Goal: Task Accomplishment & Management: Manage account settings

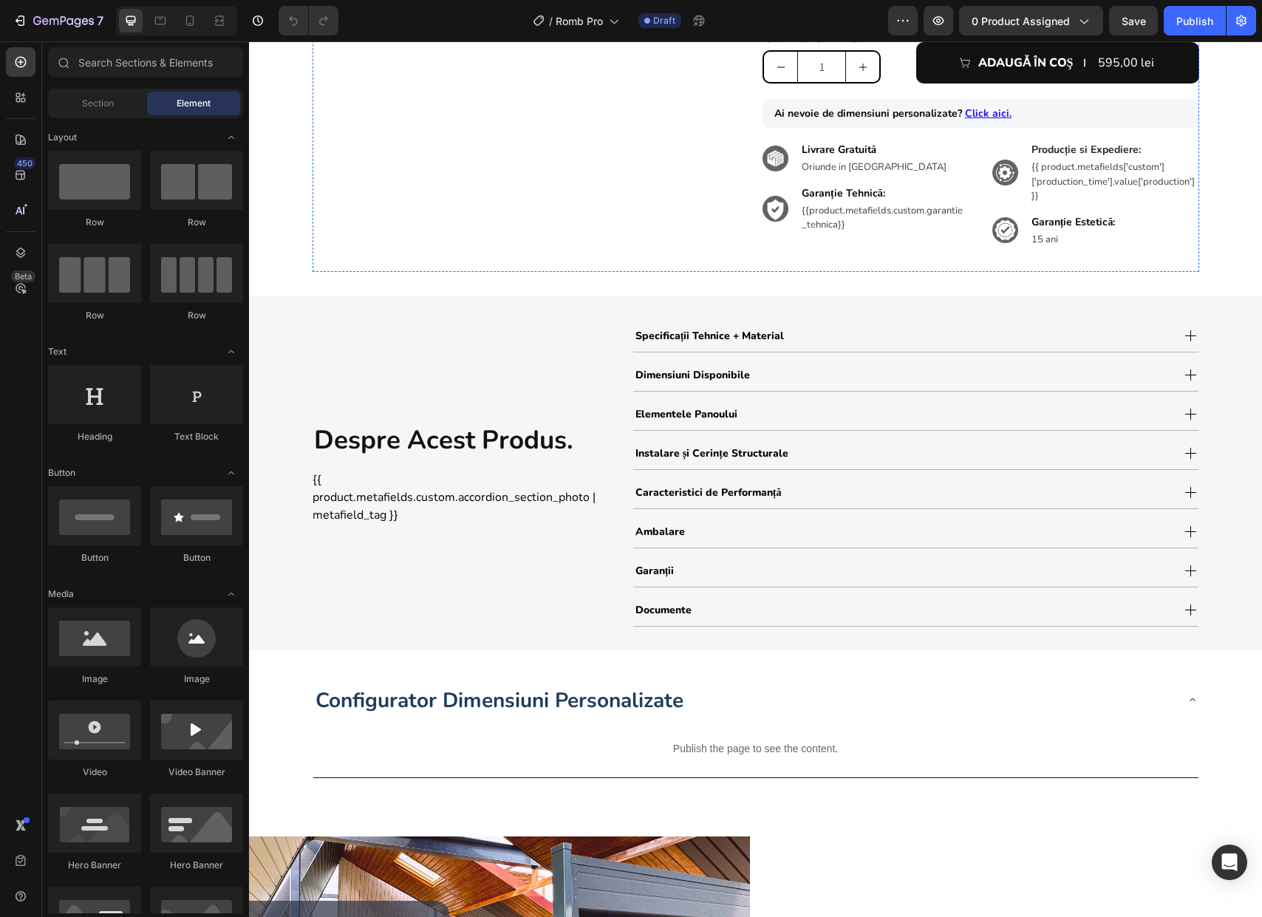
scroll to position [871, 0]
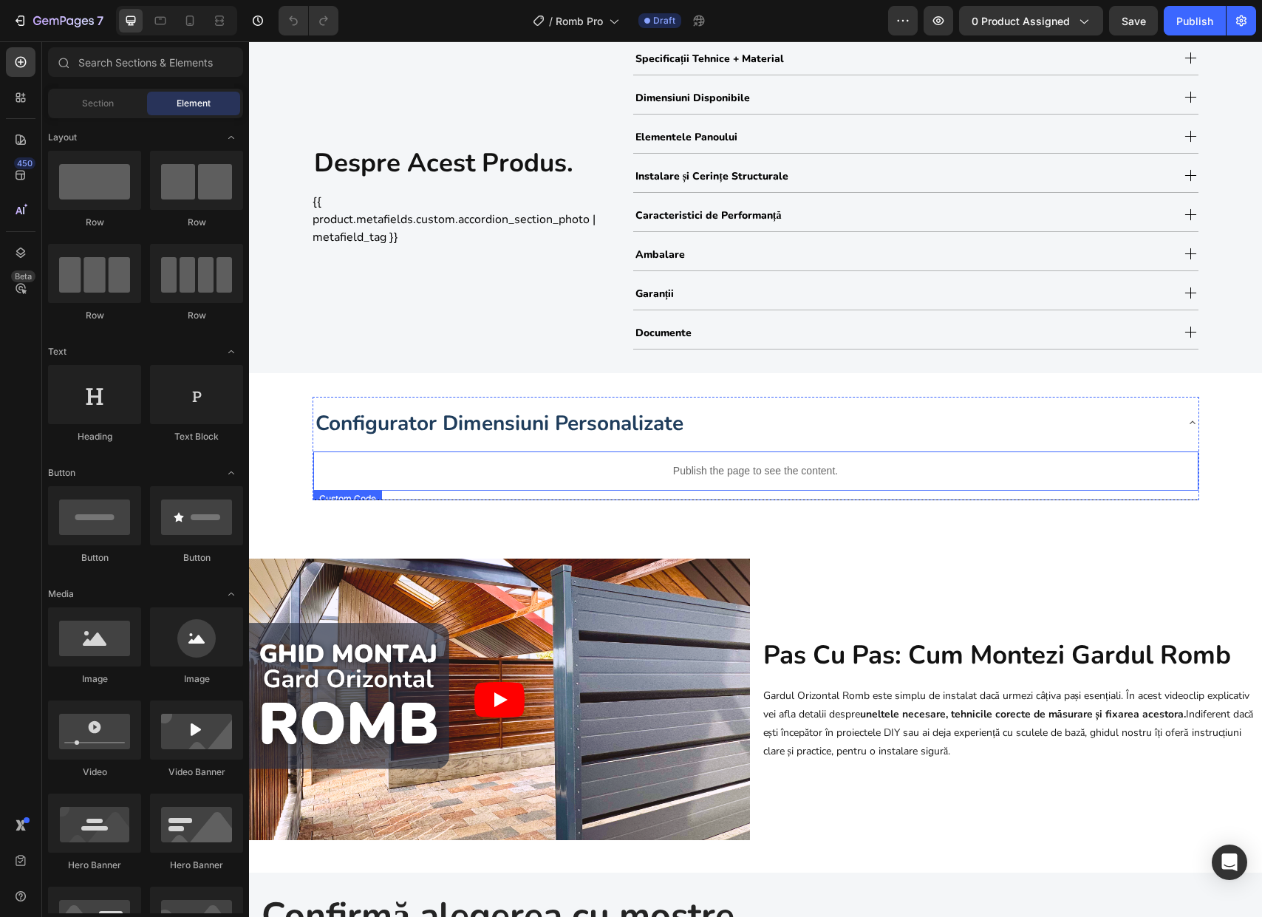
click at [877, 474] on p "Publish the page to see the content." at bounding box center [755, 471] width 885 height 16
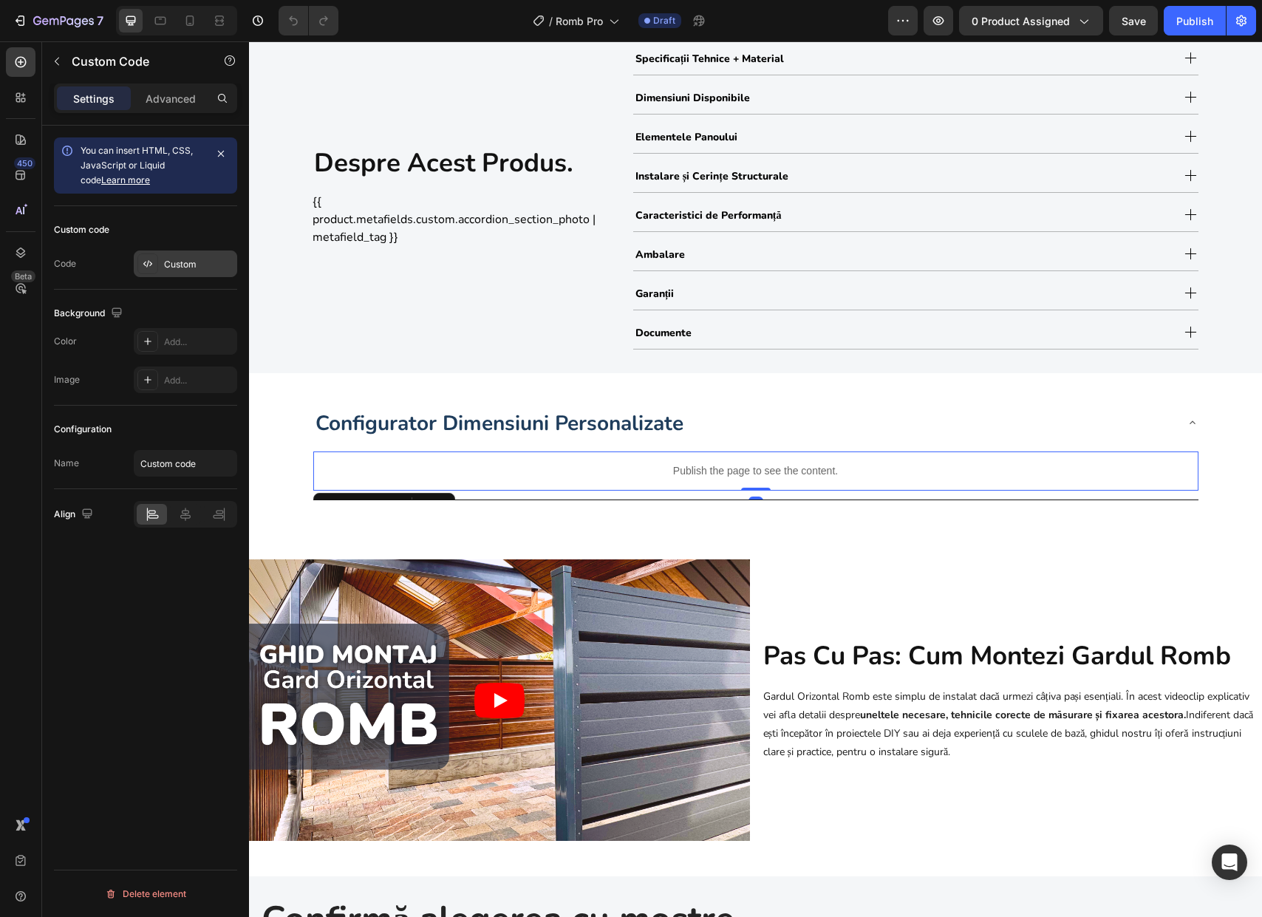
click at [191, 275] on div "Custom" at bounding box center [185, 263] width 103 height 27
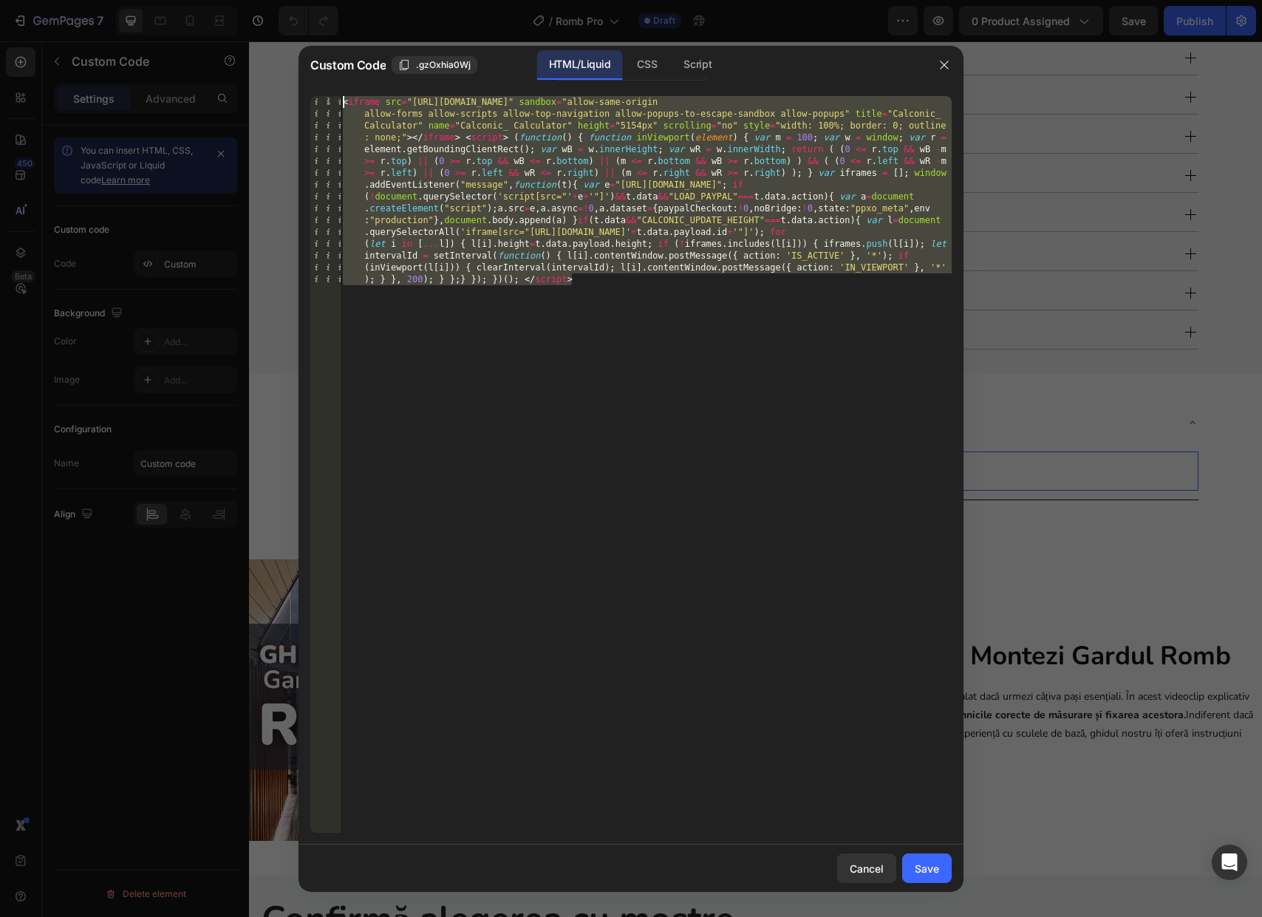
drag, startPoint x: 510, startPoint y: 374, endPoint x: 245, endPoint y: 49, distance: 419.0
click at [245, 49] on div "Custom Code .gzOxhia0Wj HTML/Liquid CSS Script 1 < iframe src = "https://app.ca…" at bounding box center [631, 458] width 1262 height 917
paste textarea "</script>"
type textarea "</script>"
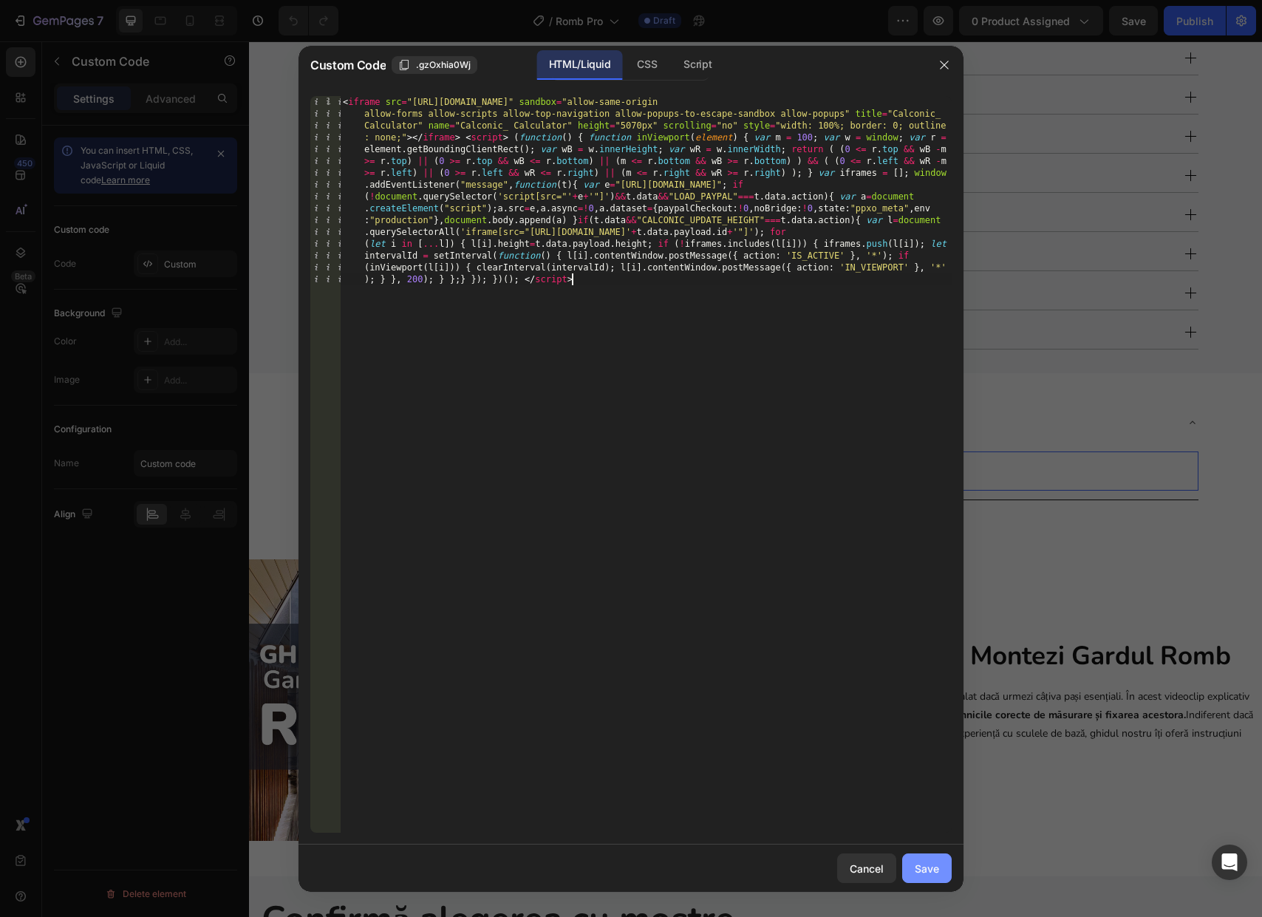
click at [927, 867] on div "Save" at bounding box center [926, 868] width 24 height 16
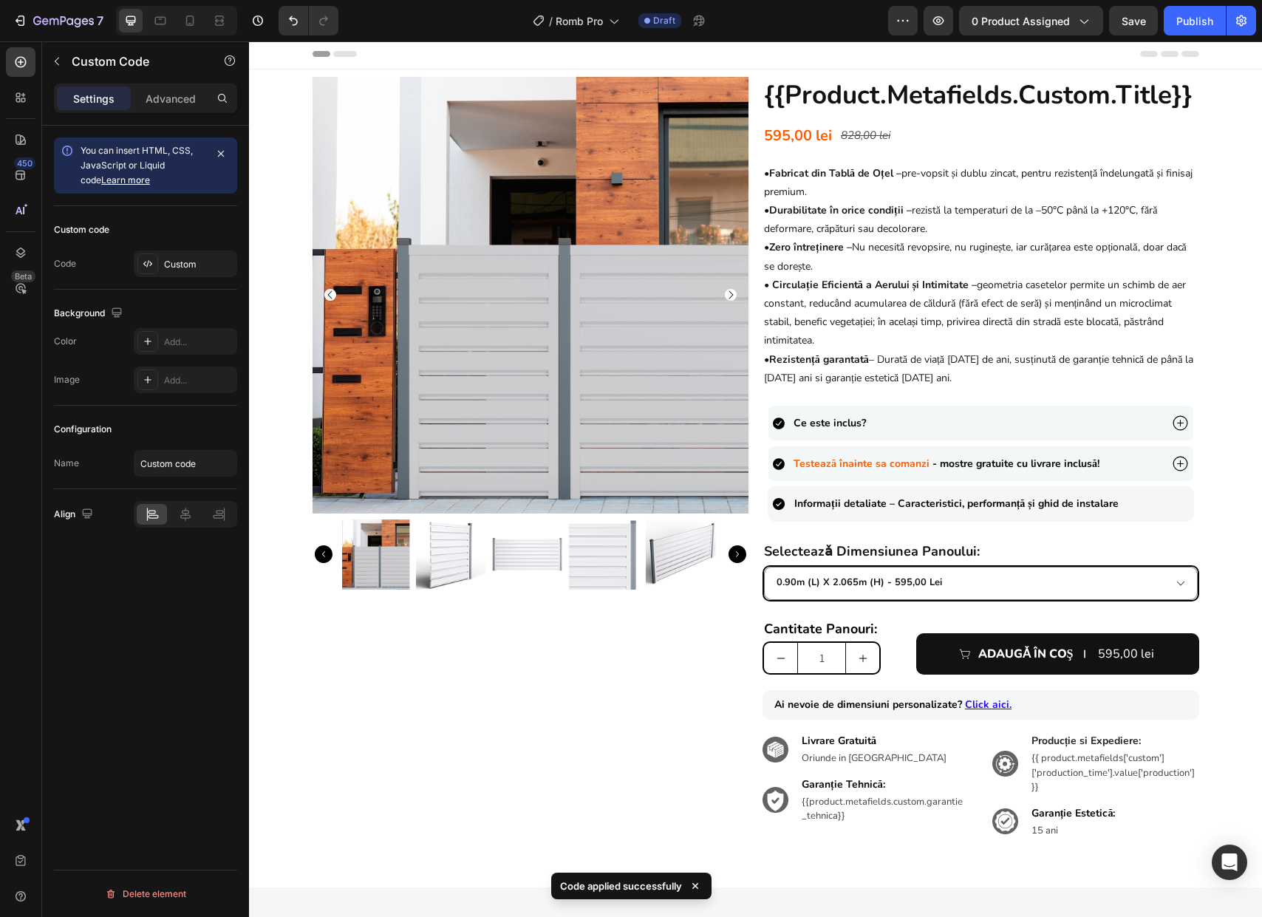
scroll to position [0, 0]
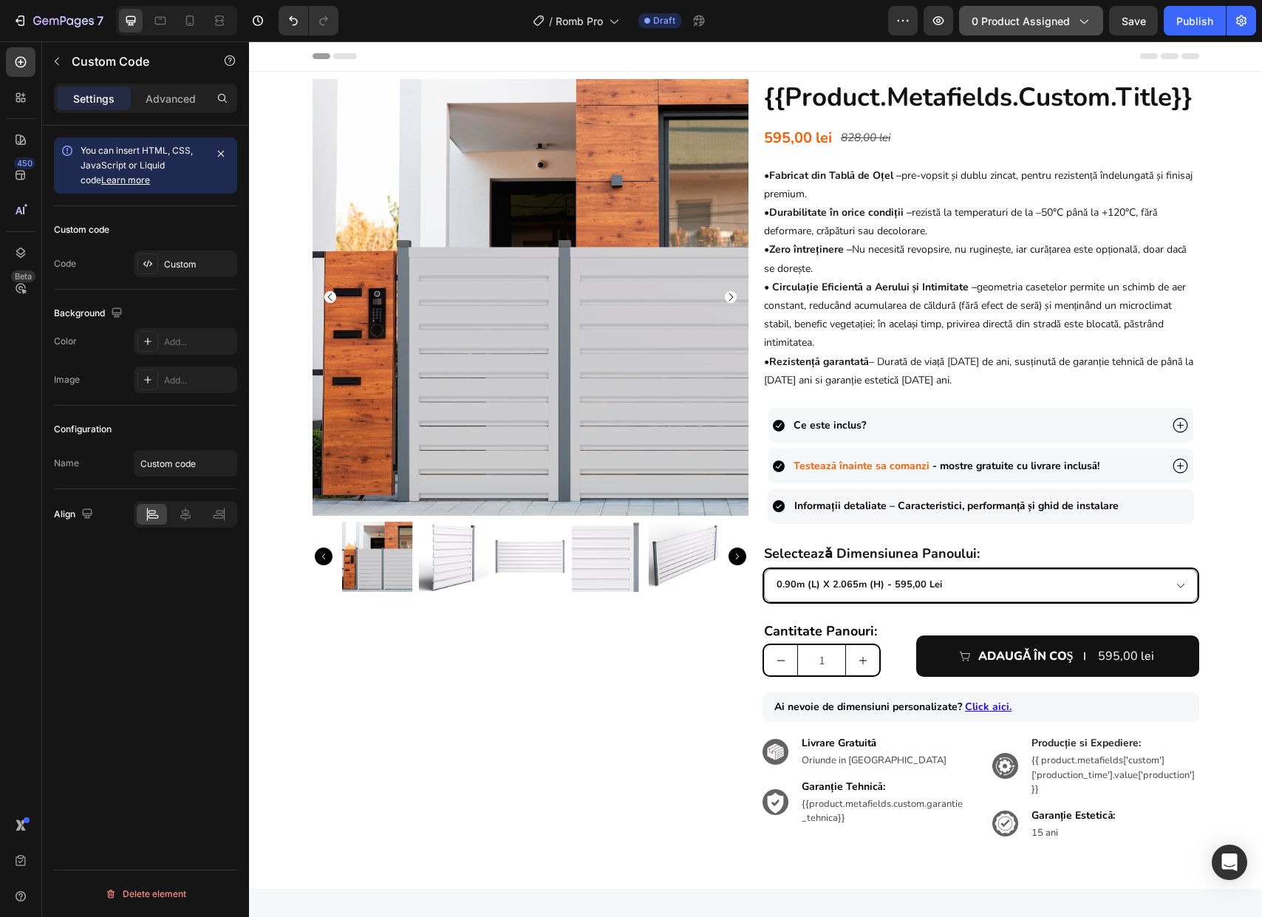
click at [1047, 14] on span "0 product assigned" at bounding box center [1020, 21] width 98 height 16
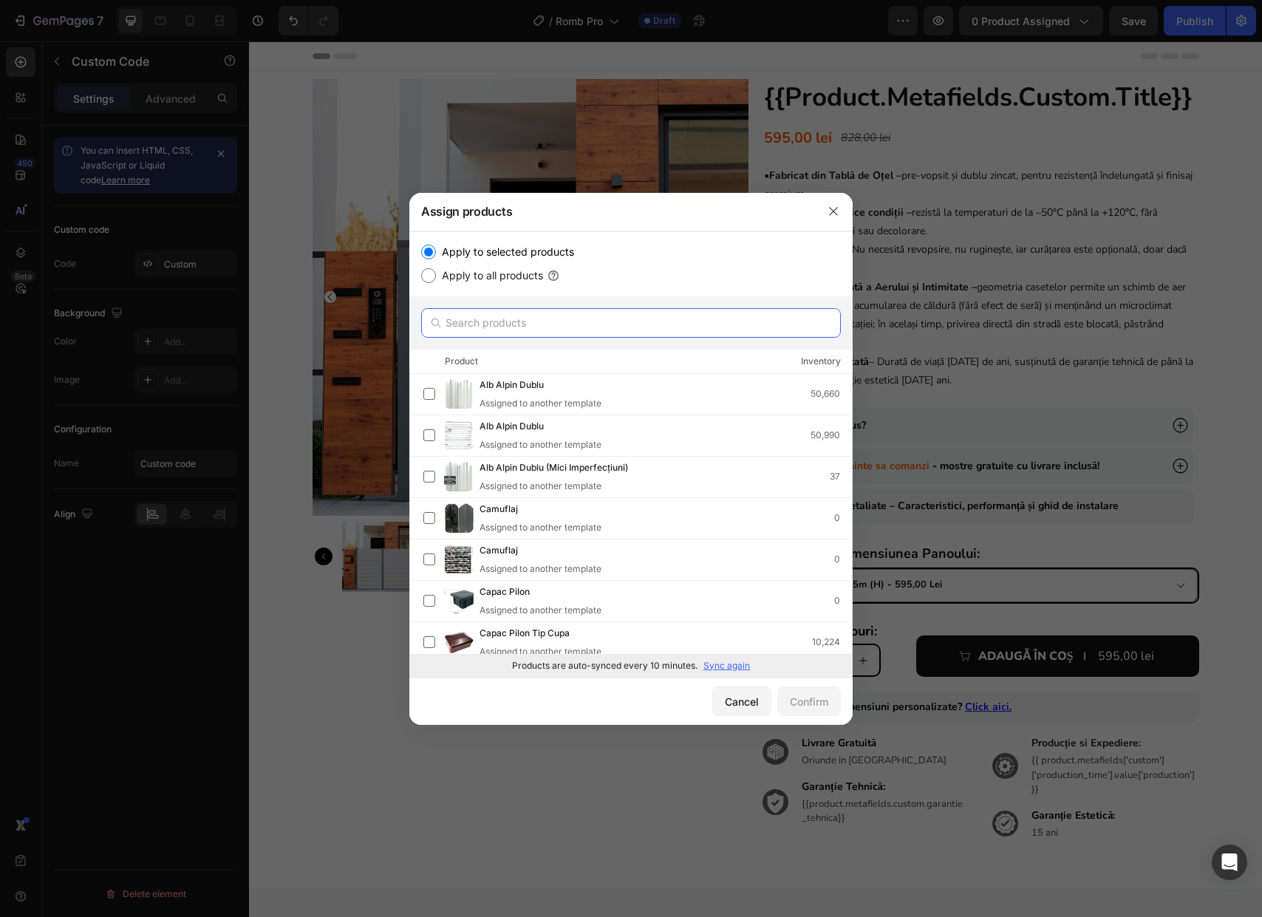
click at [494, 331] on input "text" at bounding box center [631, 323] width 420 height 30
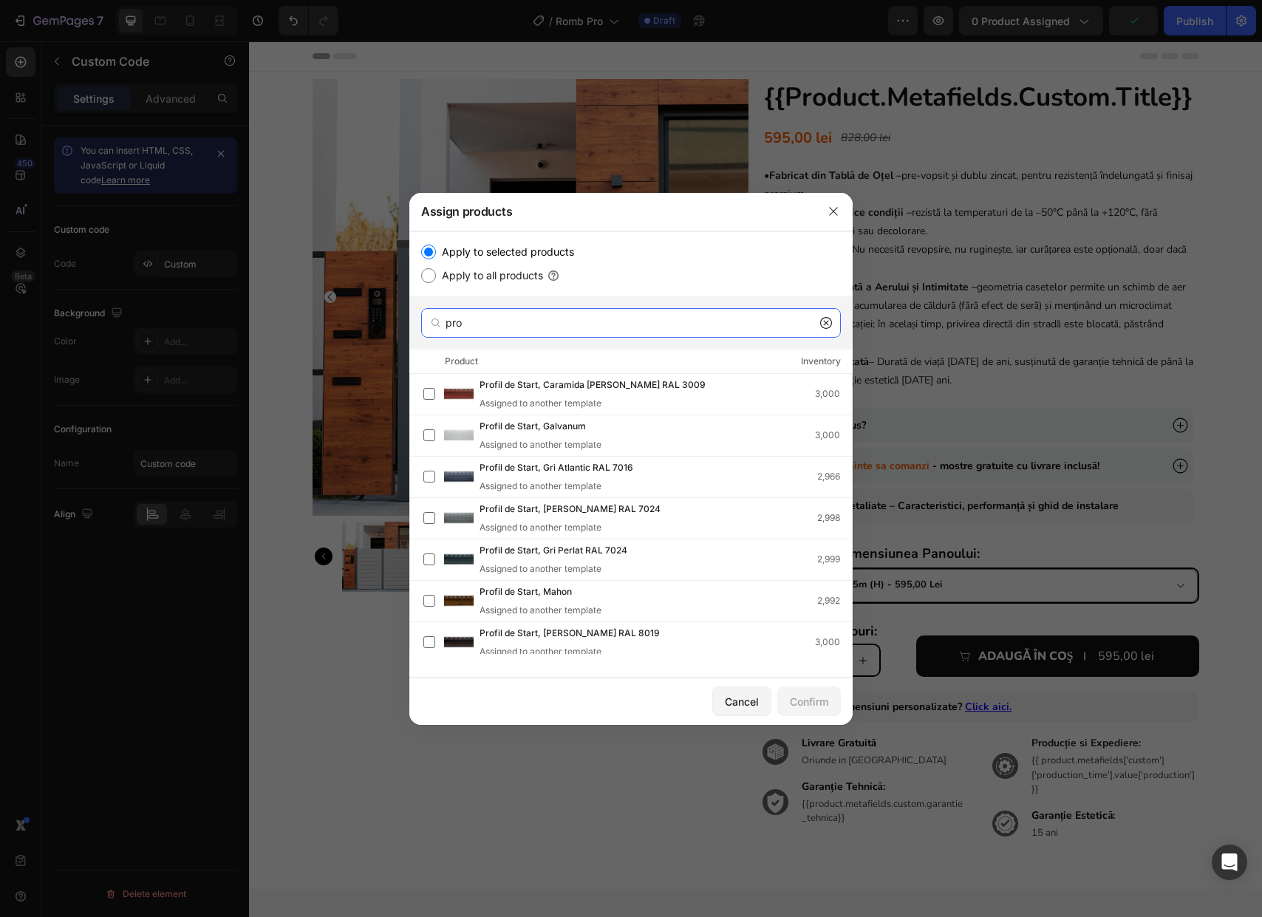
click at [482, 327] on input "pro" at bounding box center [631, 323] width 420 height 30
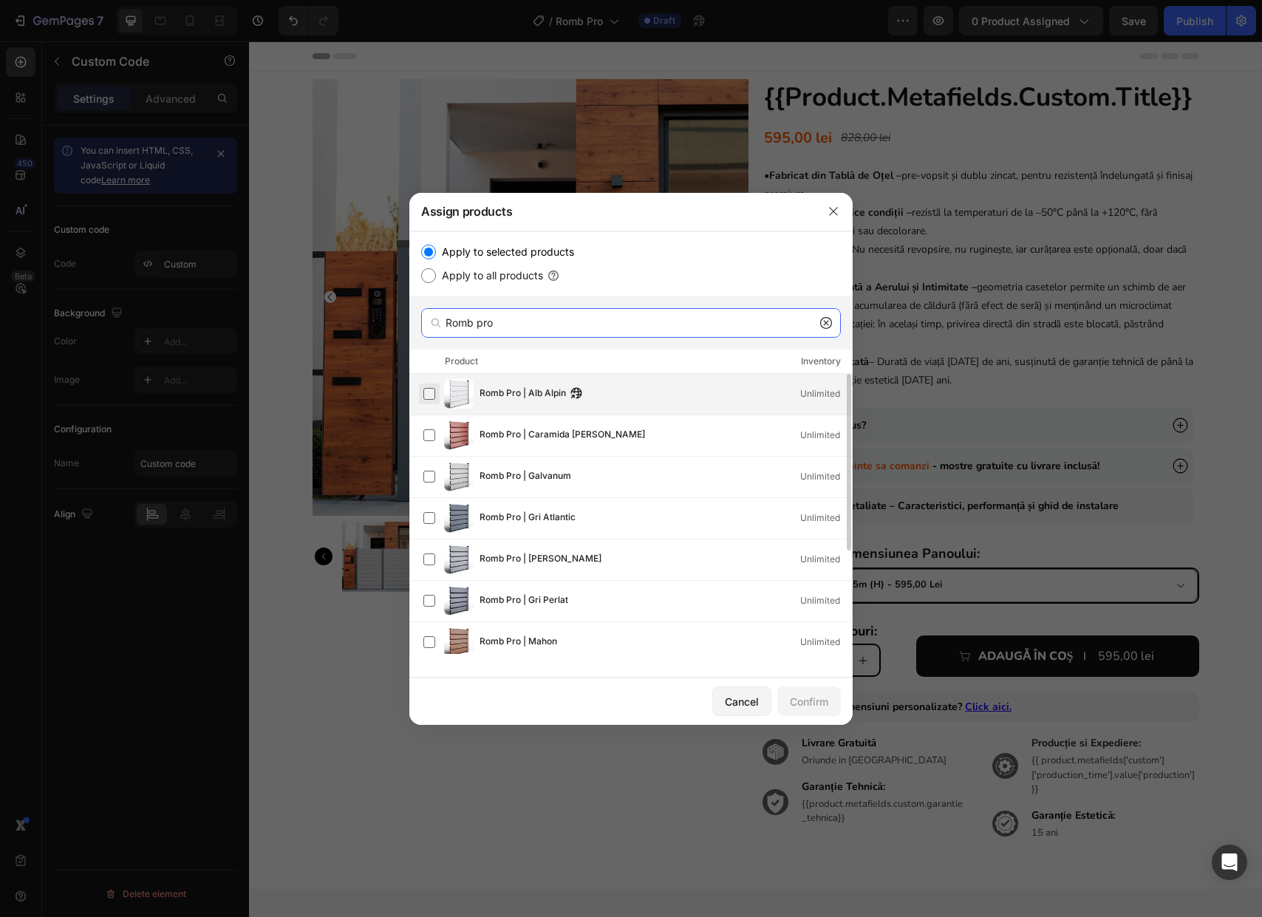
type input "Romb pro"
click at [434, 398] on label at bounding box center [429, 394] width 12 height 12
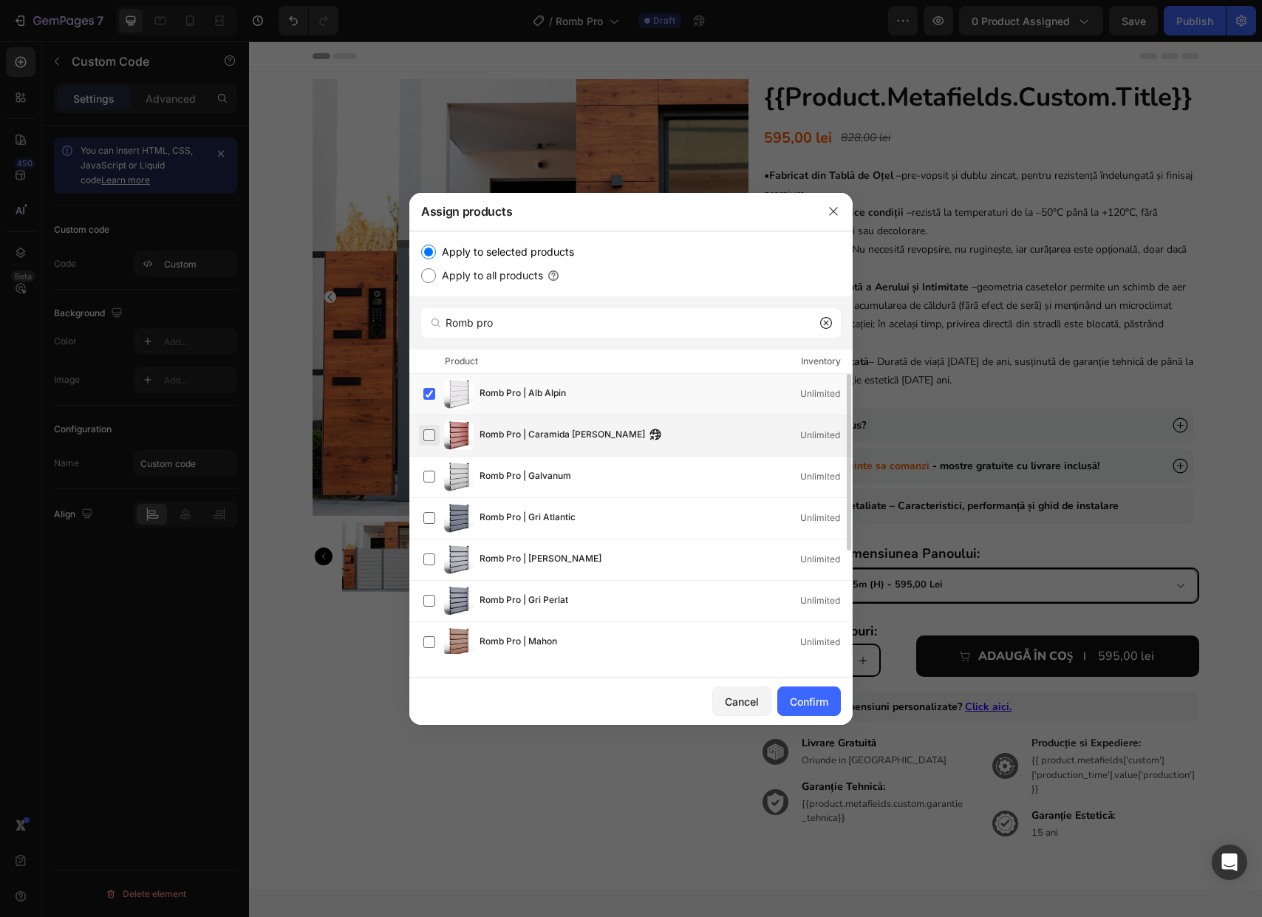
click at [435, 429] on label at bounding box center [429, 435] width 12 height 12
click at [428, 473] on label at bounding box center [429, 476] width 12 height 12
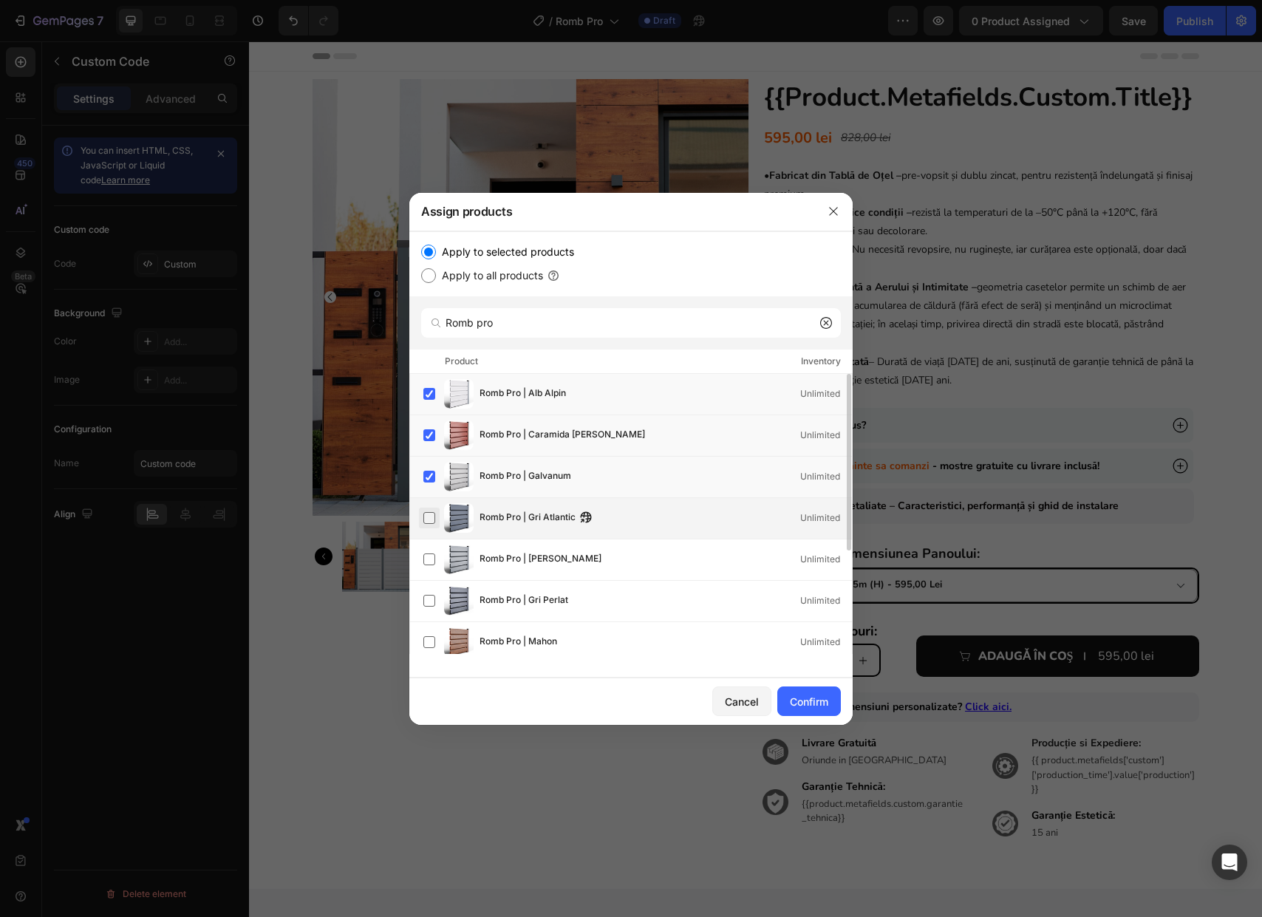
click at [435, 516] on label at bounding box center [429, 518] width 12 height 12
click at [430, 565] on label at bounding box center [429, 559] width 12 height 12
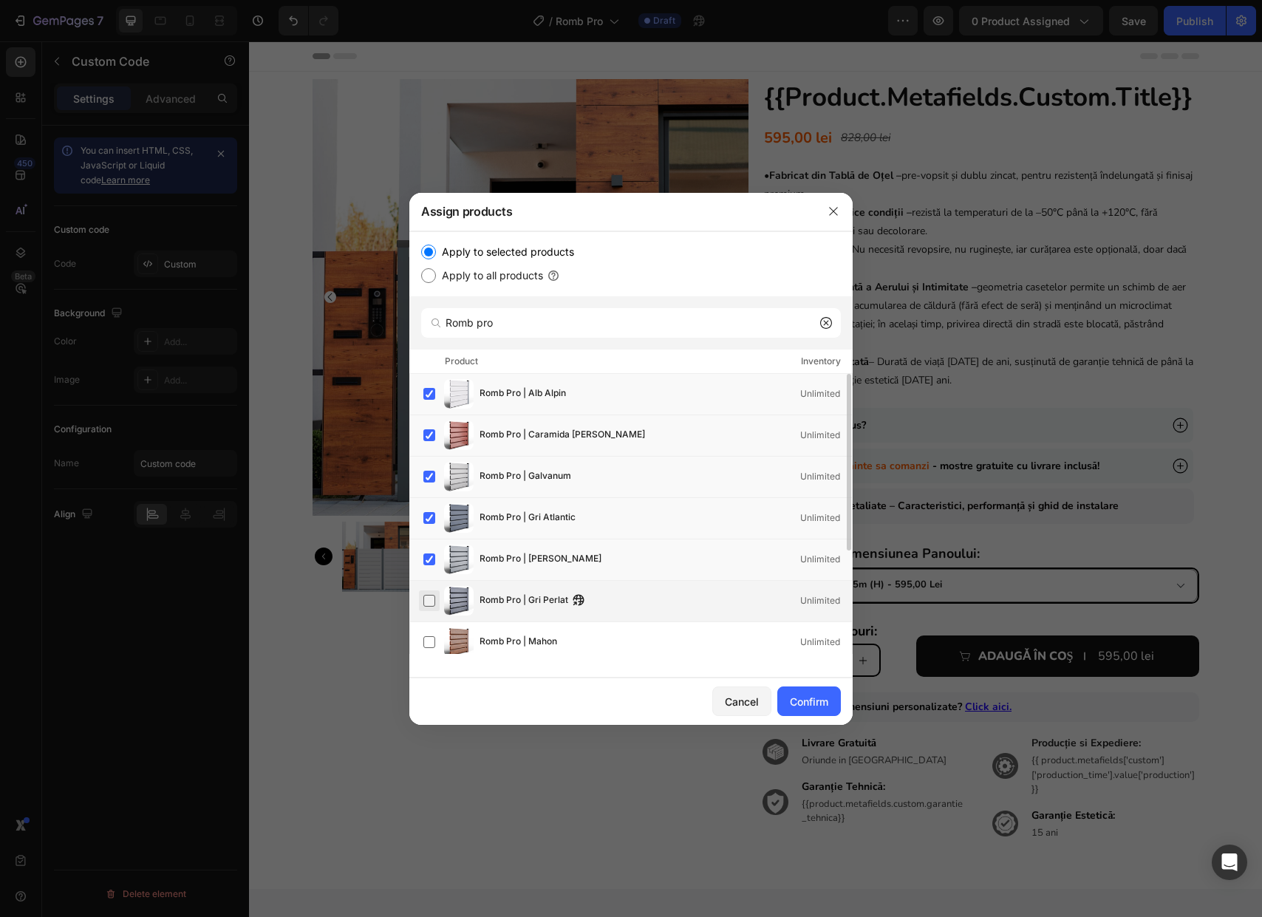
click at [431, 598] on label at bounding box center [429, 601] width 12 height 12
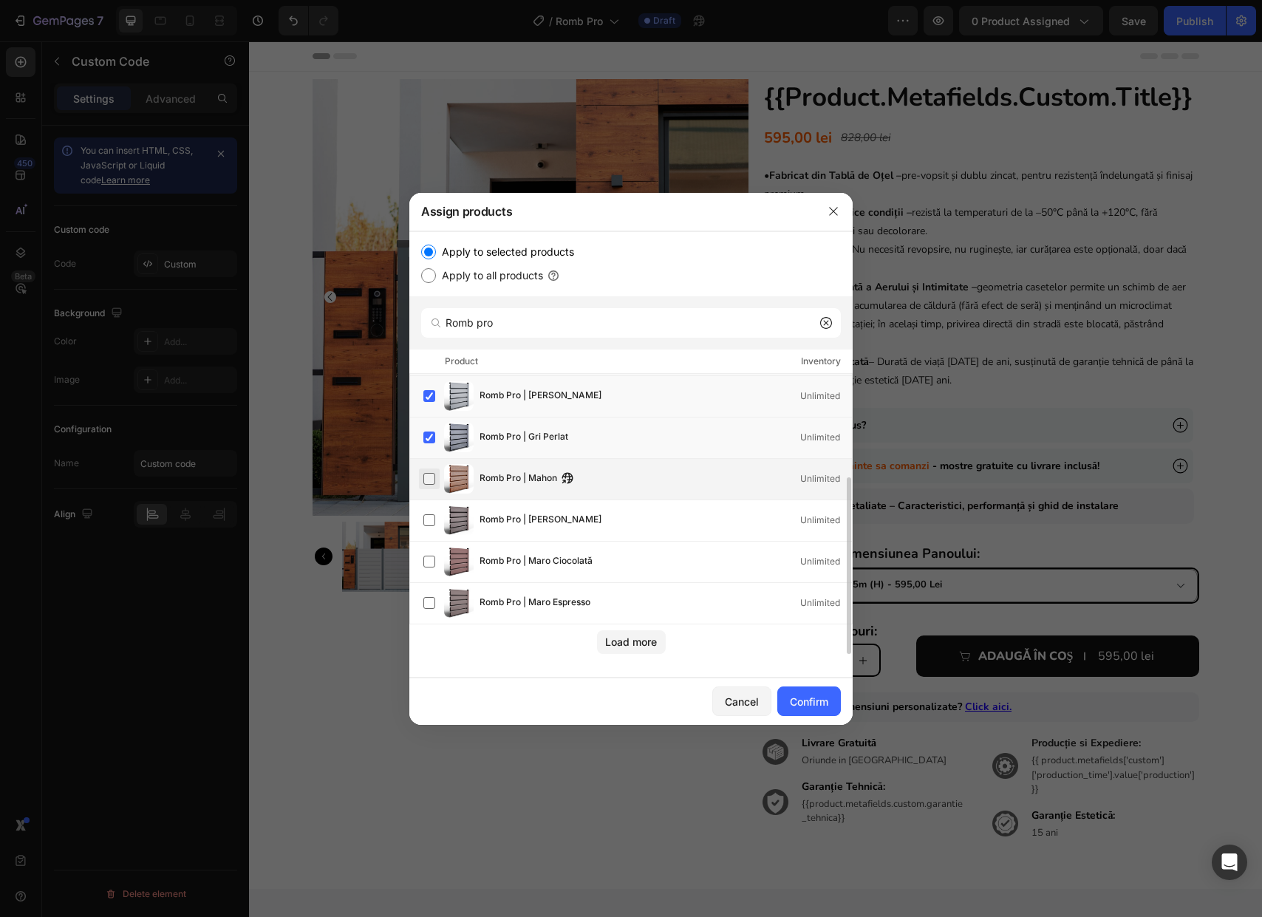
click at [434, 482] on label at bounding box center [429, 479] width 12 height 12
click at [434, 516] on label at bounding box center [429, 520] width 12 height 12
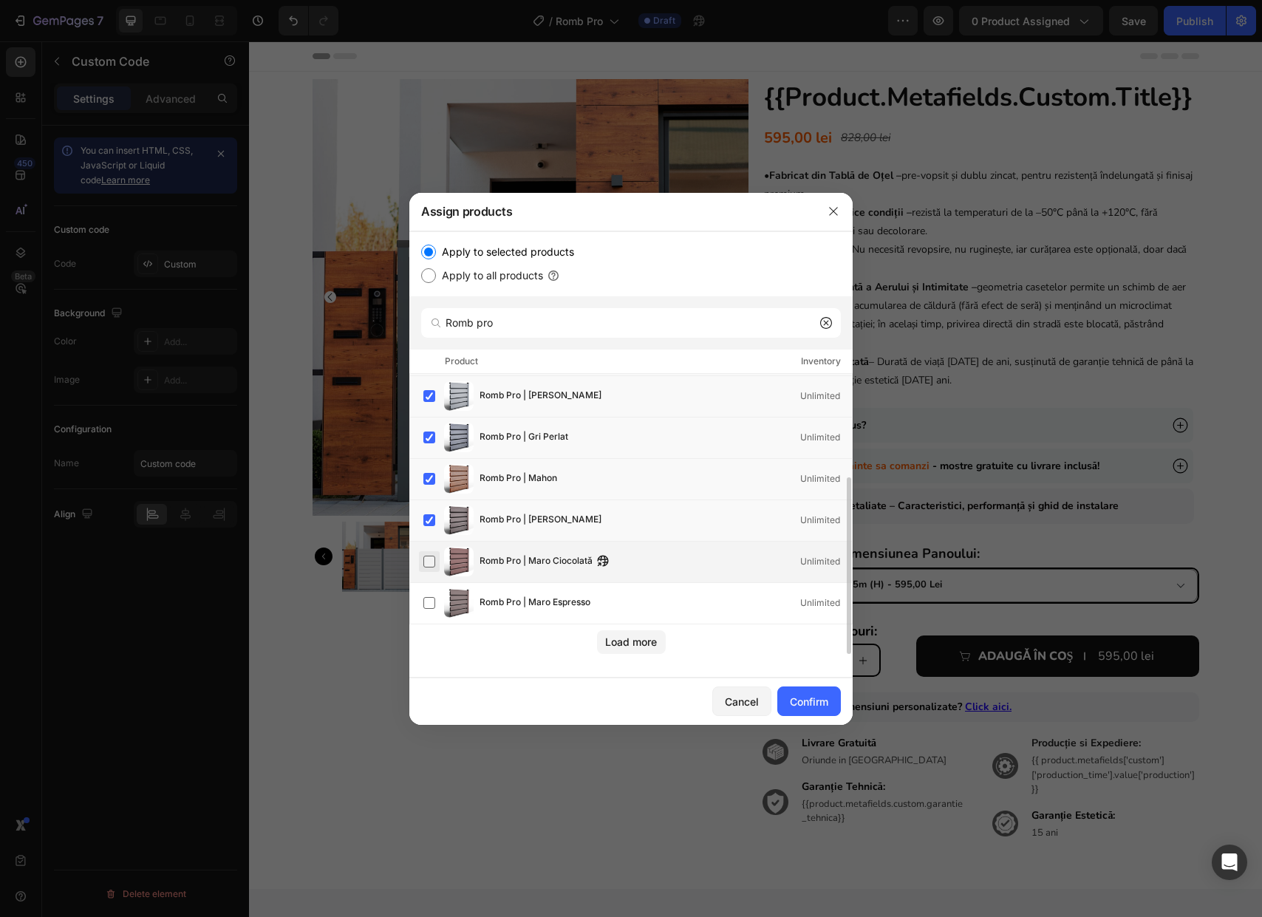
click at [428, 560] on label at bounding box center [429, 561] width 12 height 12
click at [434, 601] on label at bounding box center [429, 603] width 12 height 12
click at [646, 645] on div "Load more" at bounding box center [631, 642] width 52 height 16
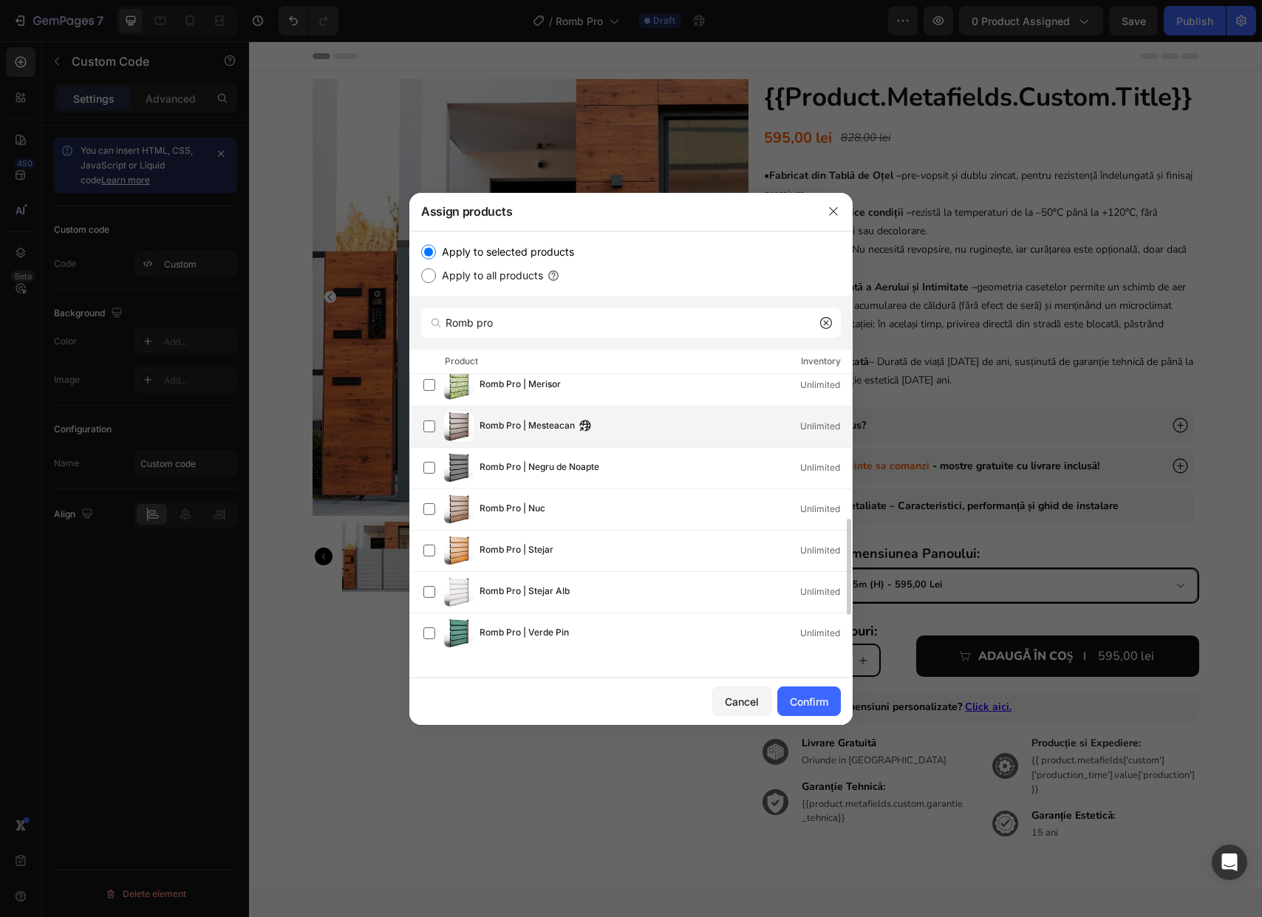
scroll to position [373, 0]
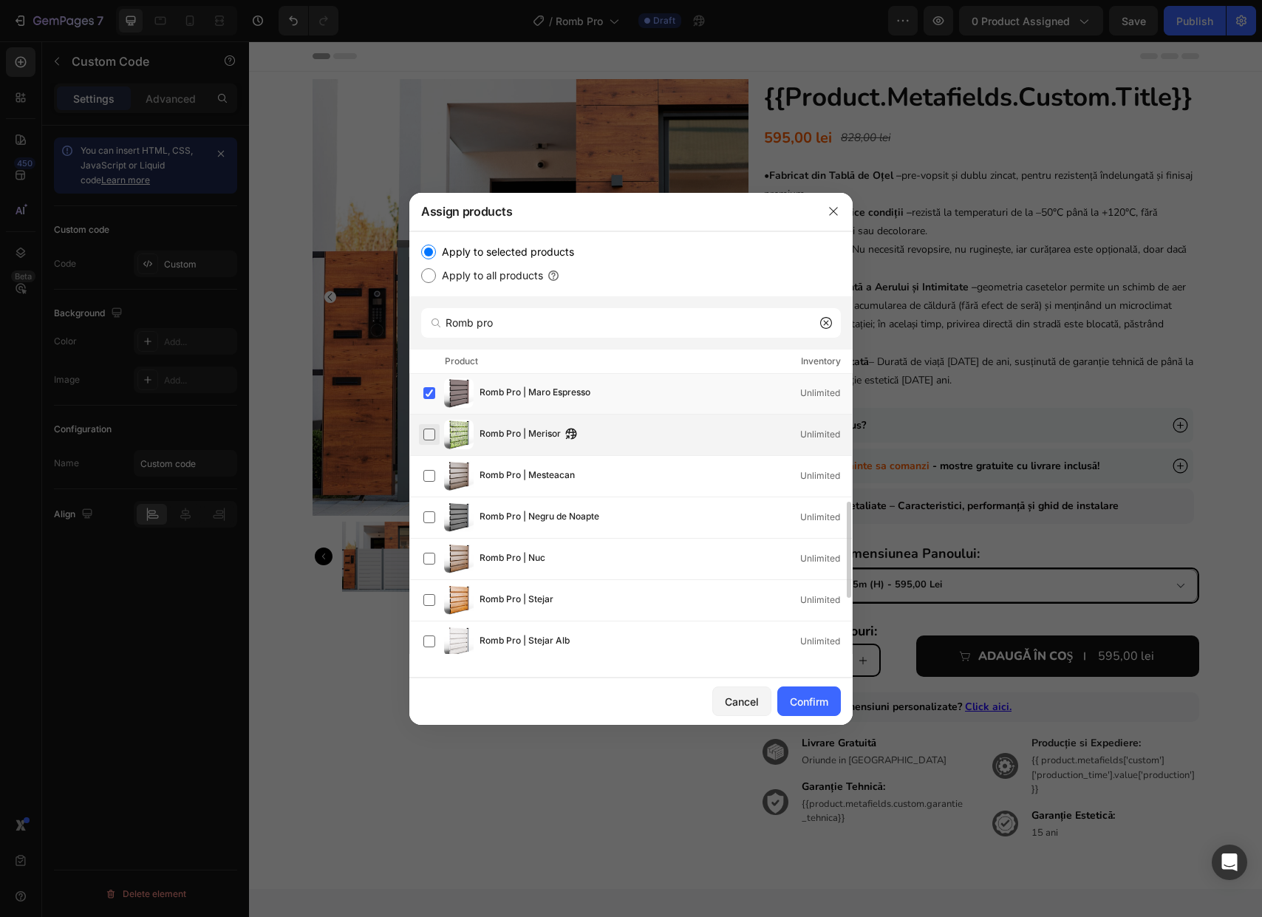
click at [434, 434] on label at bounding box center [429, 434] width 12 height 12
click at [433, 492] on div "Romb Pro | Mesteacan Unlimited" at bounding box center [630, 476] width 443 height 41
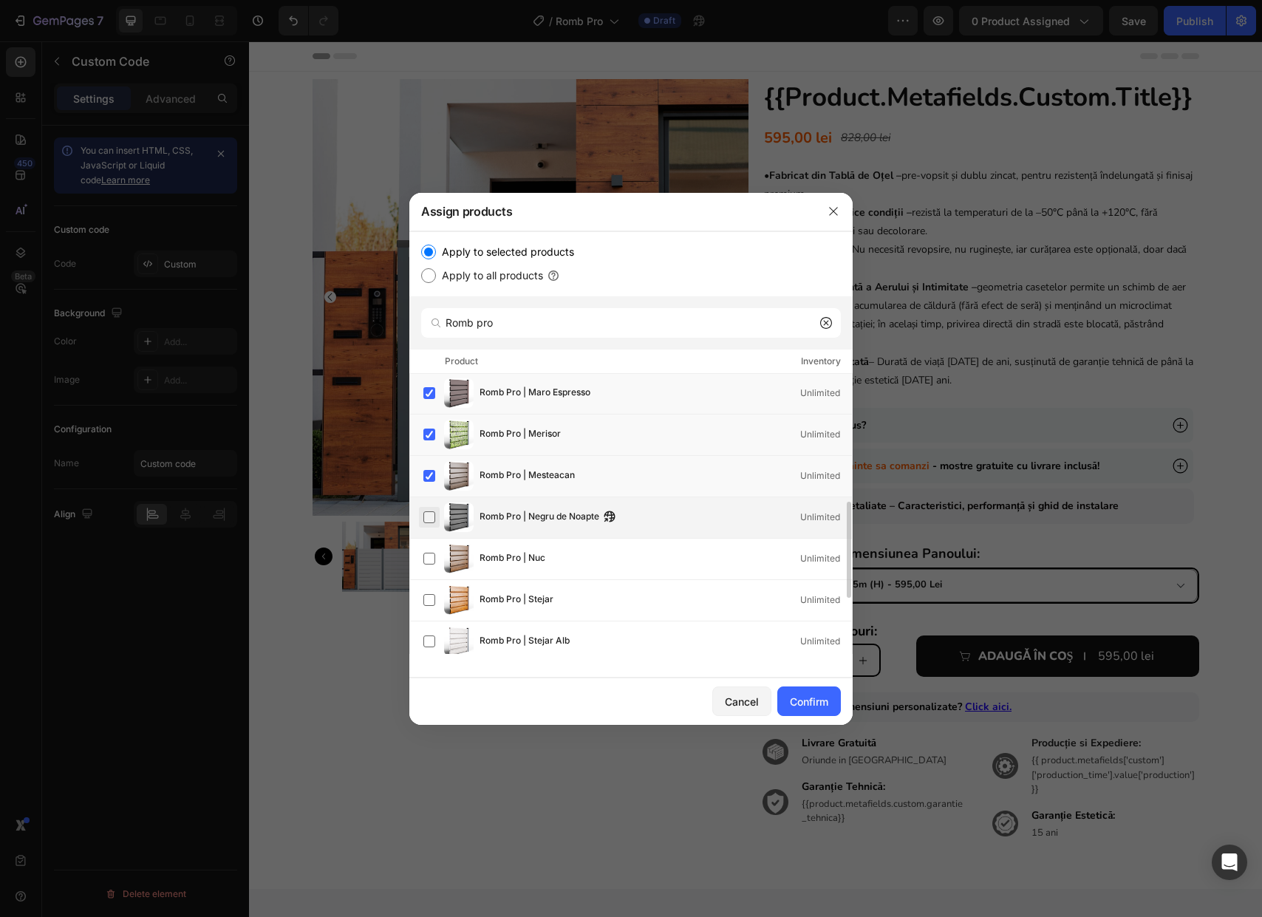
click at [431, 511] on label at bounding box center [429, 517] width 12 height 12
click at [431, 558] on label at bounding box center [429, 558] width 12 height 12
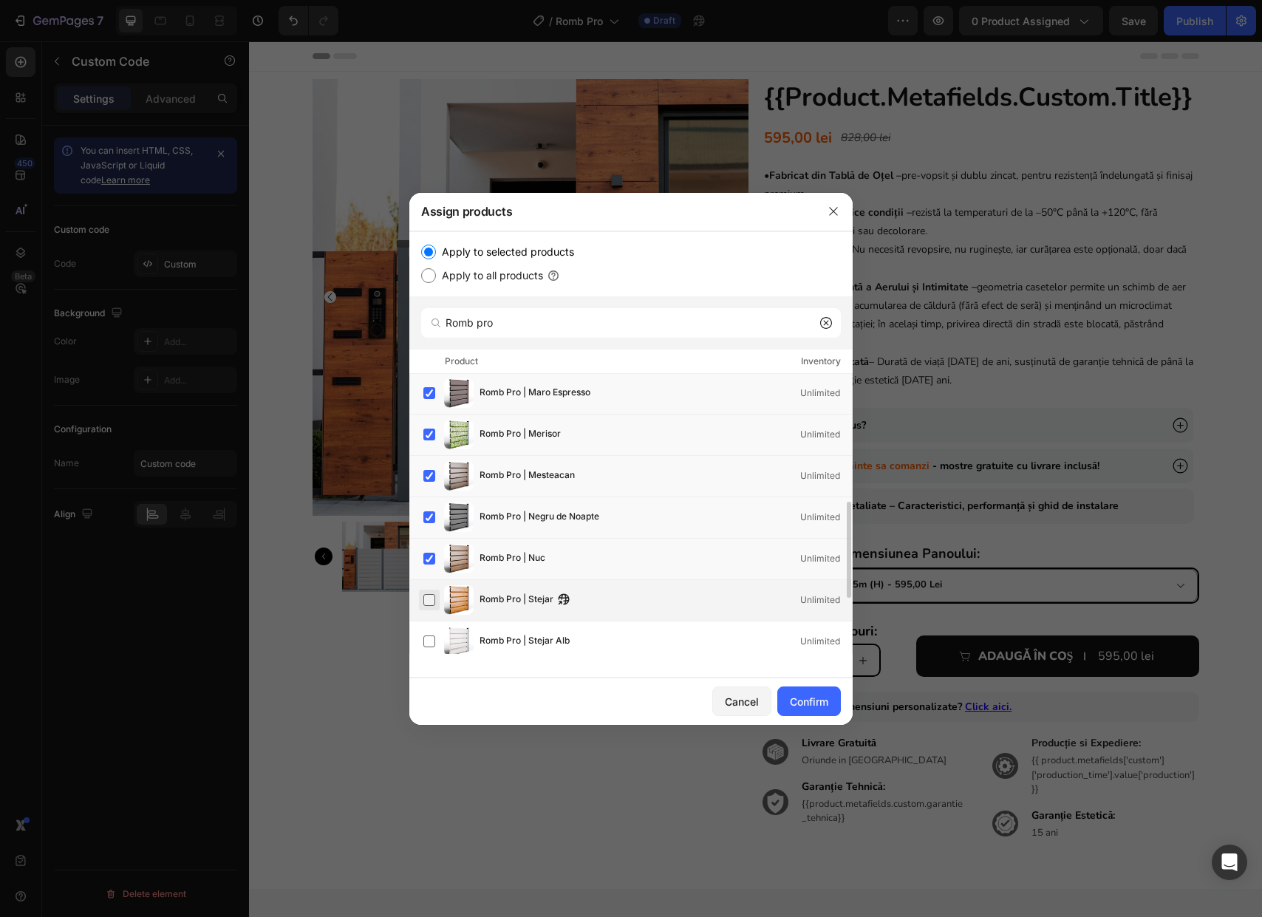
click at [431, 600] on label at bounding box center [429, 600] width 12 height 12
click at [434, 641] on label at bounding box center [429, 641] width 12 height 12
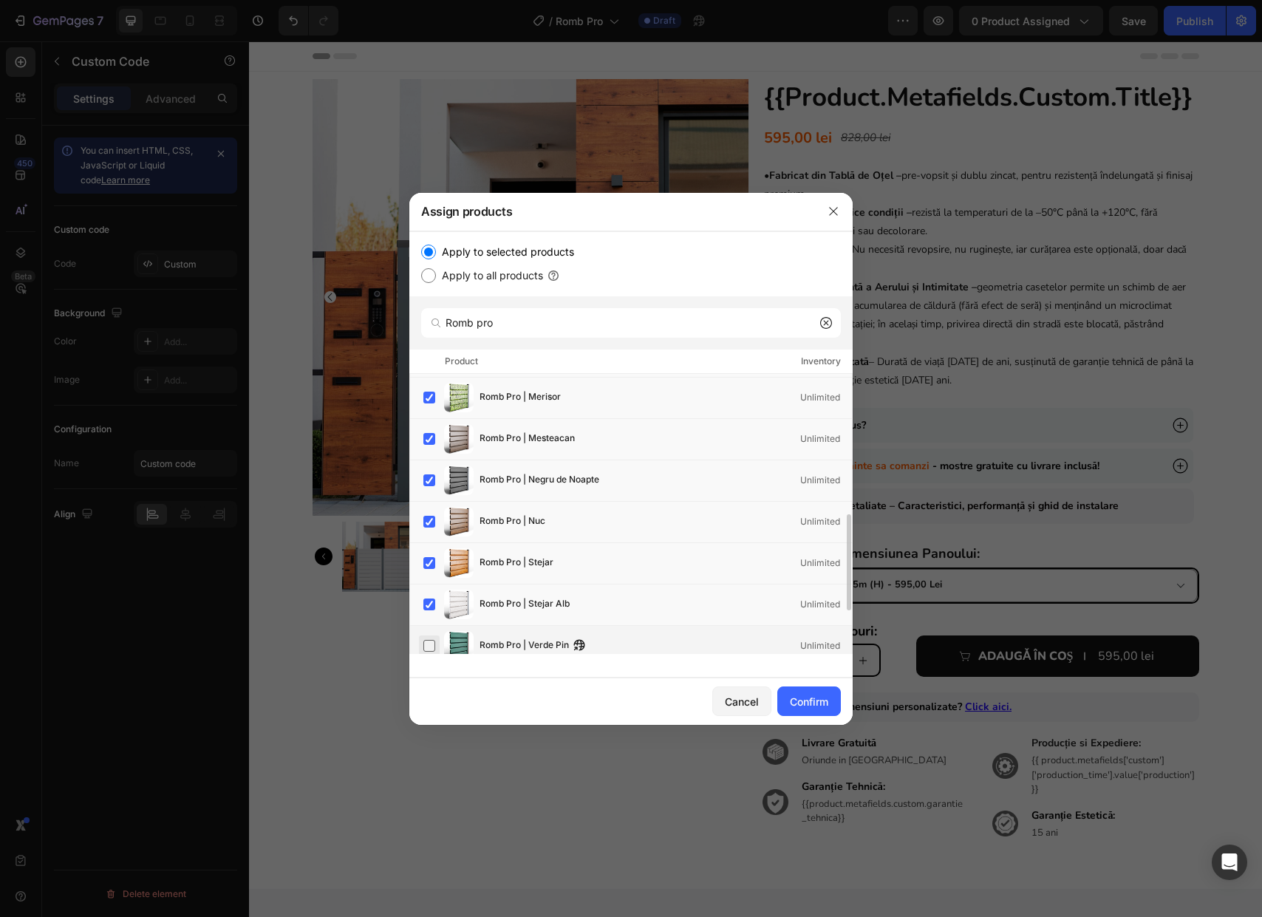
click at [432, 643] on label at bounding box center [429, 646] width 12 height 12
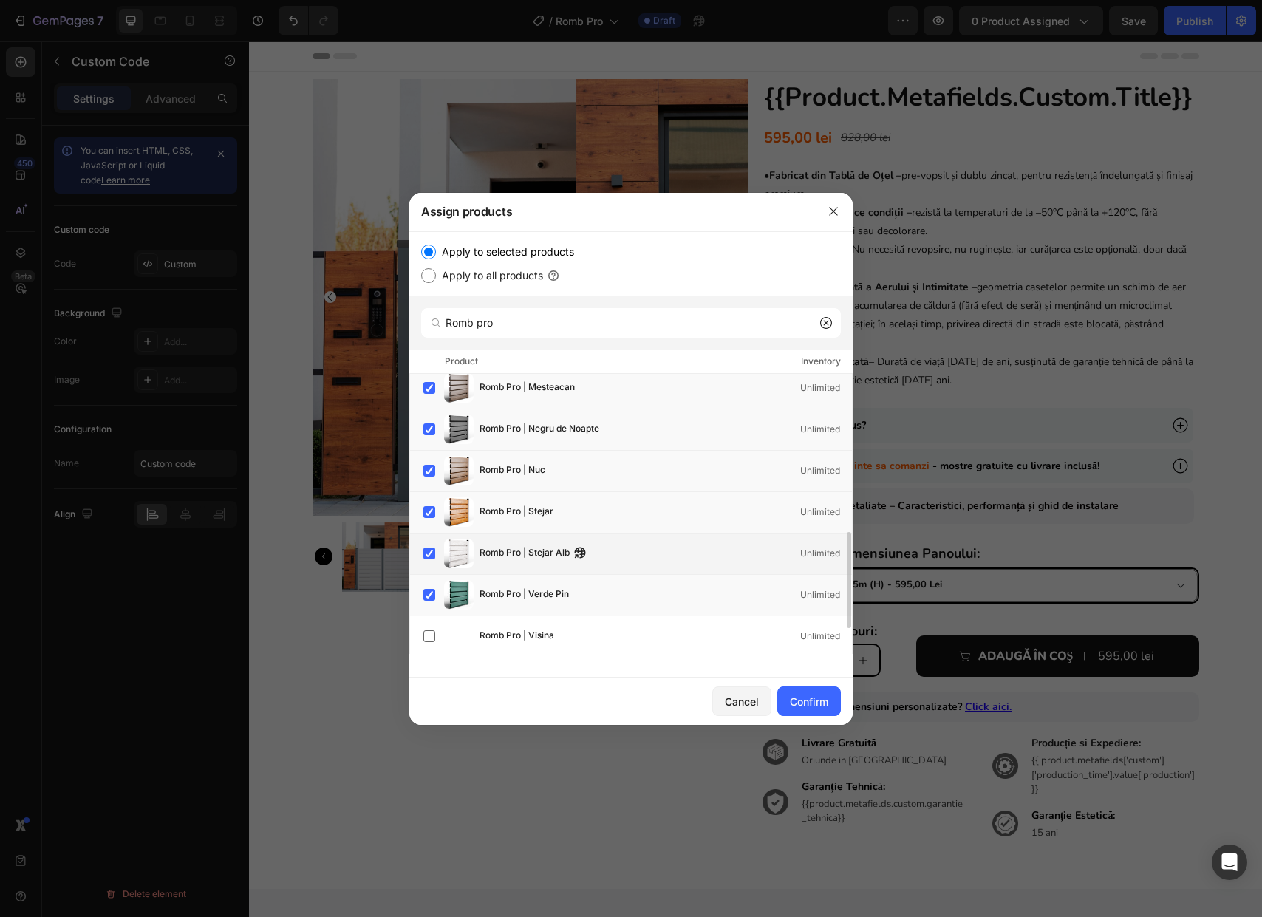
scroll to position [515, 0]
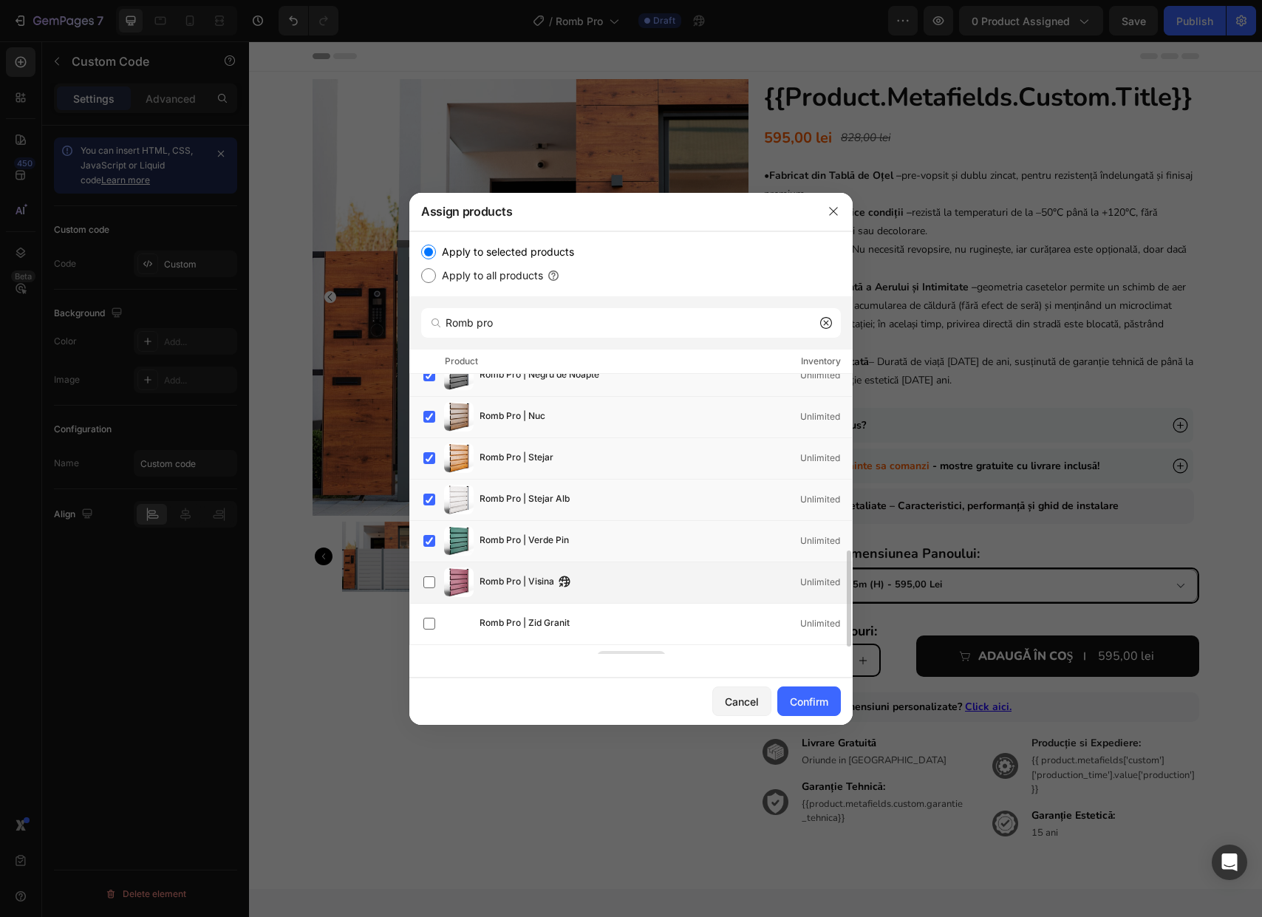
click at [415, 586] on div "Romb Pro | Visina Unlimited" at bounding box center [630, 582] width 443 height 41
click at [423, 588] on label at bounding box center [429, 582] width 12 height 12
click at [426, 581] on label at bounding box center [429, 582] width 12 height 12
click at [431, 621] on label at bounding box center [429, 623] width 12 height 12
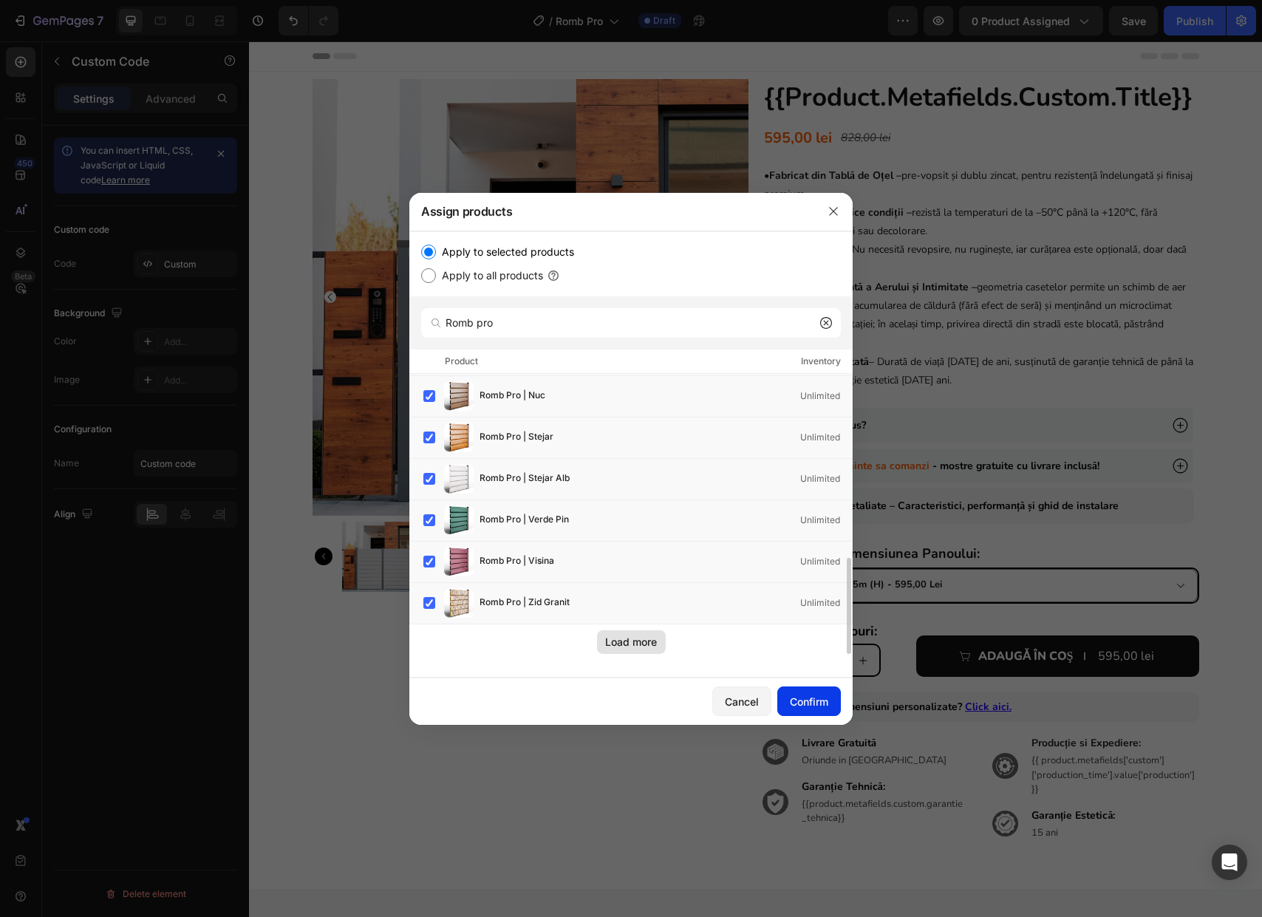
click at [816, 704] on div "Confirm" at bounding box center [809, 702] width 38 height 16
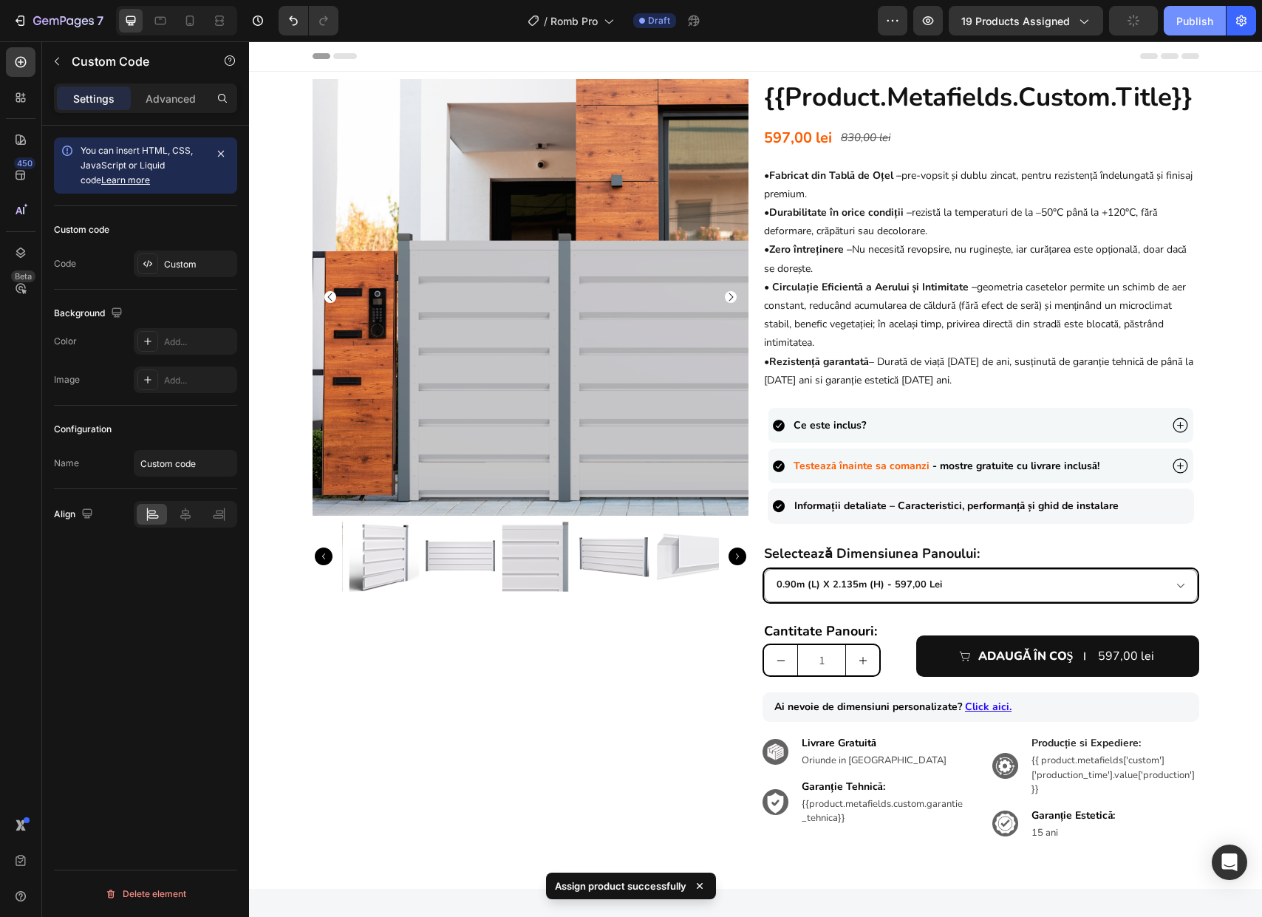
click at [1200, 21] on div "Publish" at bounding box center [1194, 21] width 37 height 16
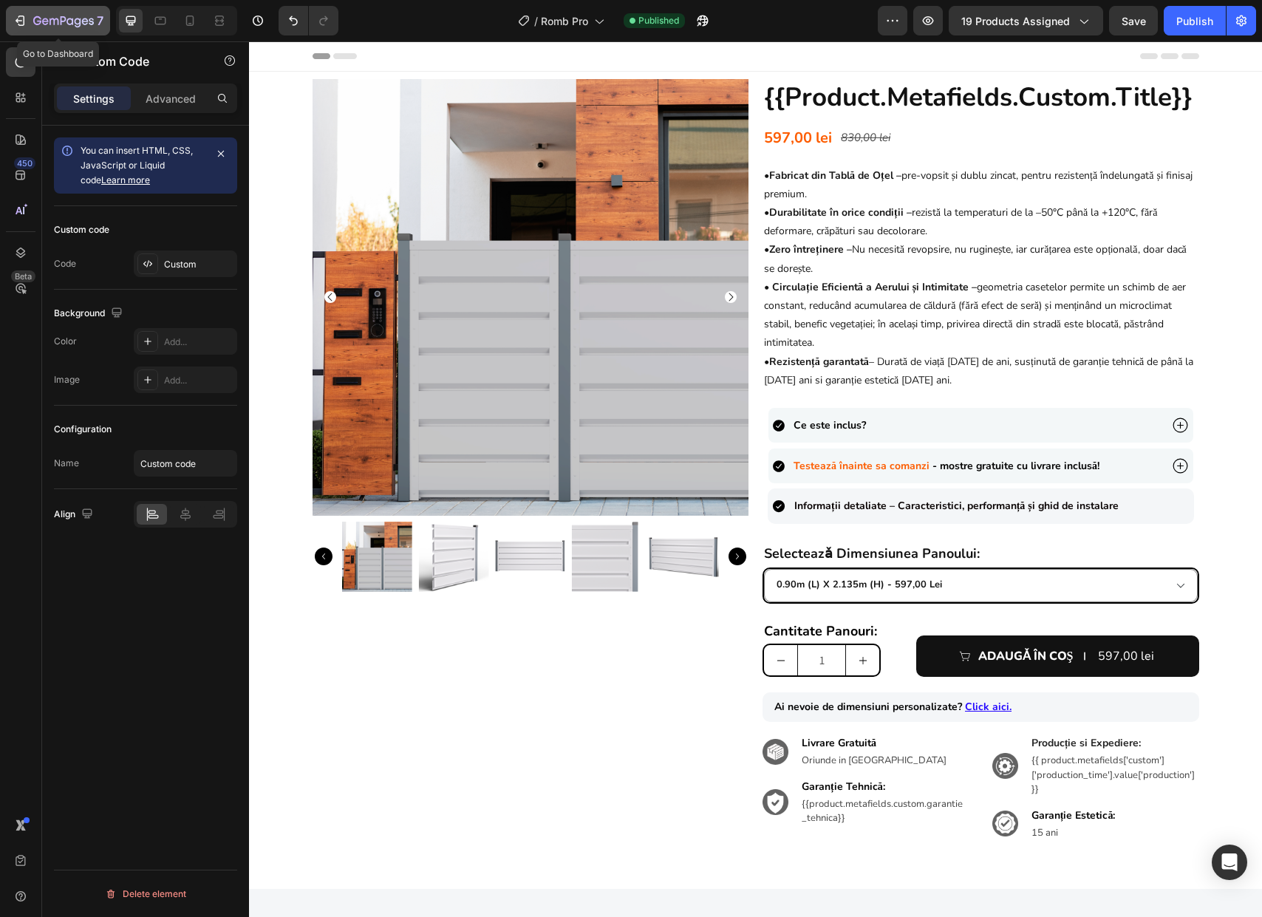
click at [68, 22] on icon "button" at bounding box center [63, 22] width 61 height 13
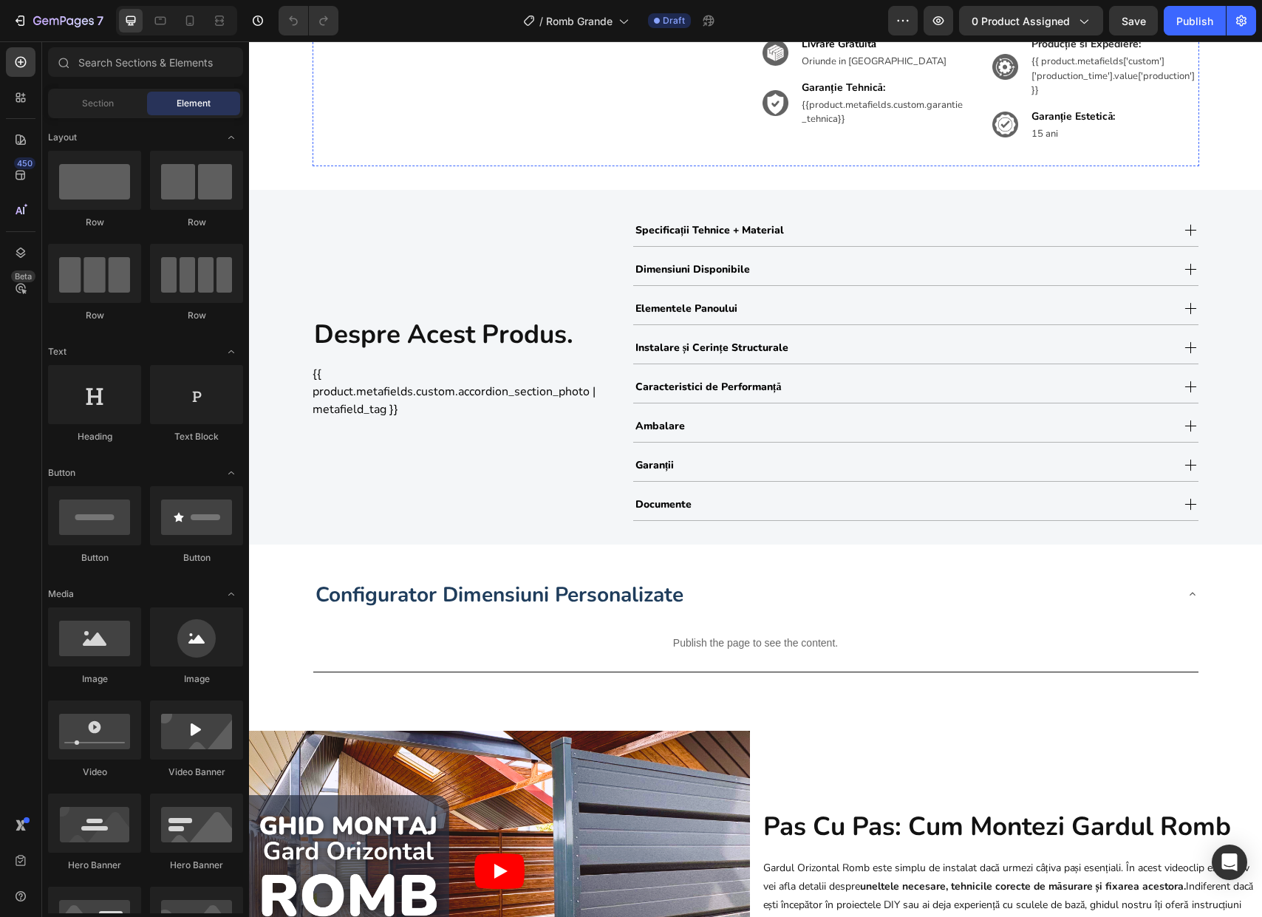
scroll to position [701, 0]
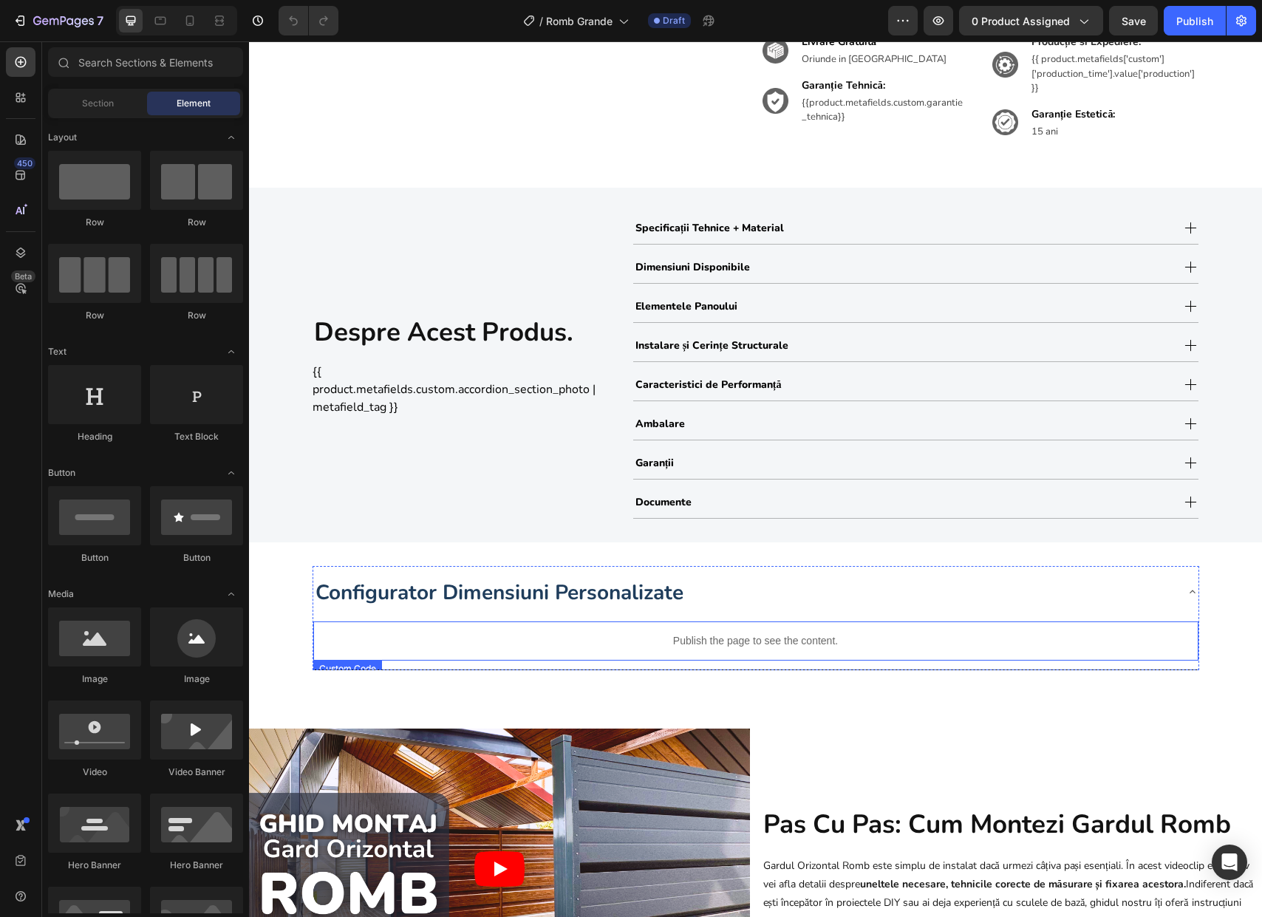
click at [979, 638] on p "Publish the page to see the content." at bounding box center [755, 641] width 885 height 16
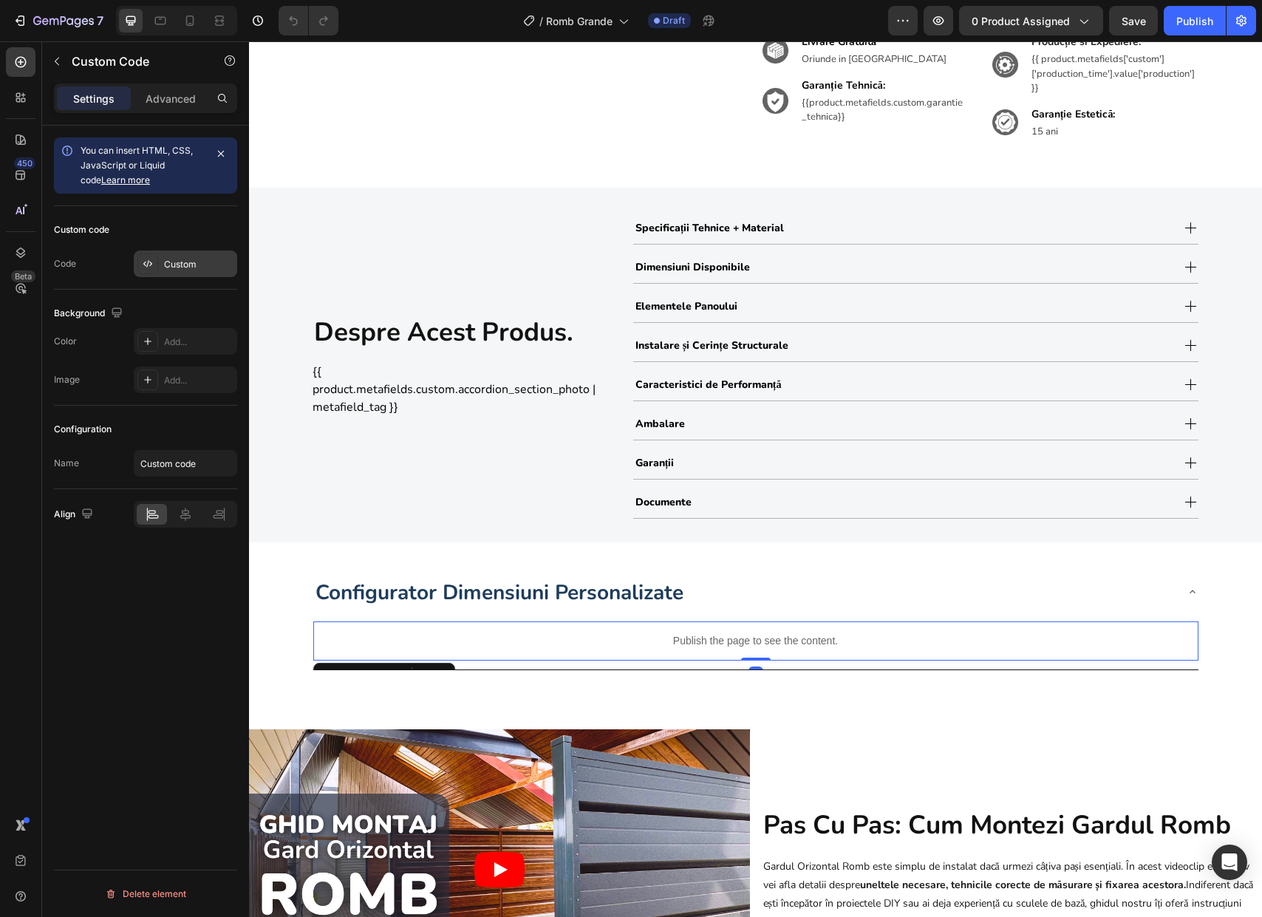
click at [188, 262] on div "Custom" at bounding box center [198, 264] width 69 height 13
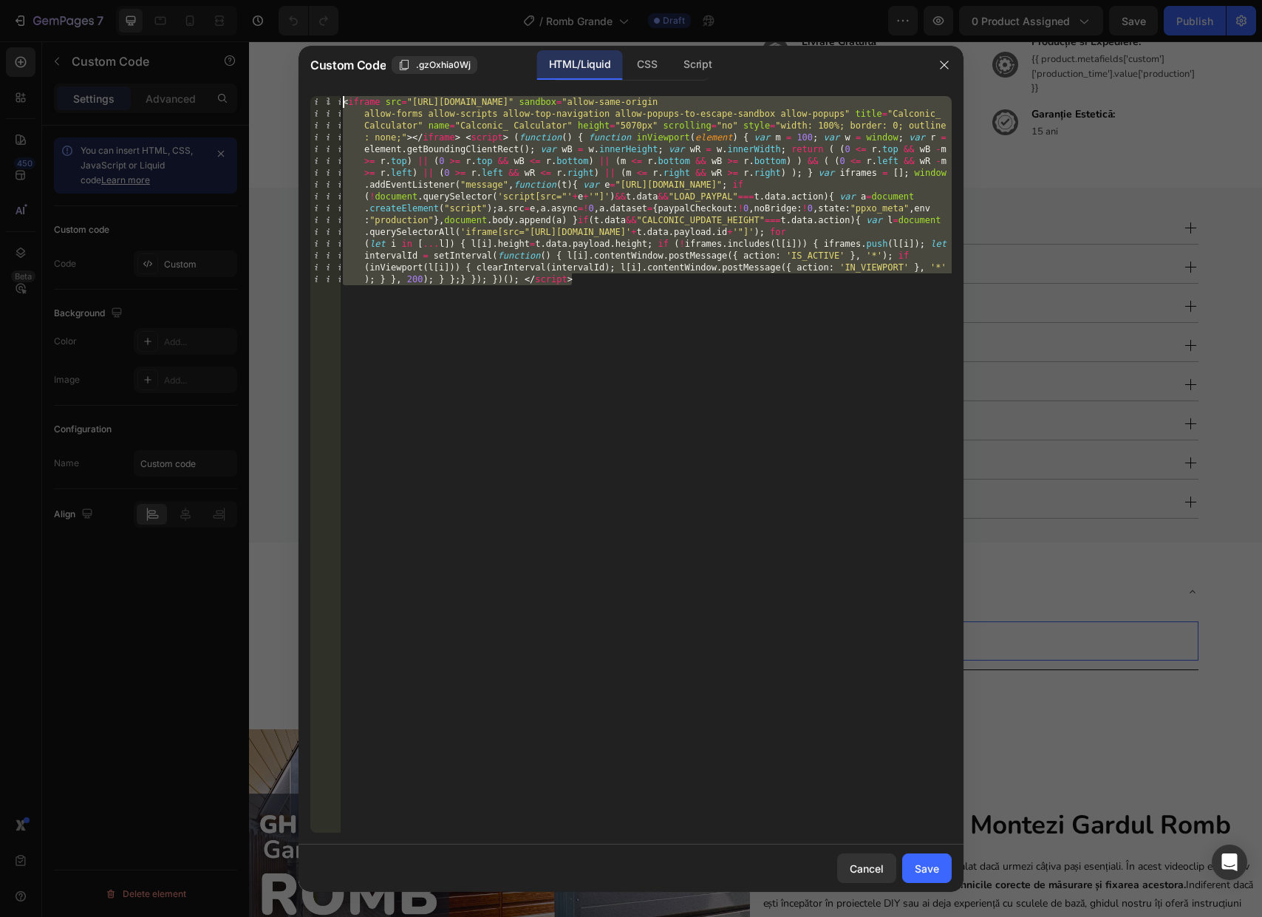
drag, startPoint x: 565, startPoint y: 344, endPoint x: 250, endPoint y: 18, distance: 453.4
click at [249, 14] on div "Custom Code .gzOxhia0Wj HTML/Liquid CSS Script 1 < iframe src = "[URL][DOMAIN_N…" at bounding box center [631, 458] width 1262 height 917
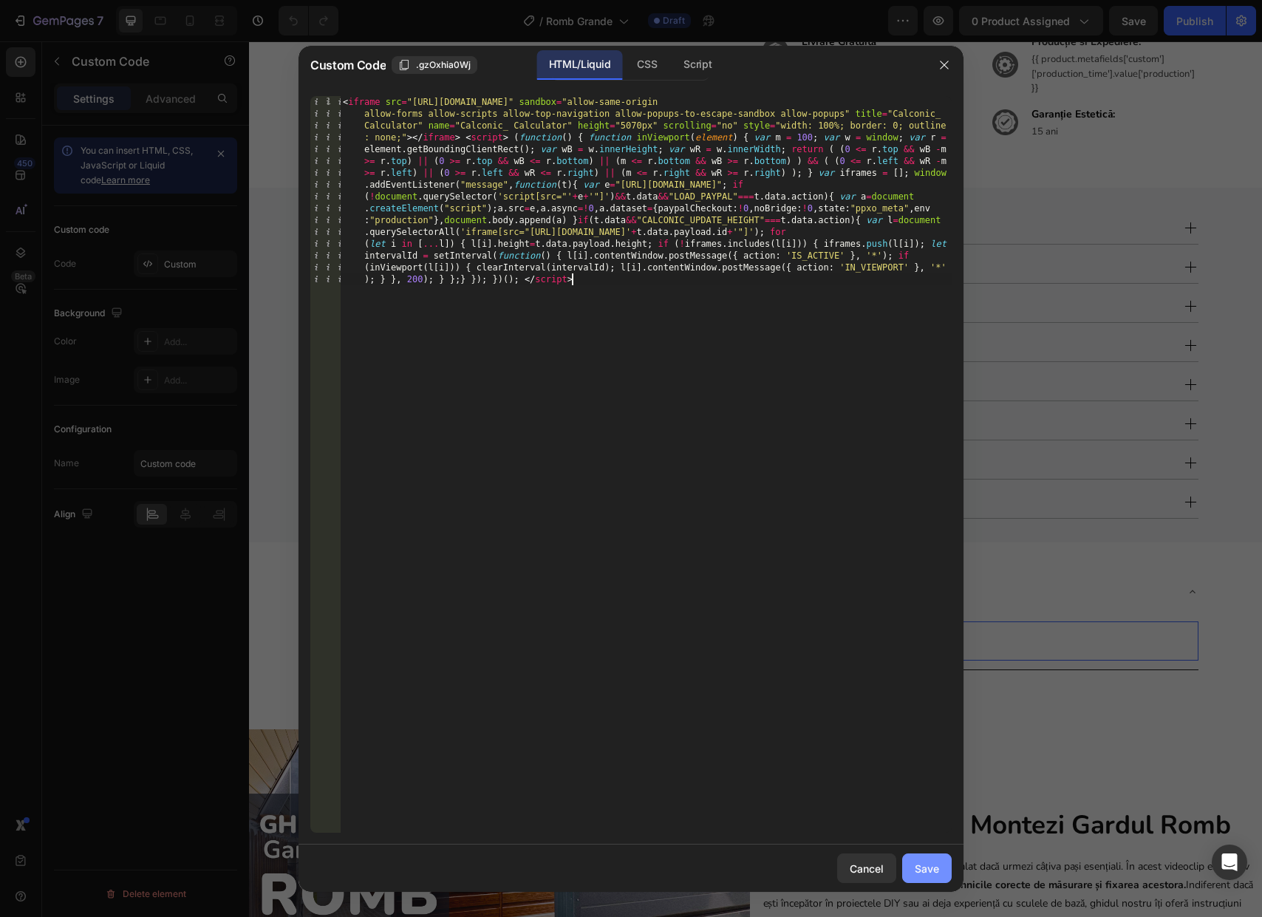
click at [929, 871] on div "Save" at bounding box center [926, 868] width 24 height 16
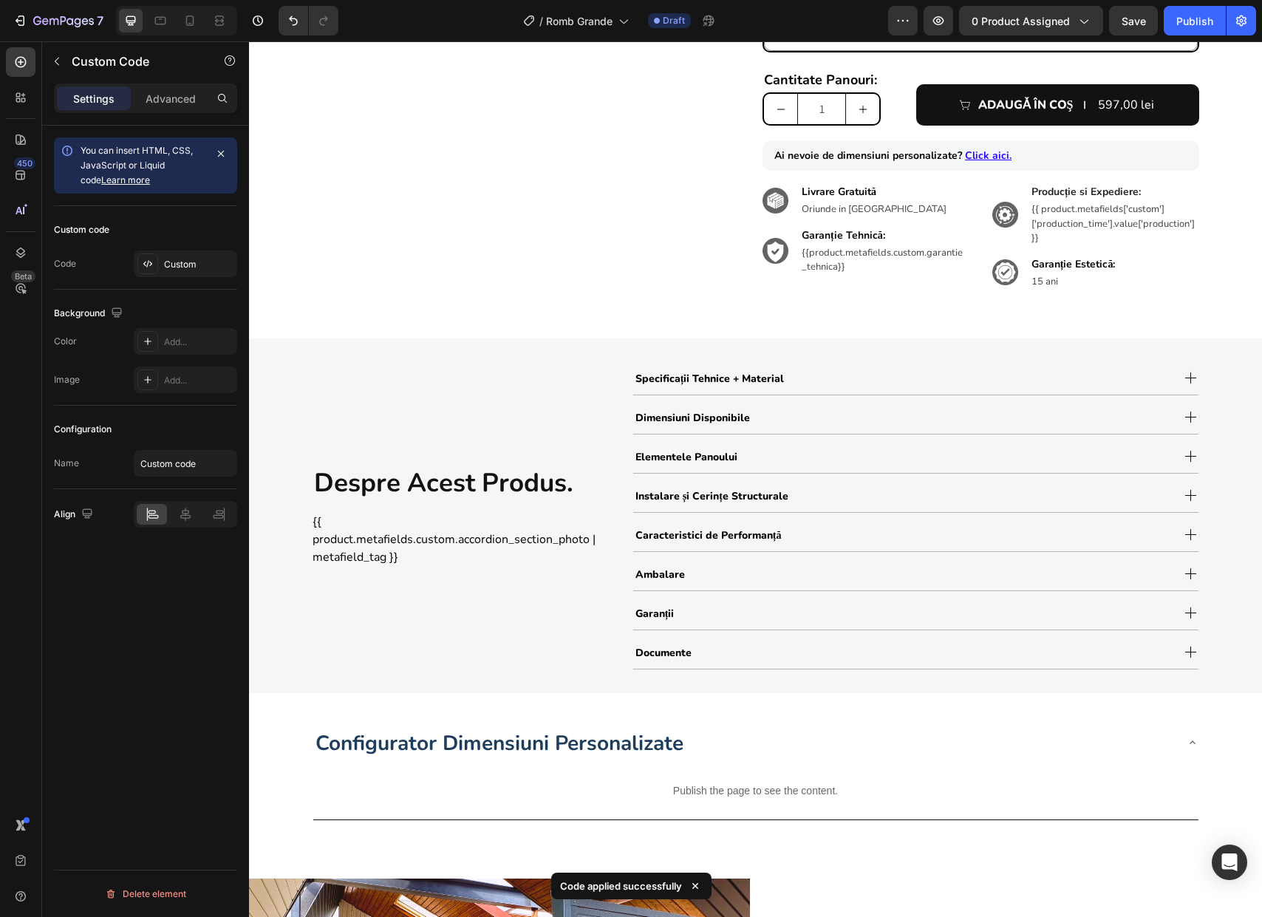
scroll to position [0, 0]
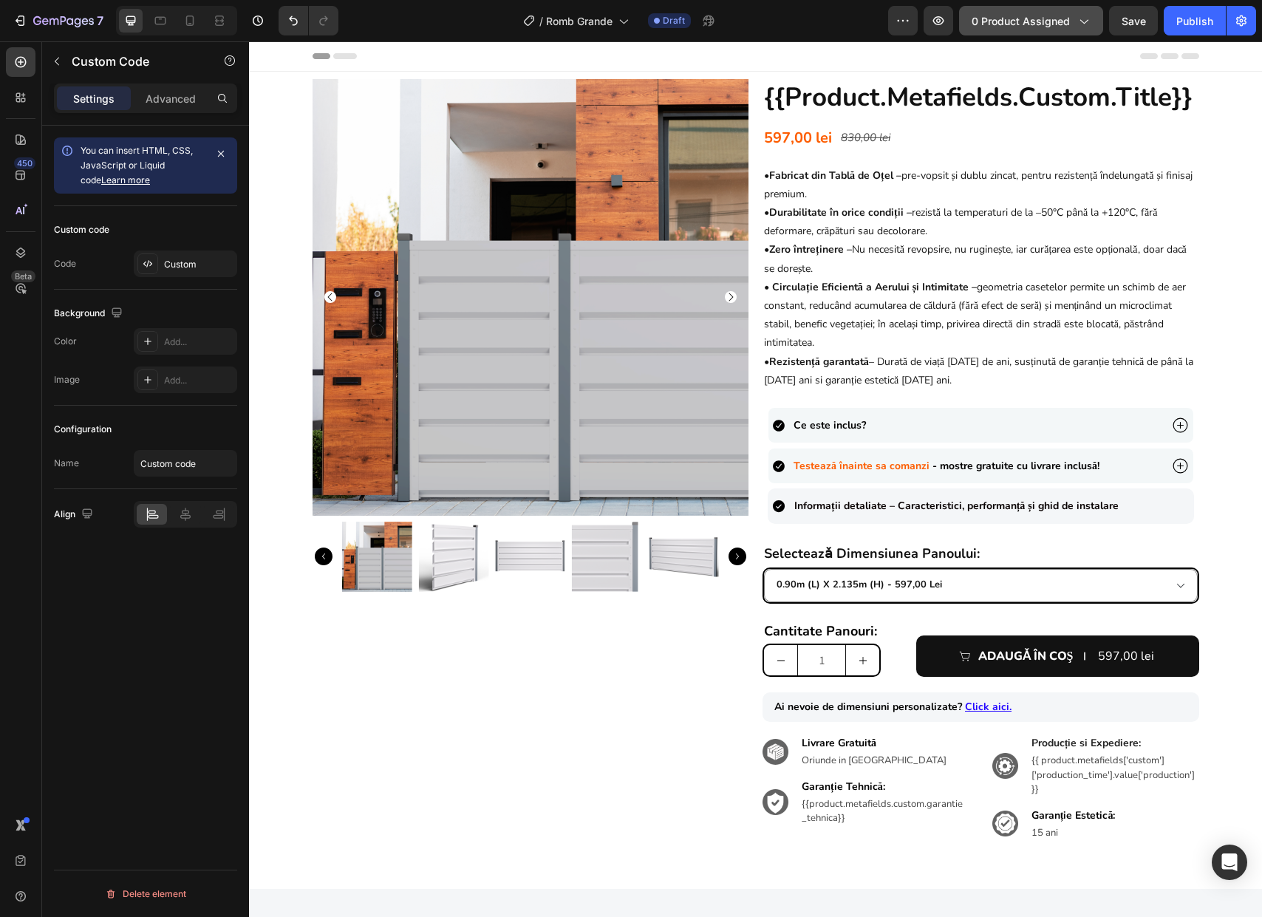
click at [1047, 30] on button "0 product assigned" at bounding box center [1031, 21] width 144 height 30
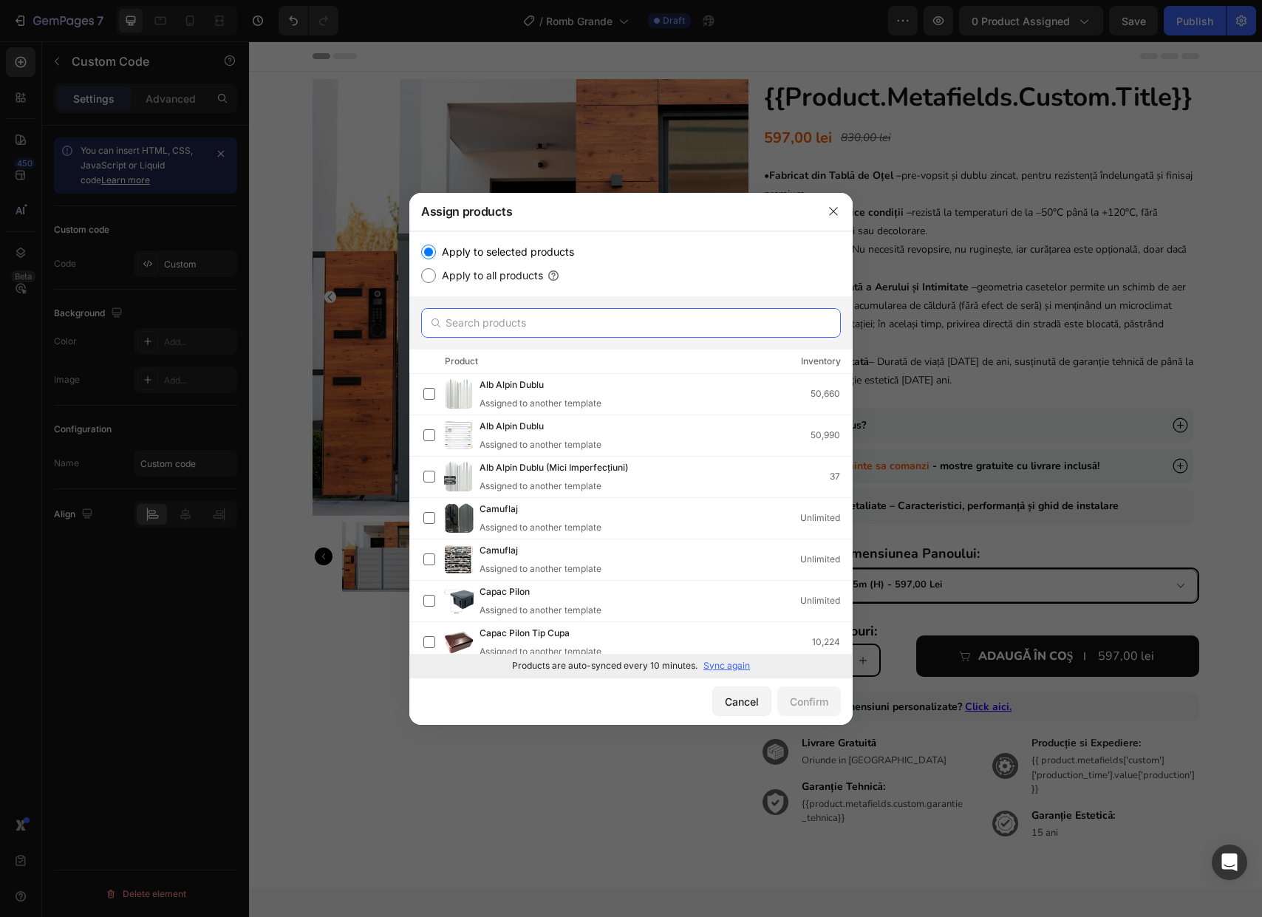
click at [478, 312] on input "text" at bounding box center [631, 323] width 420 height 30
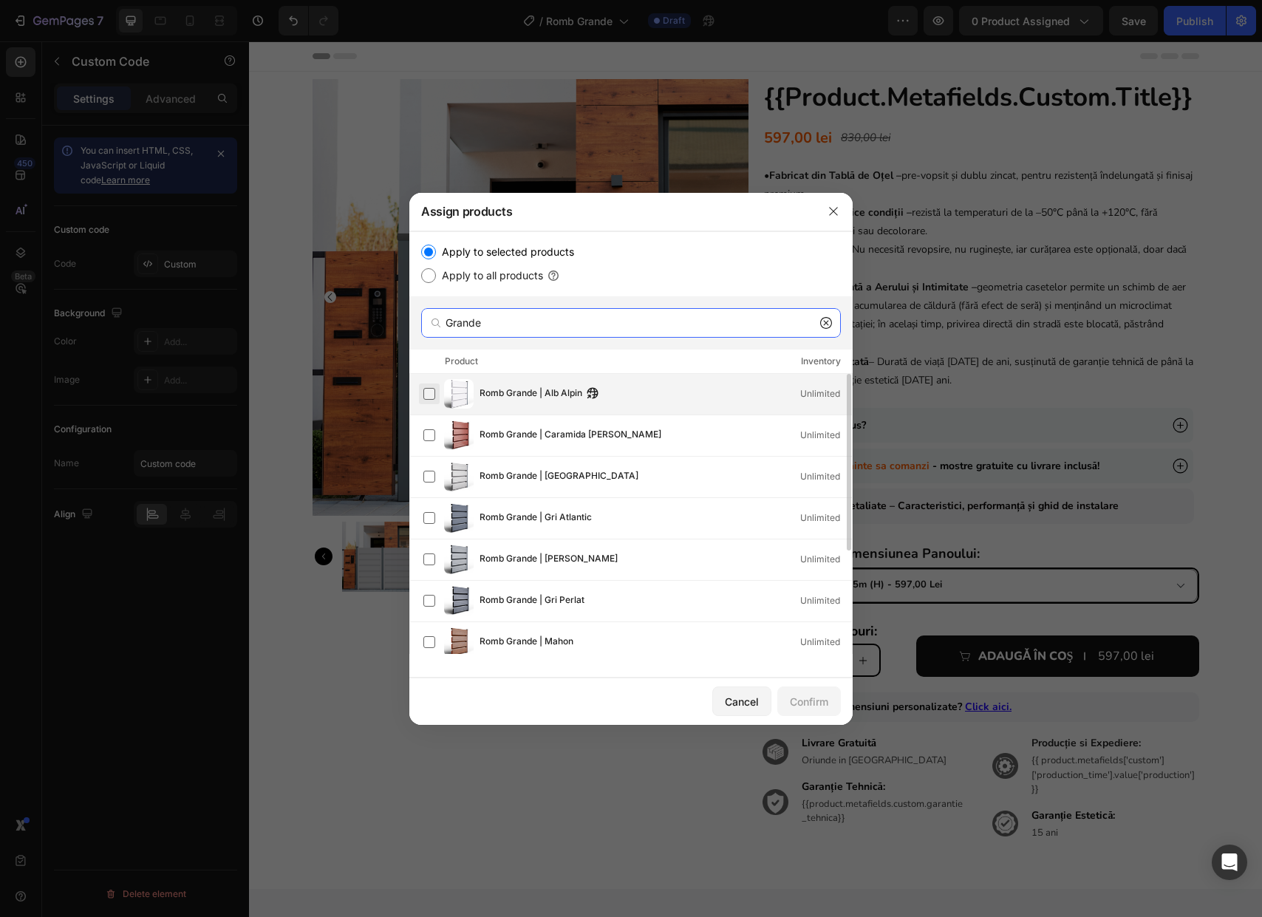
type input "Grande"
click at [429, 395] on label at bounding box center [429, 394] width 12 height 12
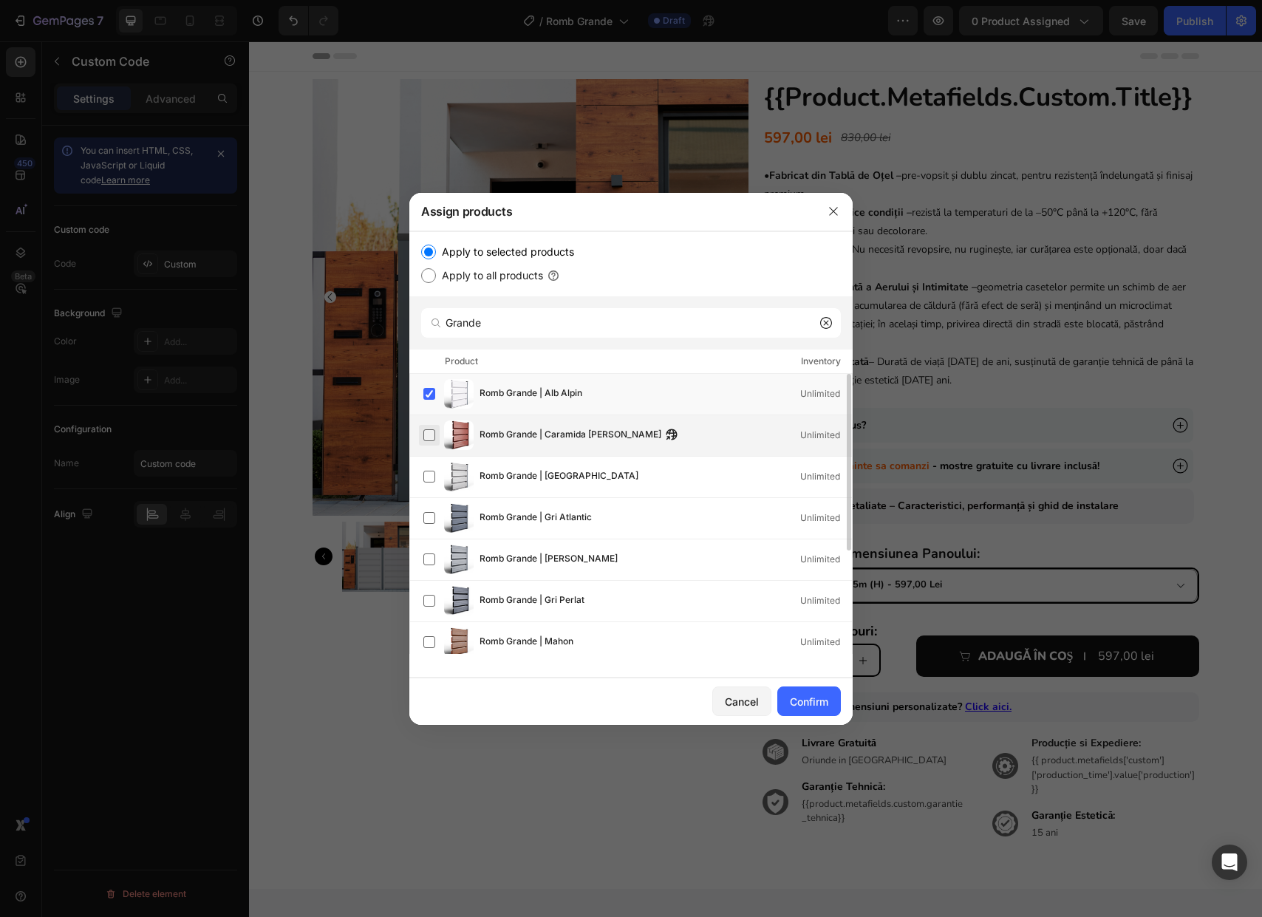
click at [429, 441] on label at bounding box center [429, 435] width 12 height 12
click at [433, 482] on label at bounding box center [429, 476] width 12 height 12
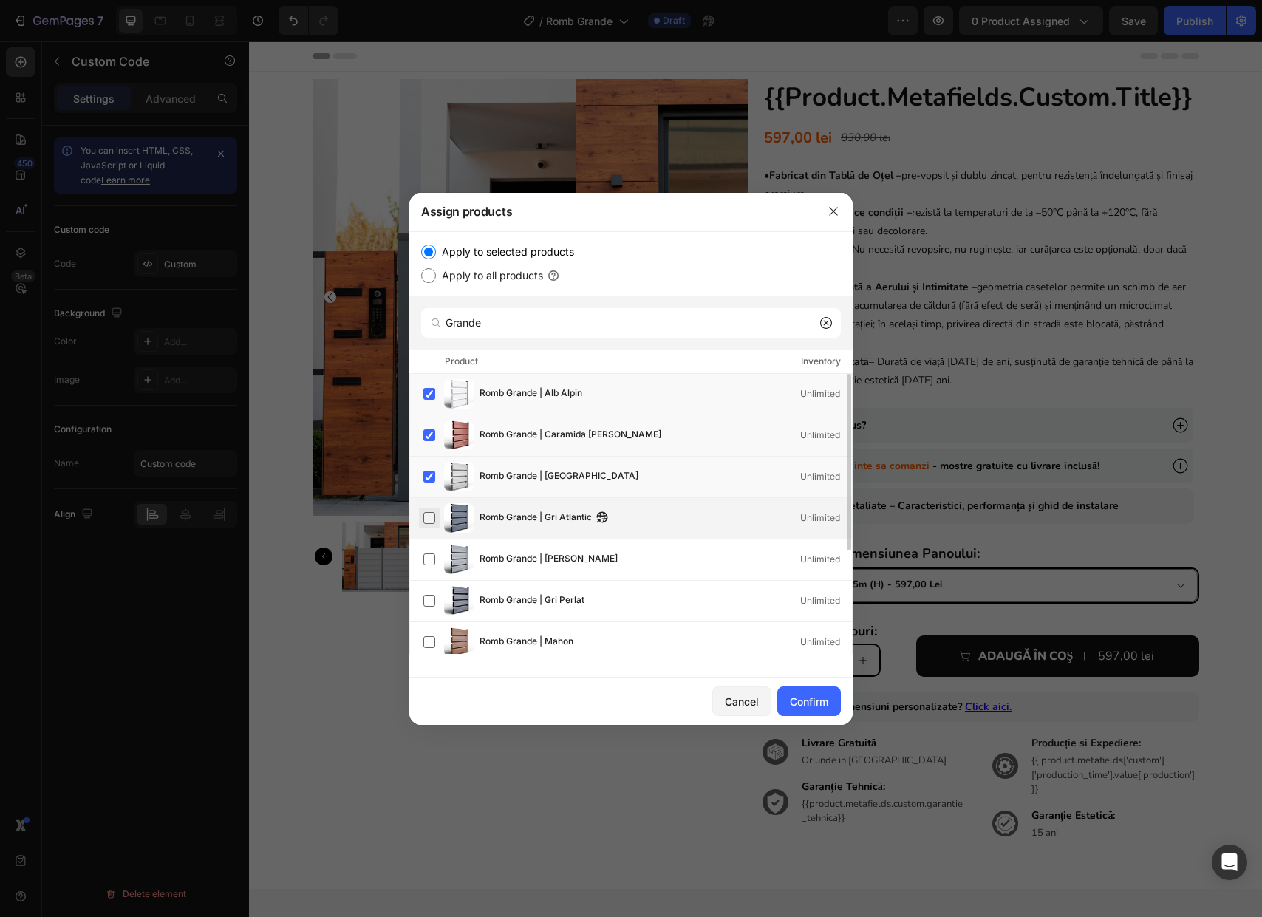
click at [428, 524] on label at bounding box center [429, 518] width 12 height 12
click at [434, 556] on label at bounding box center [429, 559] width 12 height 12
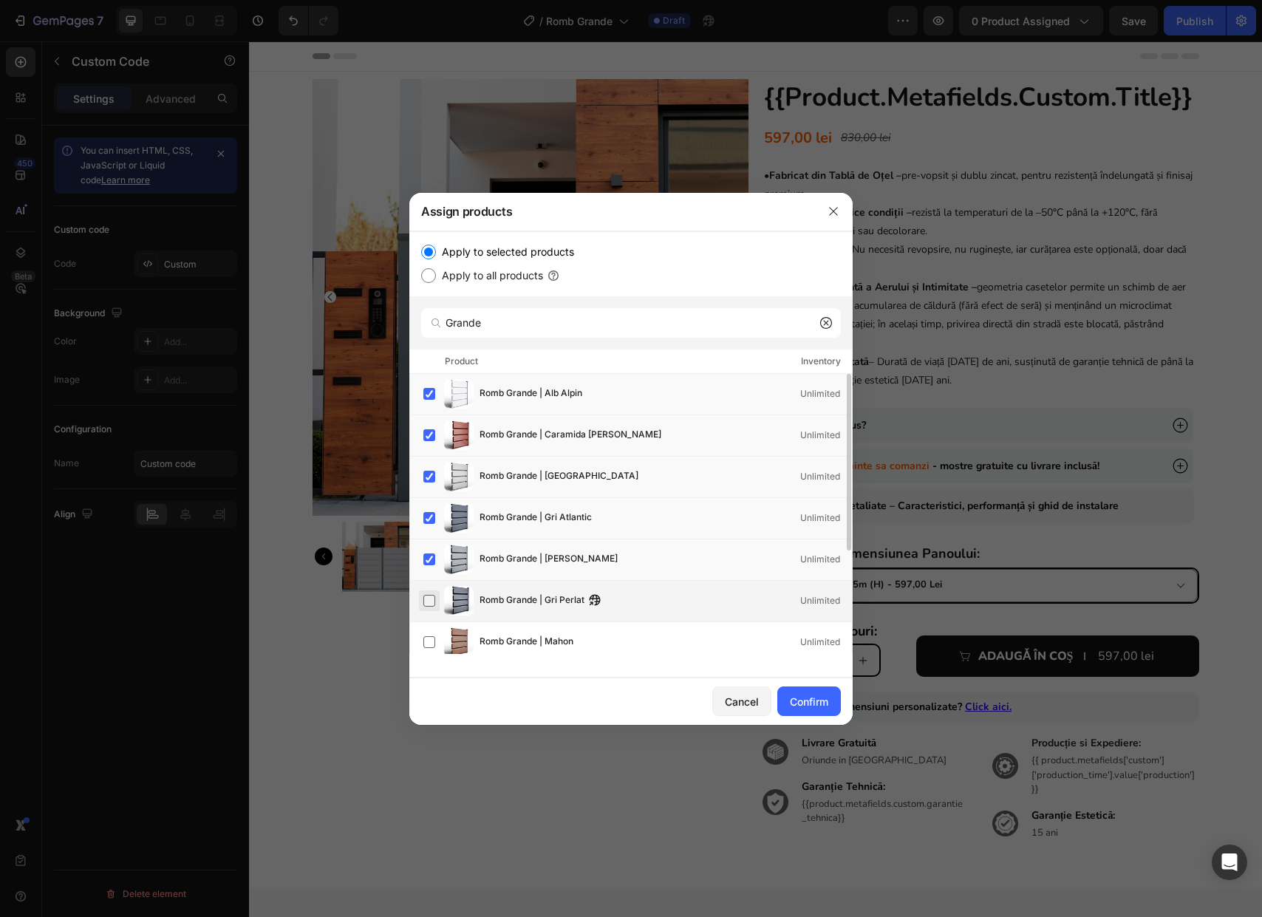
click at [430, 606] on label at bounding box center [429, 601] width 12 height 12
click at [430, 655] on div "Romb Grande | Alb Alpin Unlimited Romb Grande | Caramida Rosie Unlimited Romb G…" at bounding box center [630, 575] width 443 height 402
click at [435, 644] on label at bounding box center [429, 642] width 12 height 12
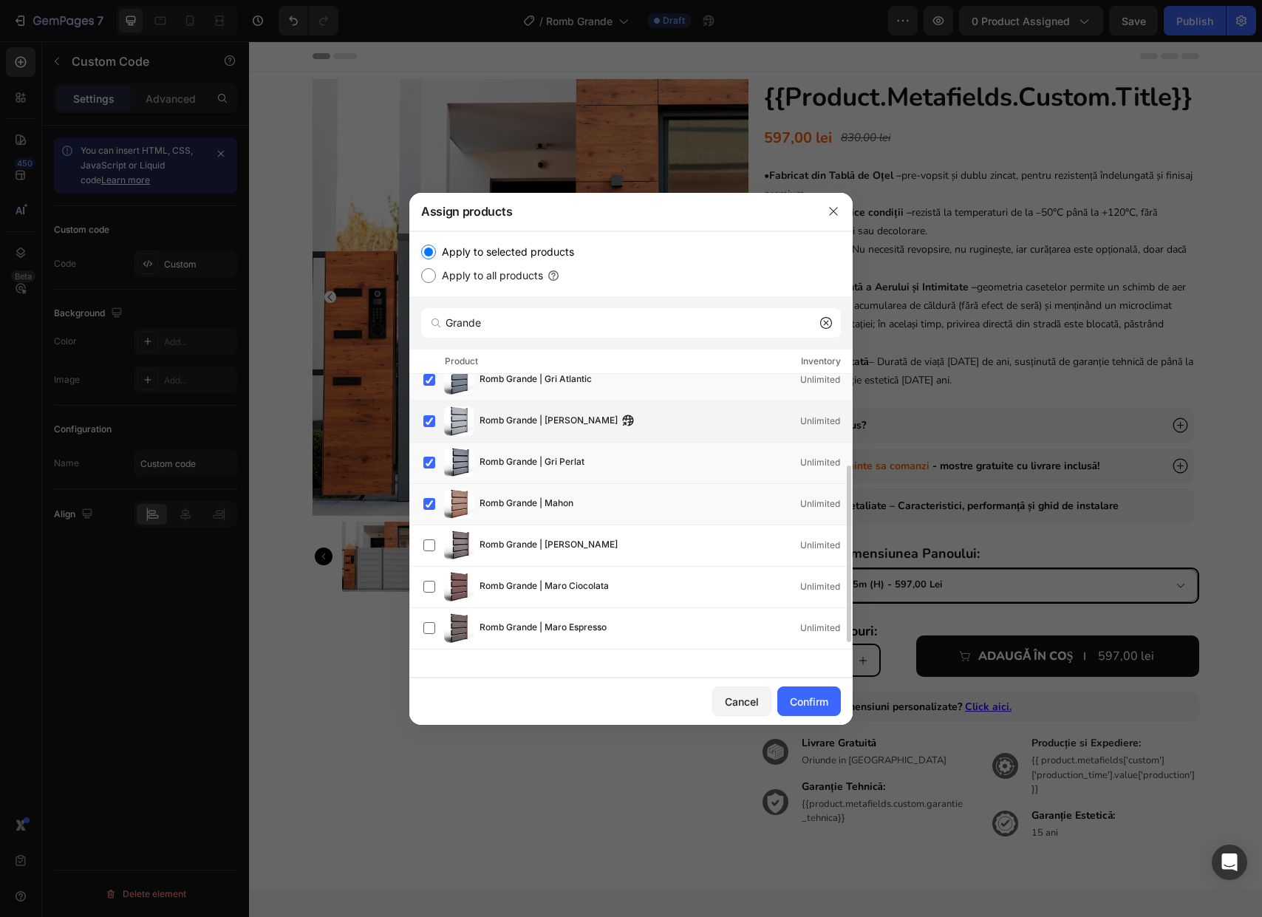
scroll to position [141, 0]
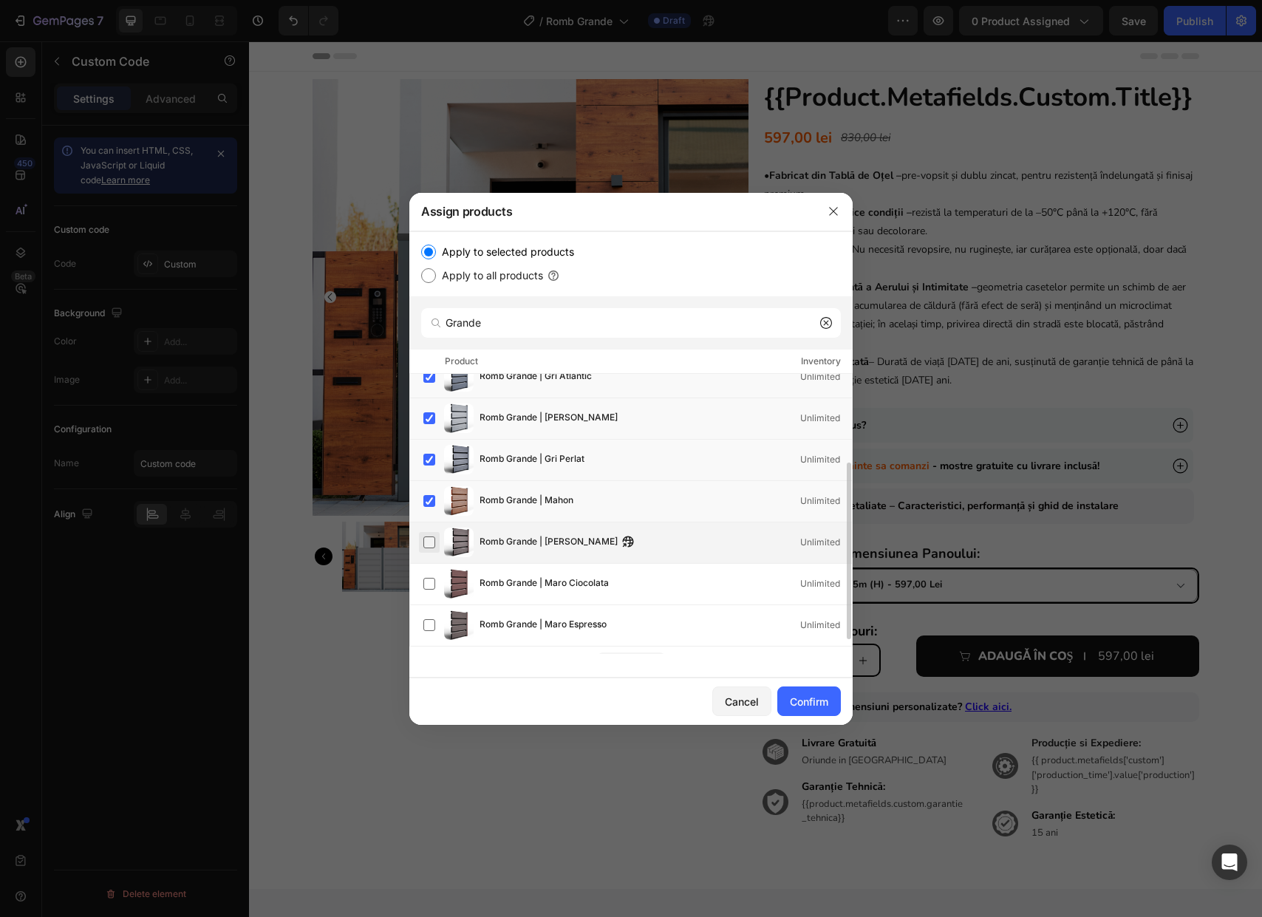
click at [432, 542] on label at bounding box center [429, 542] width 12 height 12
click at [430, 581] on label at bounding box center [429, 584] width 12 height 12
click at [428, 612] on div "Romb Grande | Maro Espresso Unlimited" at bounding box center [637, 625] width 428 height 30
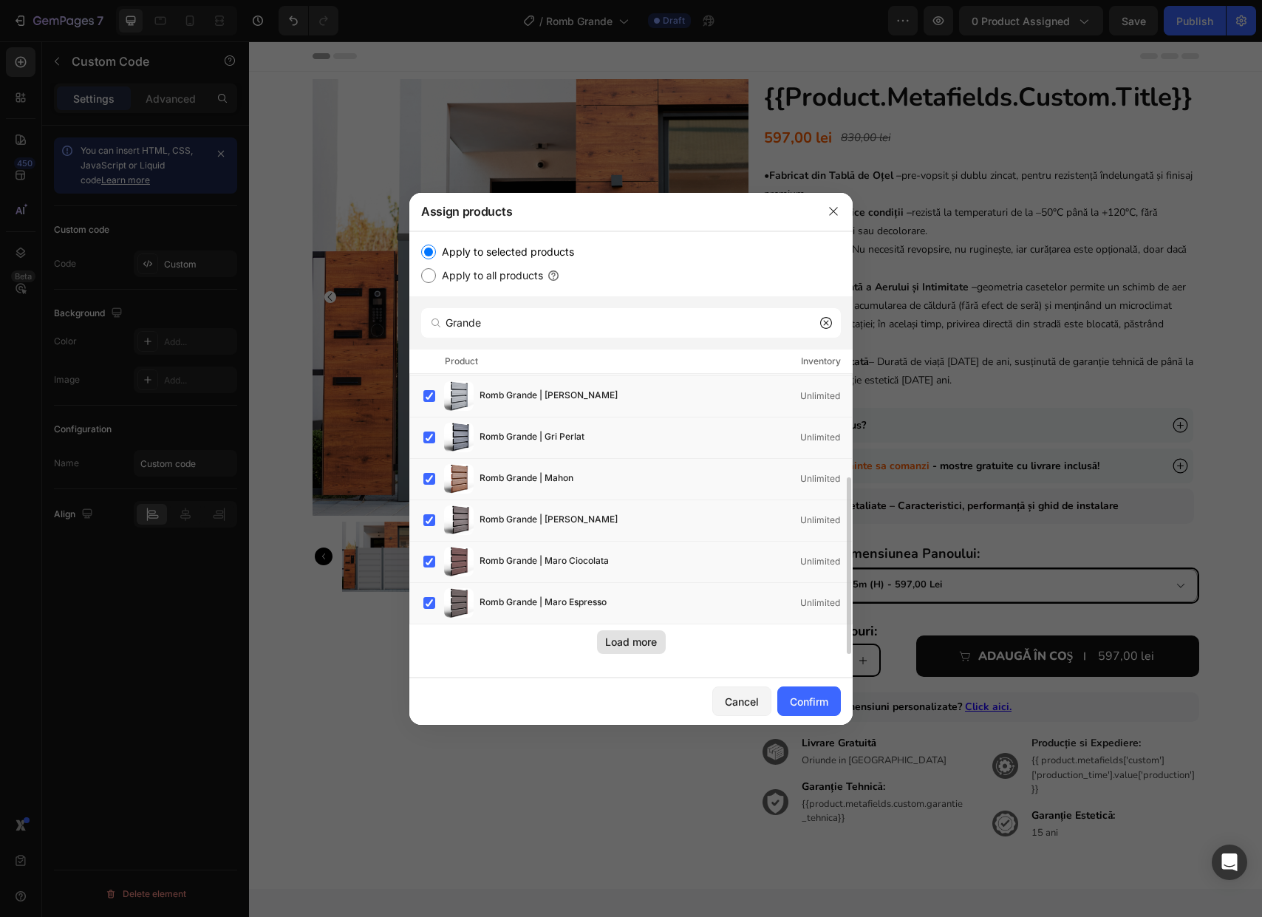
click at [632, 638] on div "Load more" at bounding box center [631, 642] width 52 height 16
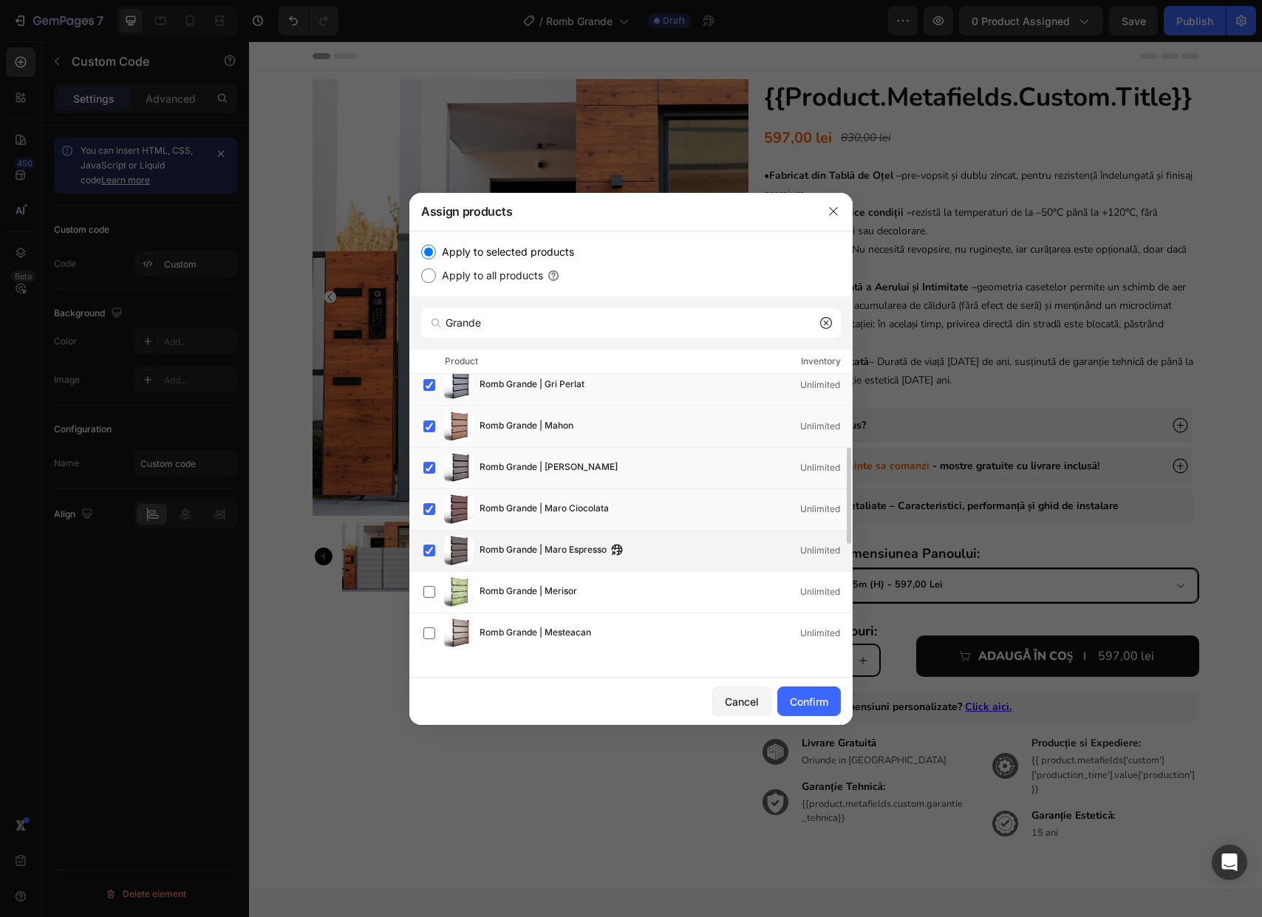
scroll to position [270, 0]
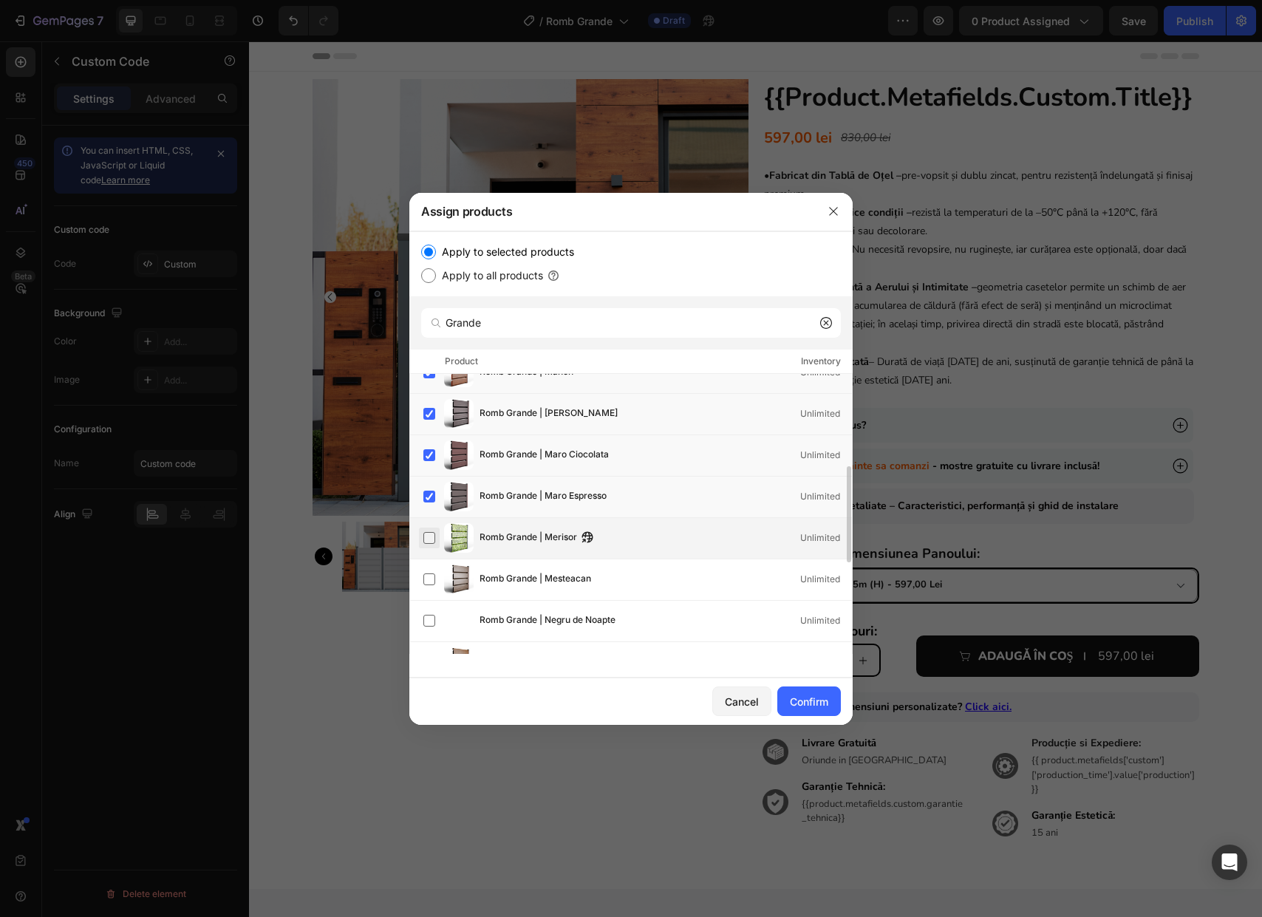
click at [431, 541] on label at bounding box center [429, 538] width 12 height 12
click at [435, 583] on label at bounding box center [429, 579] width 12 height 12
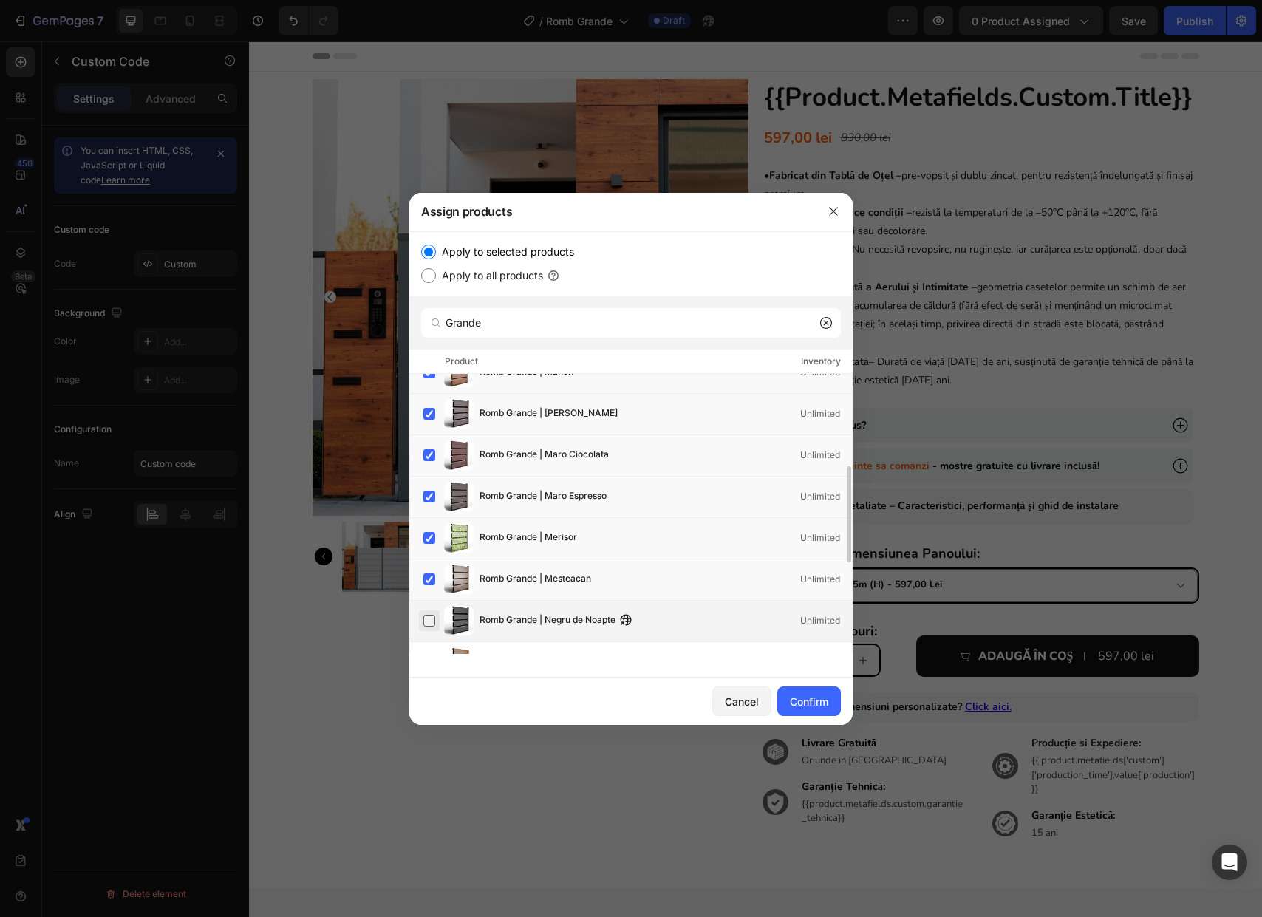
click at [432, 616] on label at bounding box center [429, 621] width 12 height 12
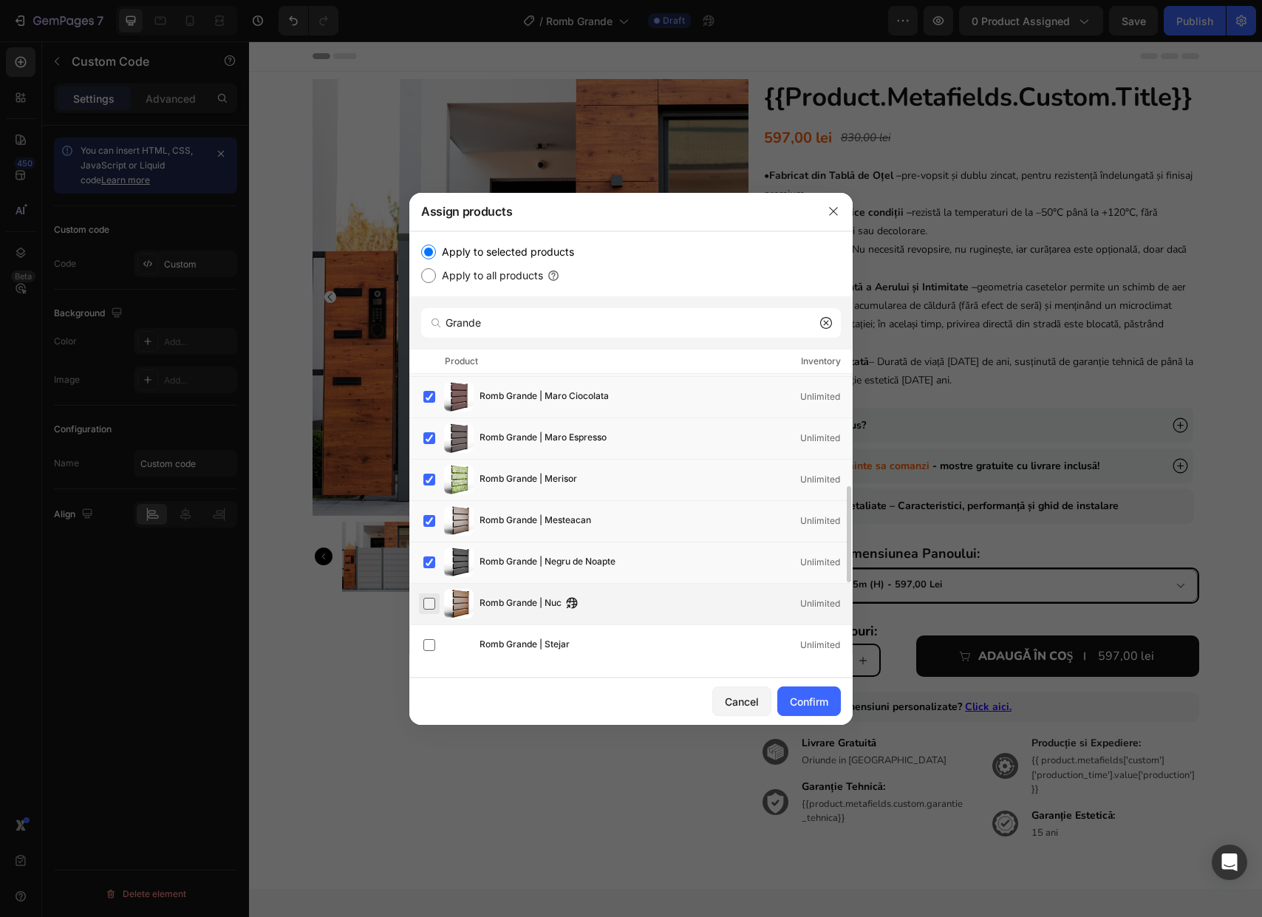
click at [423, 604] on label at bounding box center [429, 604] width 12 height 12
click at [423, 646] on label at bounding box center [429, 645] width 12 height 12
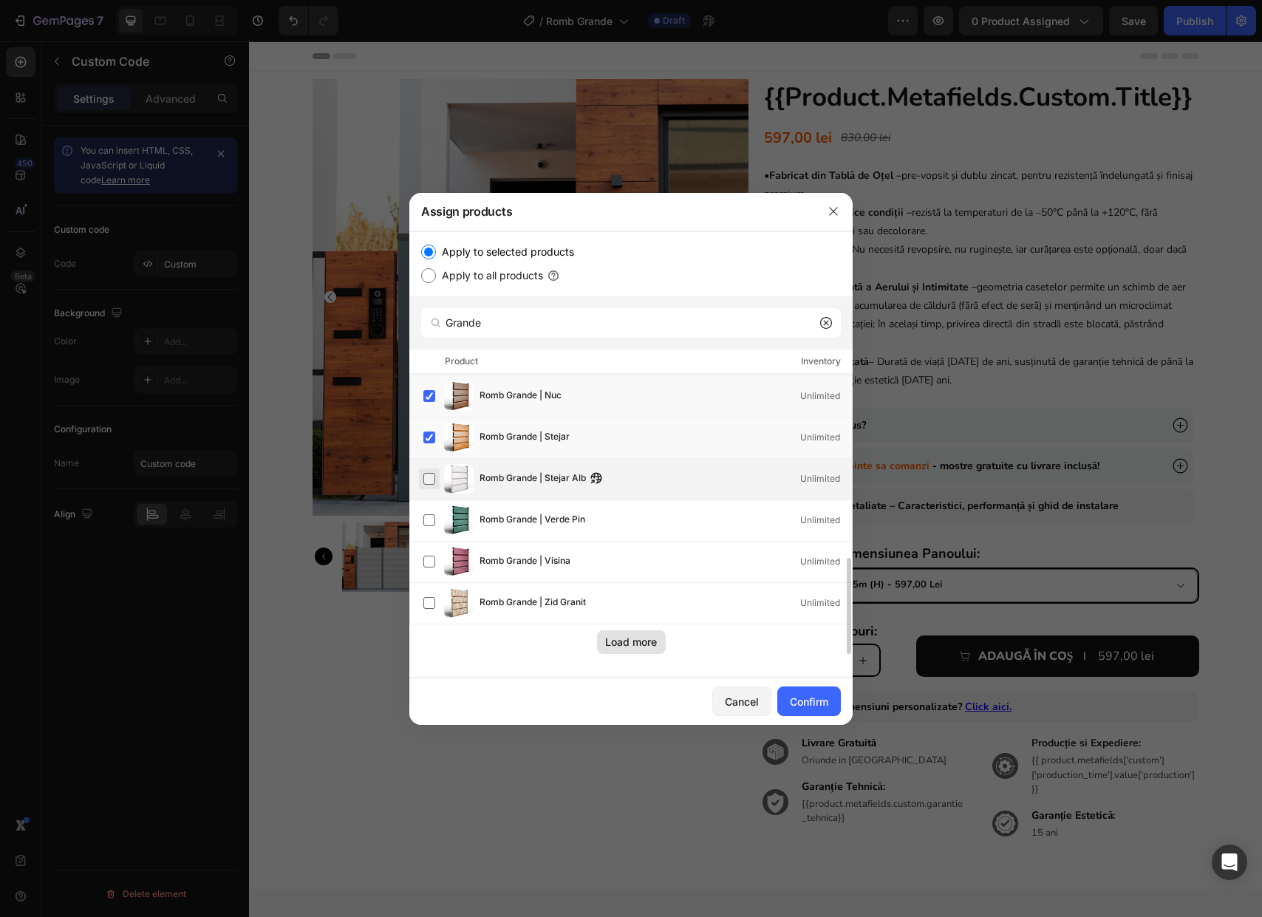
click at [425, 485] on label at bounding box center [429, 479] width 12 height 12
click at [433, 524] on label at bounding box center [429, 520] width 12 height 12
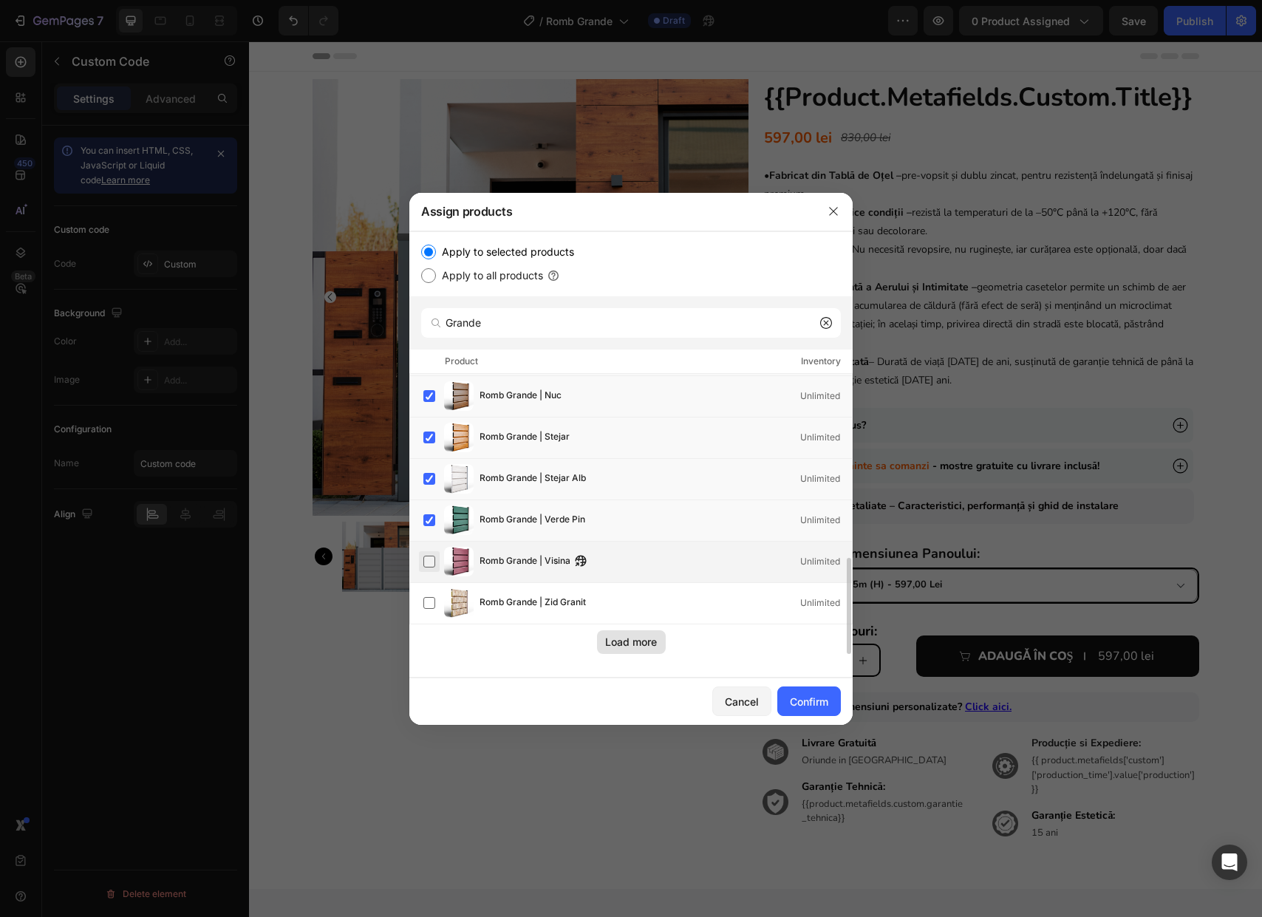
click at [428, 564] on label at bounding box center [429, 561] width 12 height 12
click at [428, 606] on label at bounding box center [429, 603] width 12 height 12
click at [800, 705] on div "Confirm" at bounding box center [809, 702] width 38 height 16
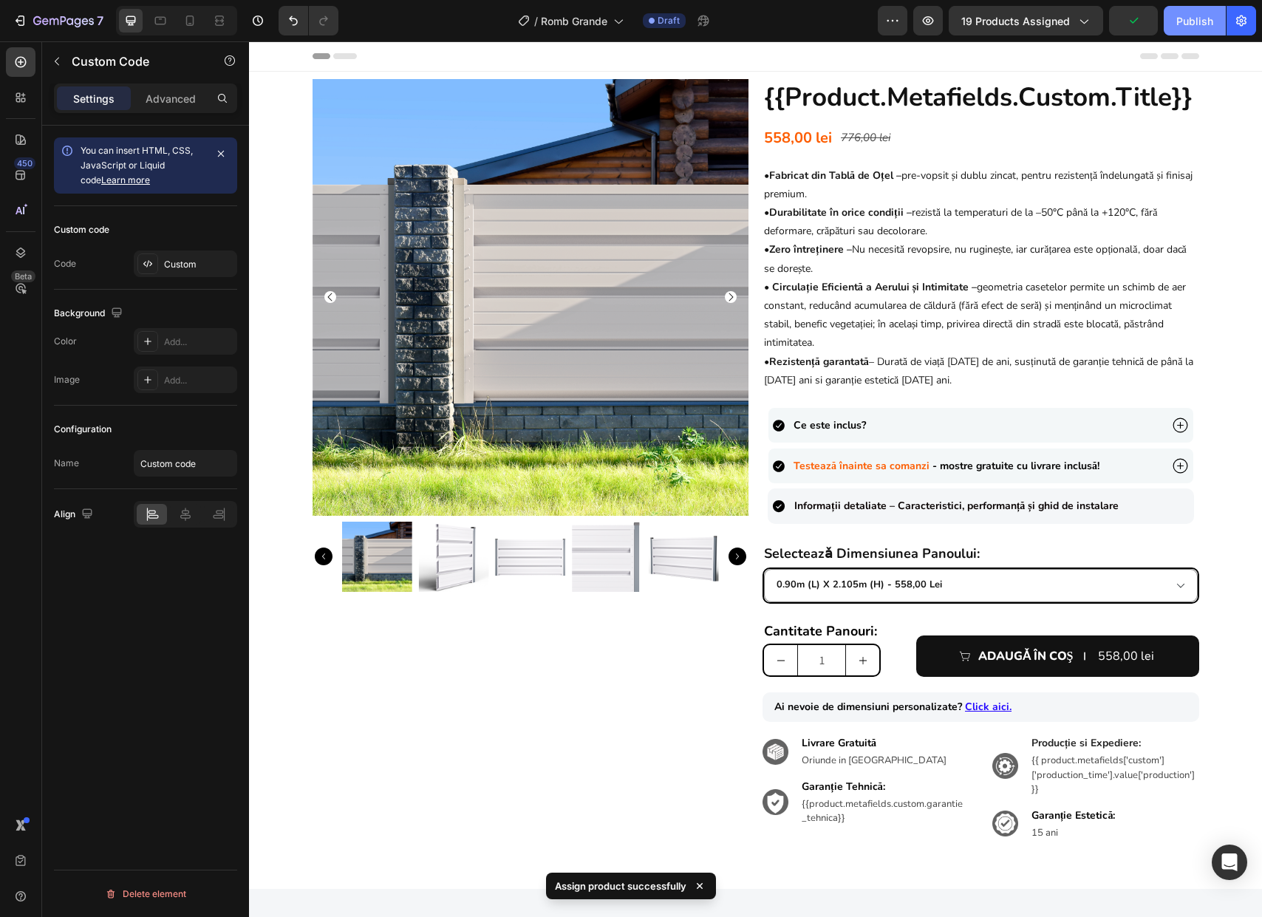
click at [1189, 28] on button "Publish" at bounding box center [1194, 21] width 62 height 30
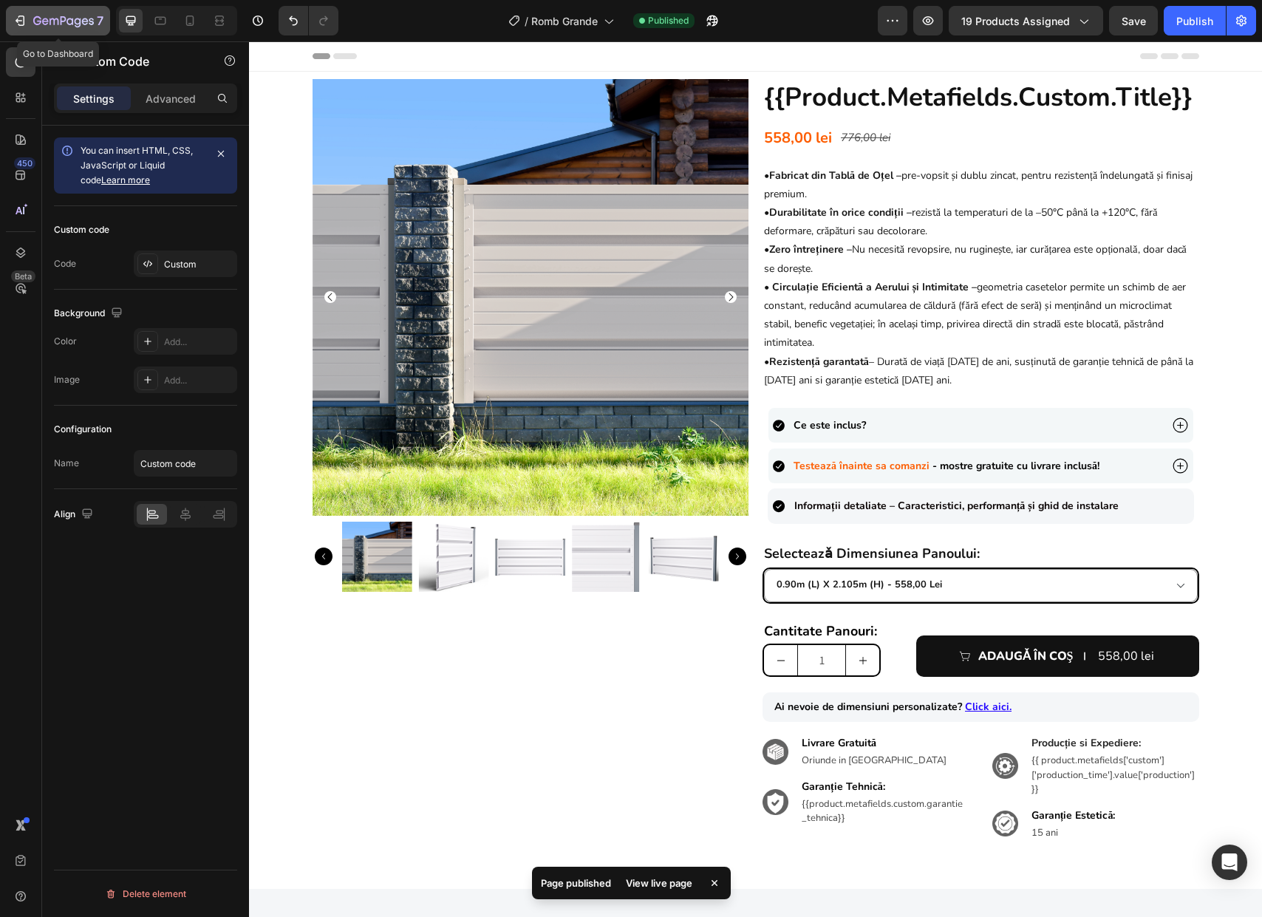
click at [85, 24] on icon "button" at bounding box center [85, 21] width 7 height 7
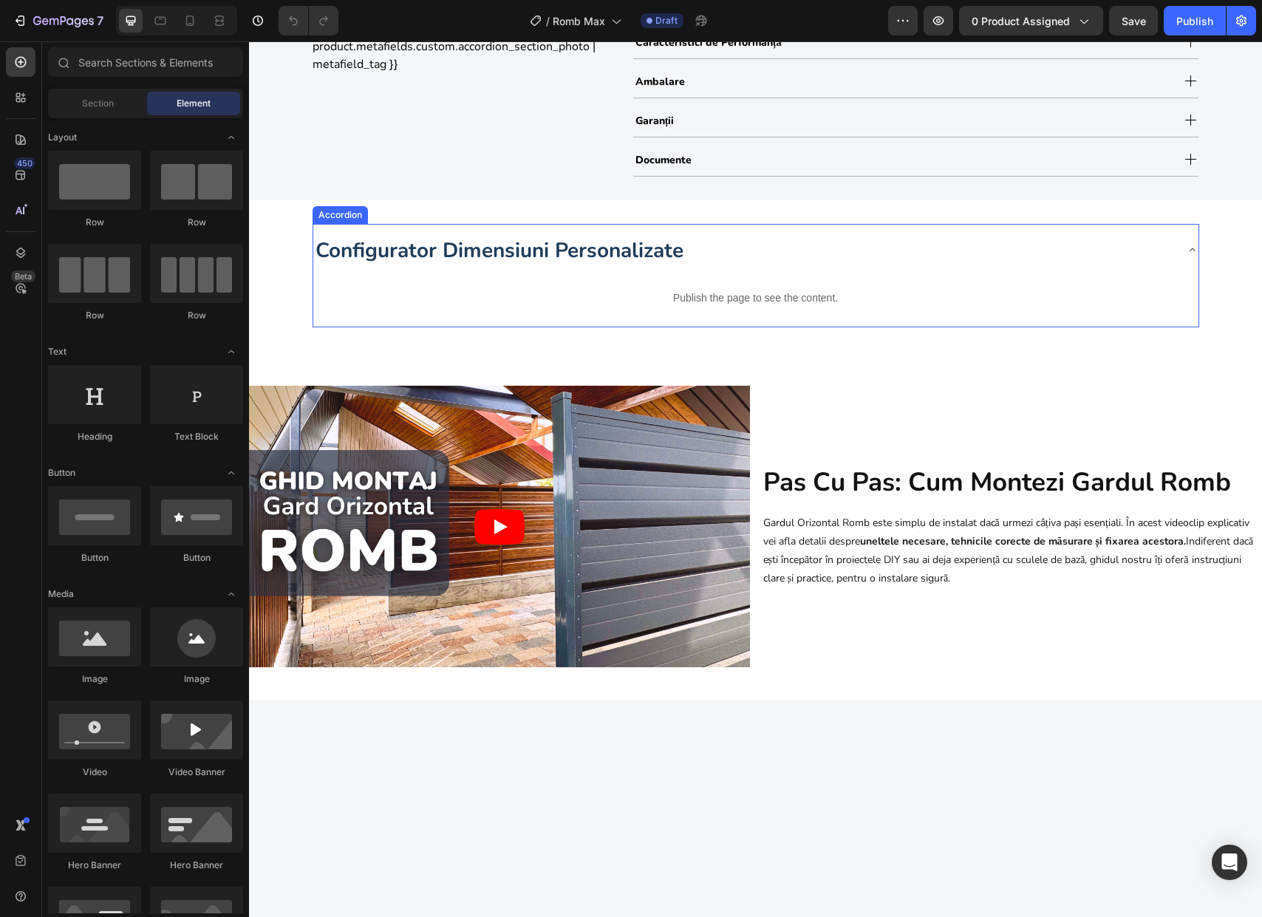
scroll to position [668, 0]
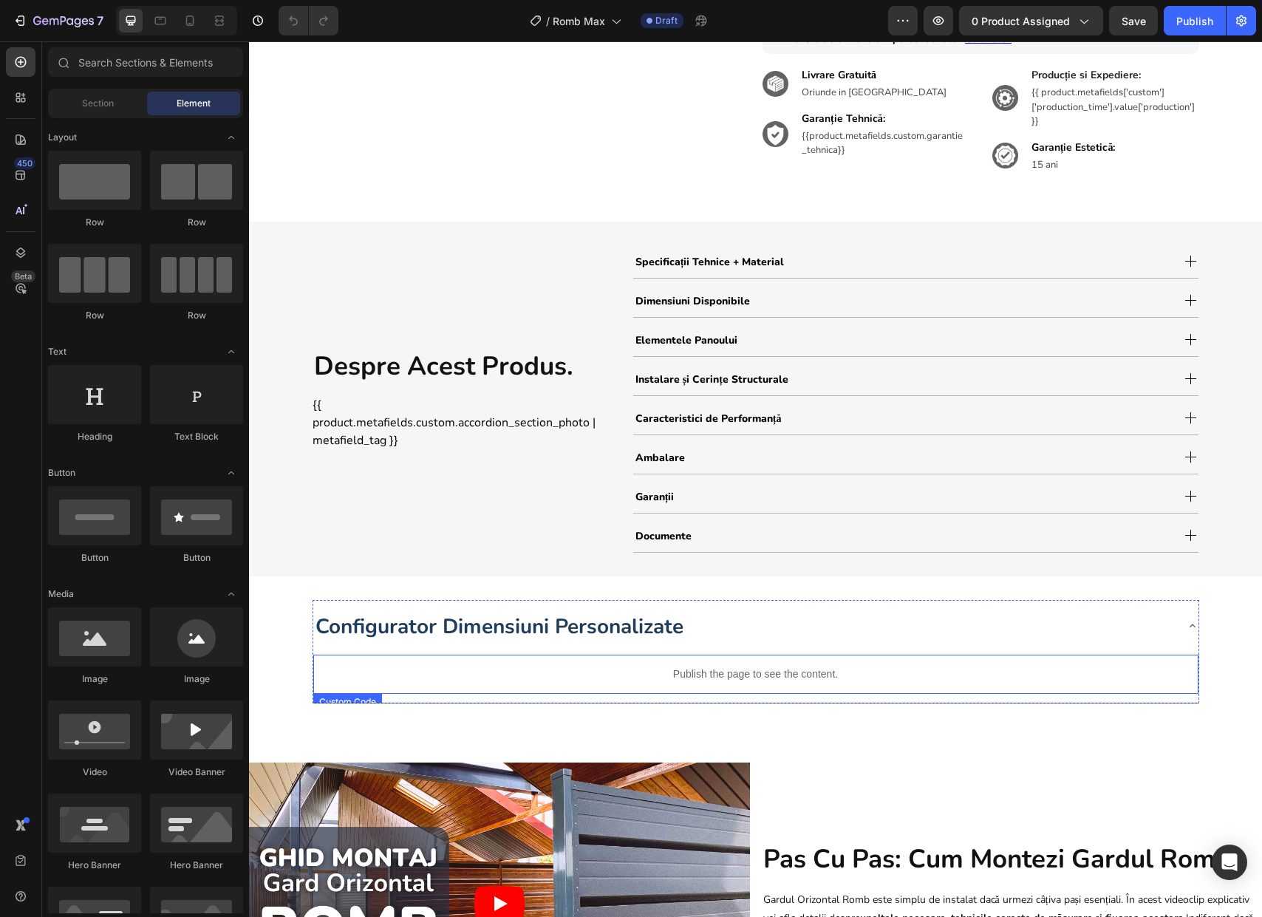
click at [385, 670] on p "Publish the page to see the content." at bounding box center [755, 674] width 885 height 16
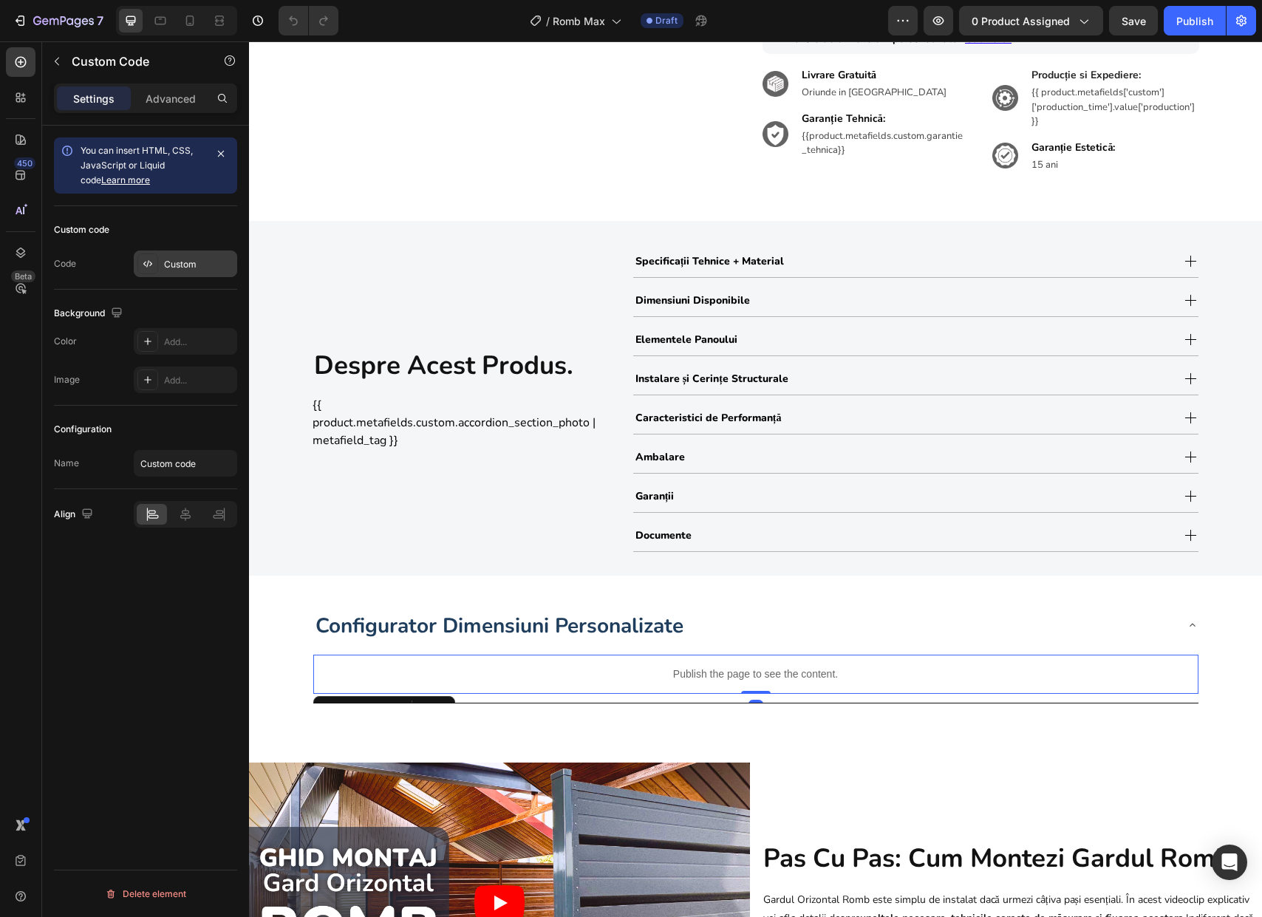
click at [173, 265] on div "Custom" at bounding box center [198, 264] width 69 height 13
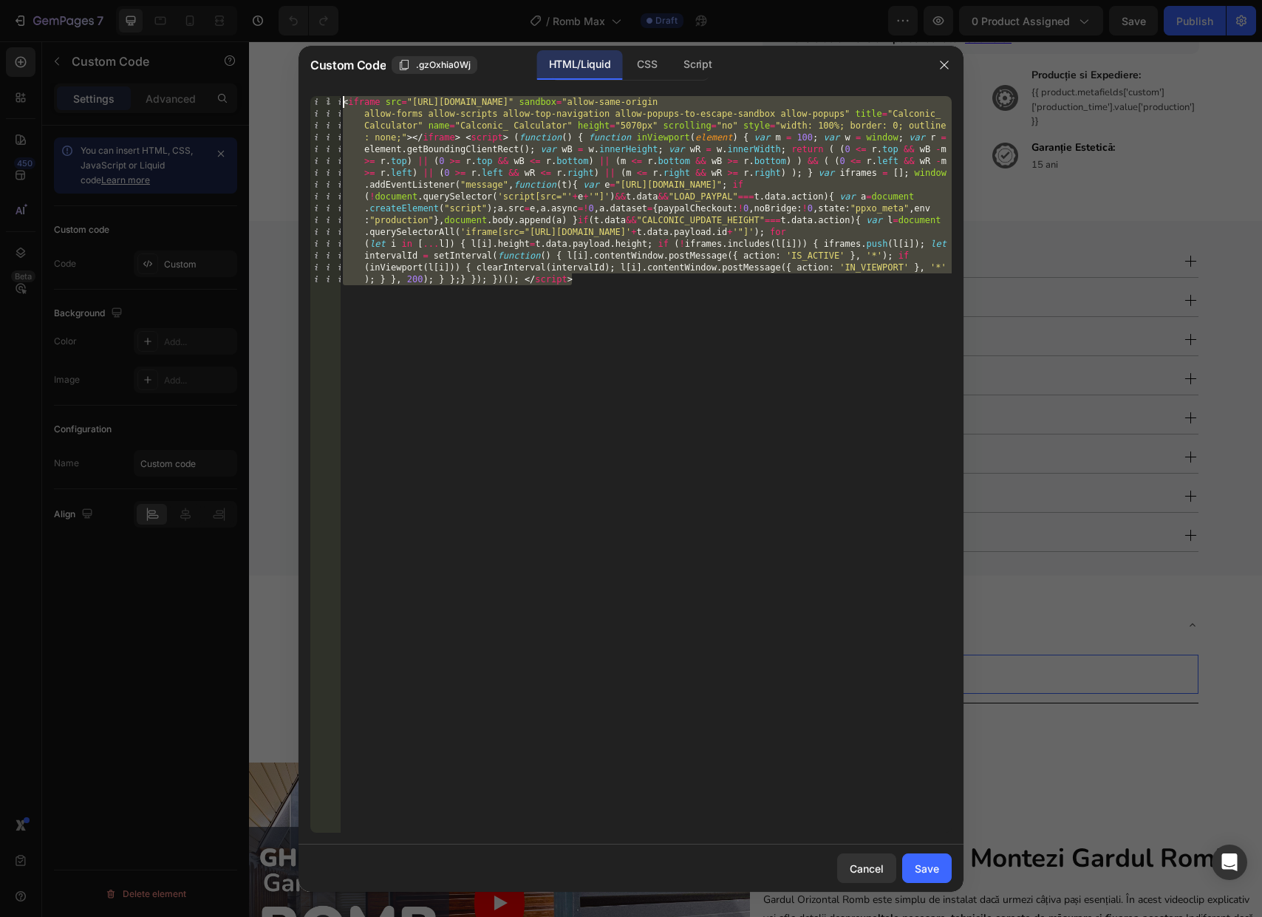
drag, startPoint x: 552, startPoint y: 299, endPoint x: 174, endPoint y: -9, distance: 487.2
click at [174, 0] on html "7 Version history / Romb Max Draft Preview 0 product assigned Save Publish 450 …" at bounding box center [631, 0] width 1262 height 0
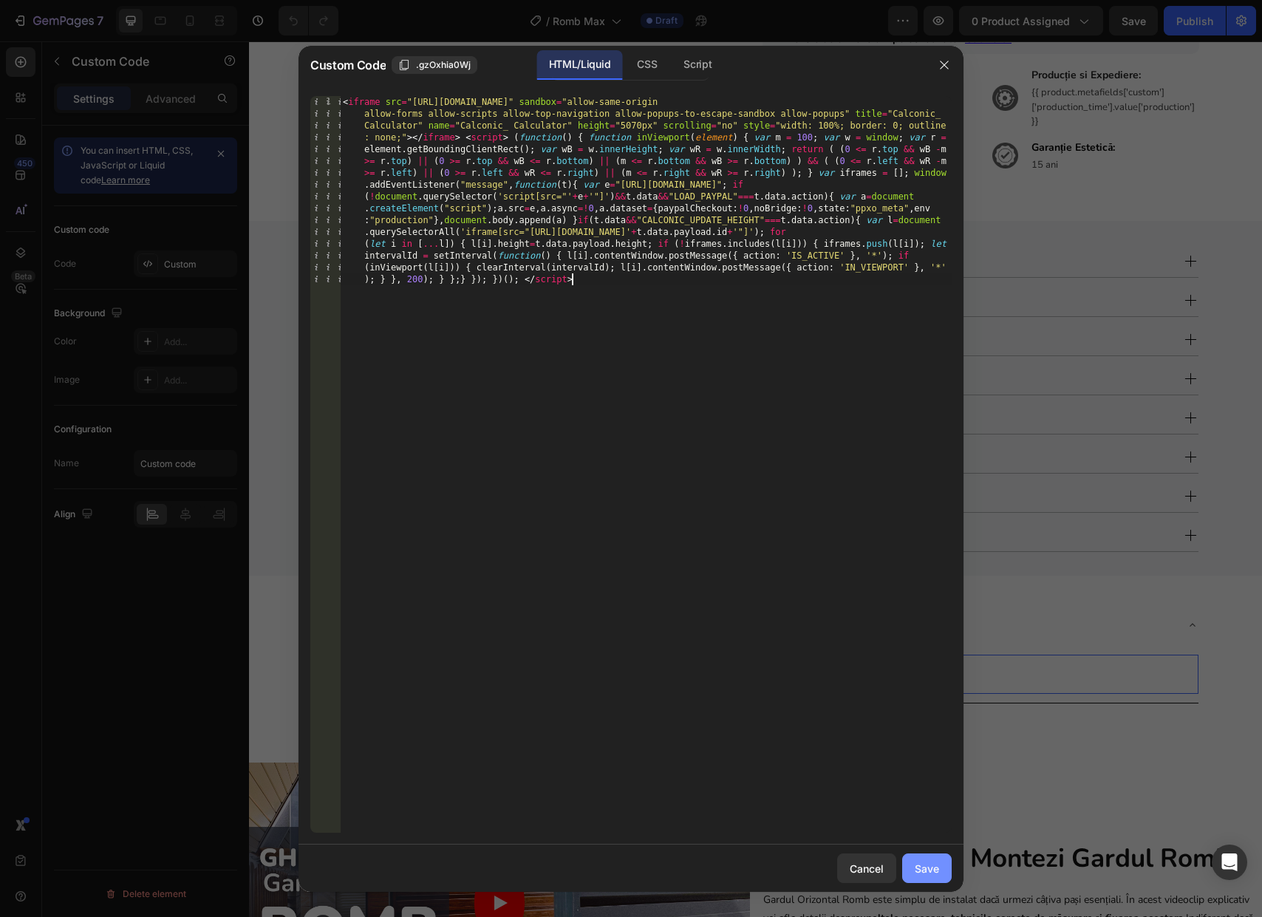
click at [915, 873] on div "Save" at bounding box center [926, 868] width 24 height 16
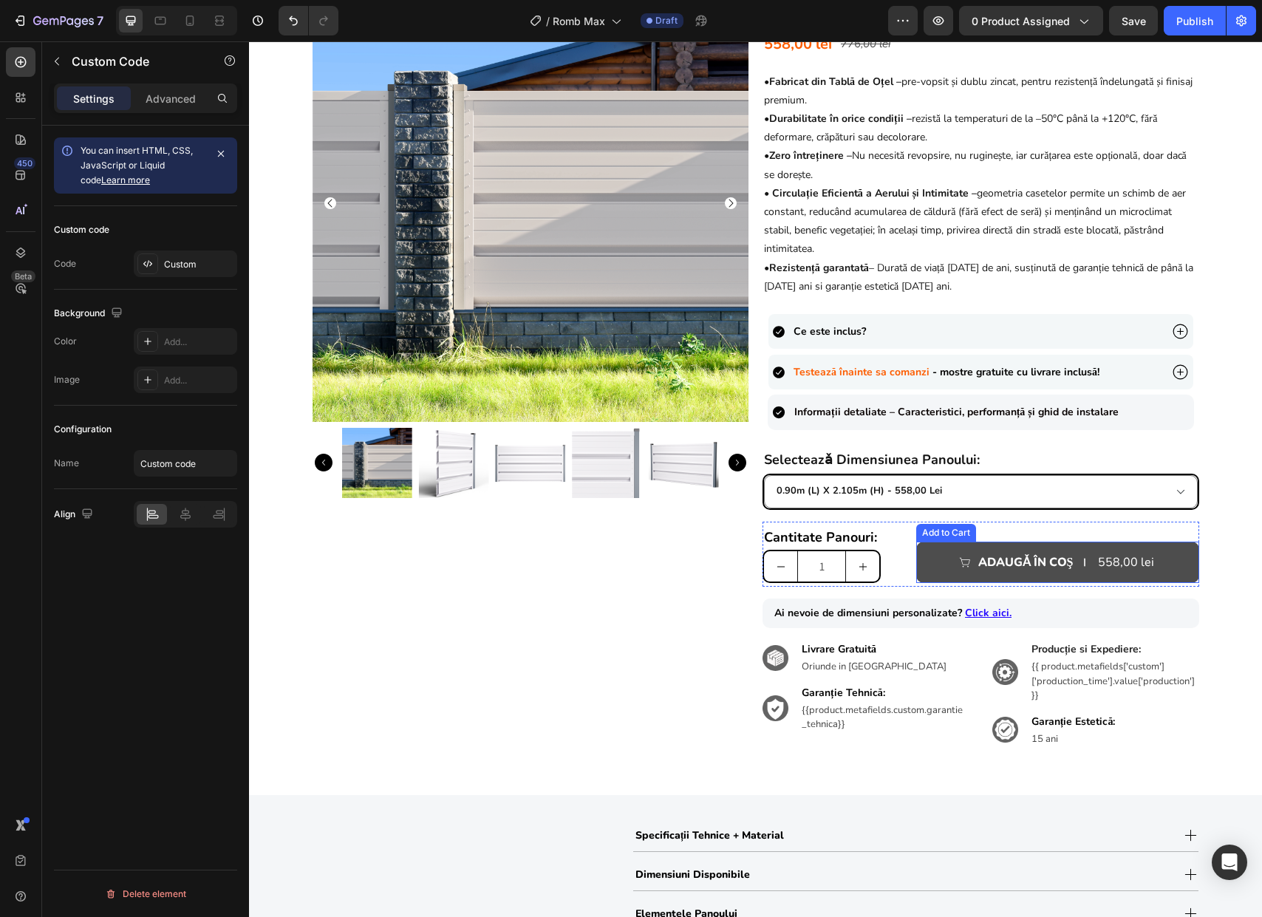
scroll to position [0, 0]
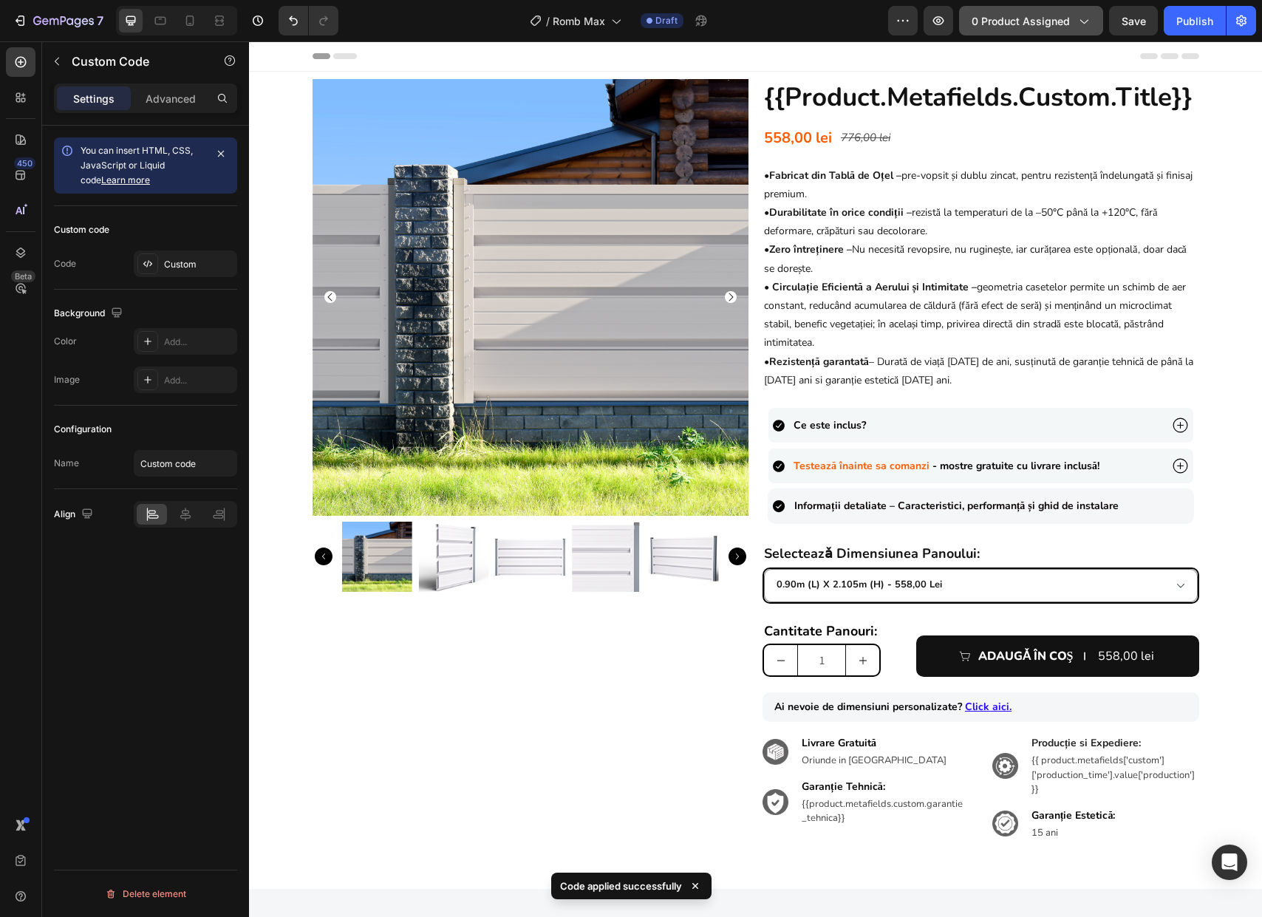
click at [1057, 25] on span "0 product assigned" at bounding box center [1020, 21] width 98 height 16
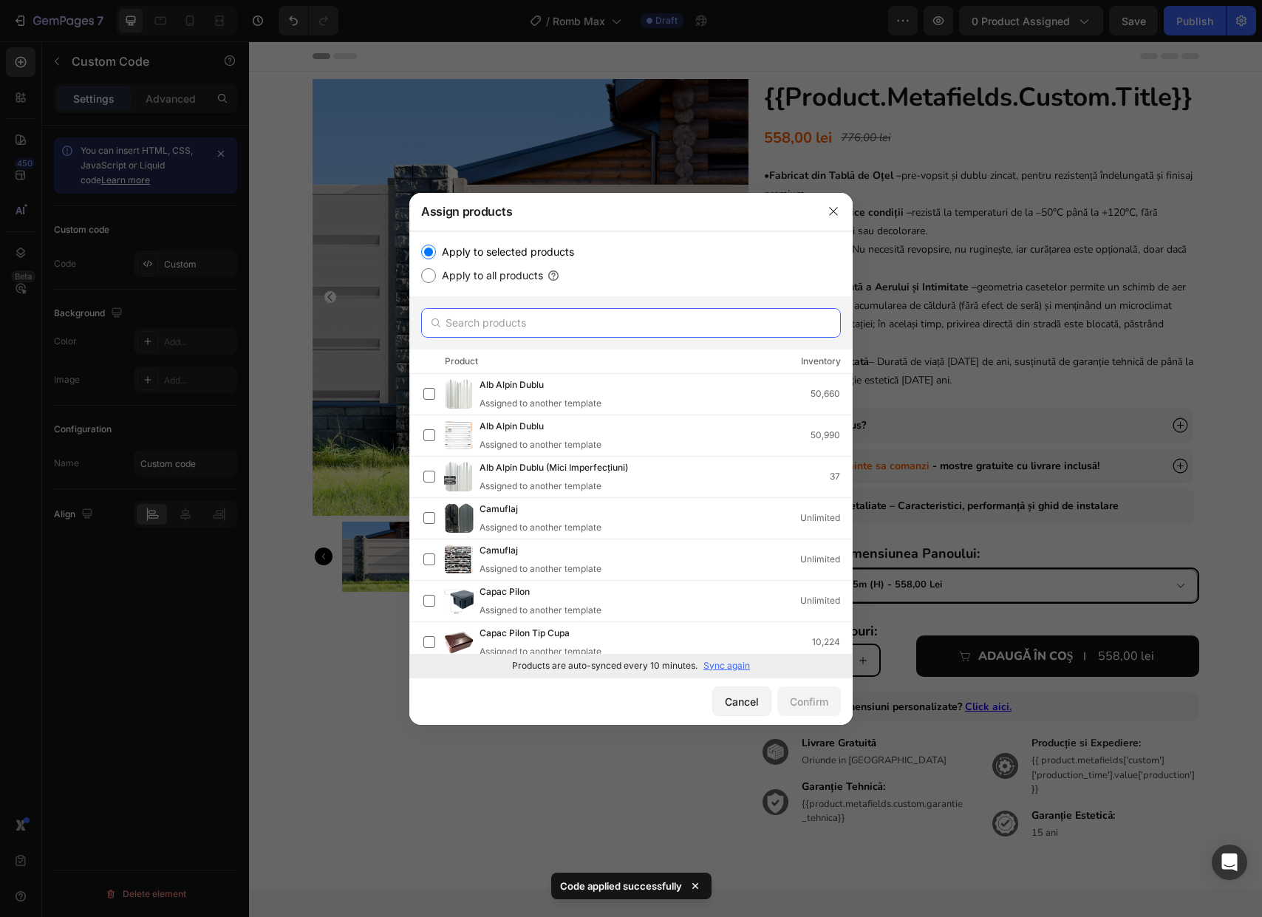
click at [504, 318] on input "text" at bounding box center [631, 323] width 420 height 30
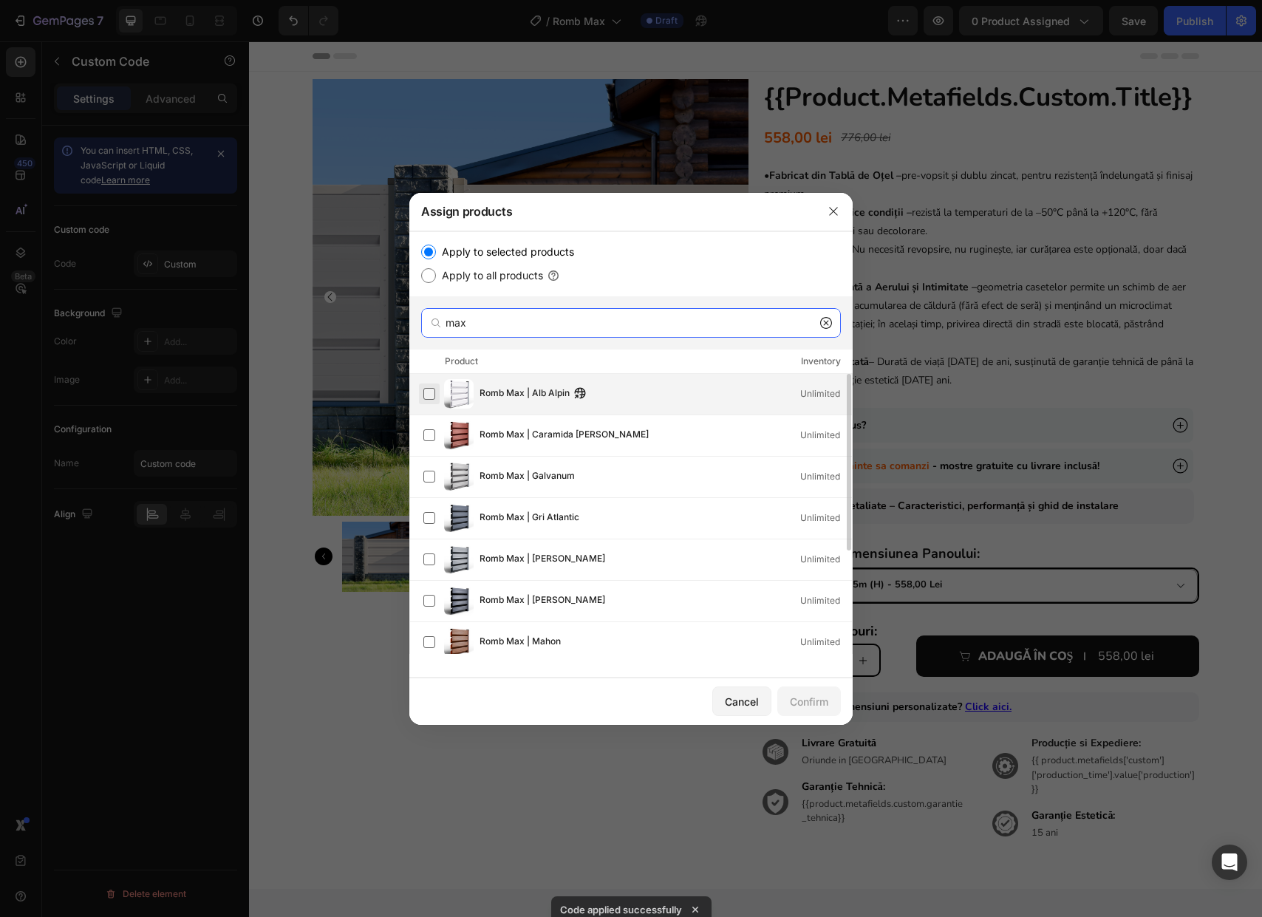
type input "max"
click at [428, 398] on label at bounding box center [429, 394] width 12 height 12
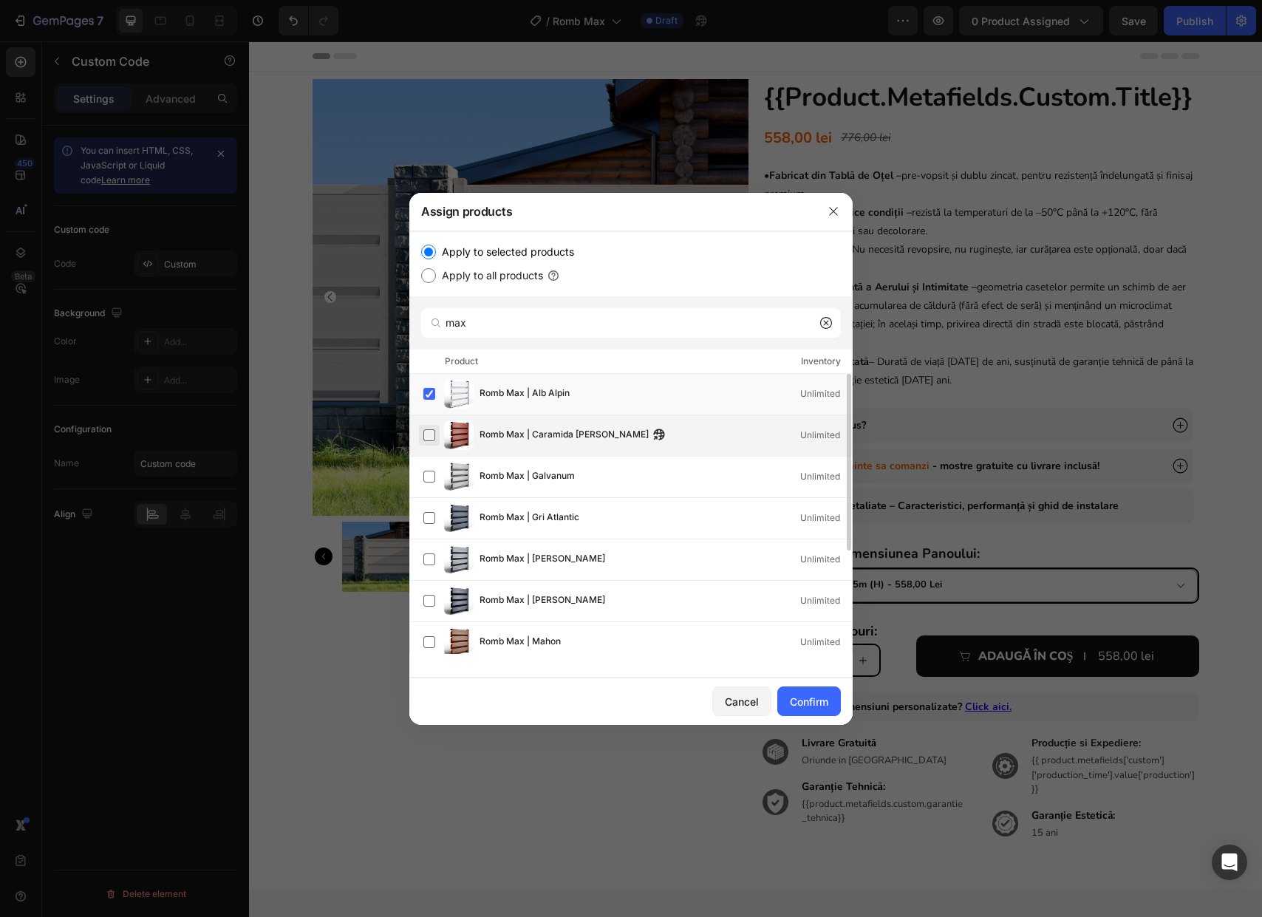
click at [432, 439] on label at bounding box center [429, 435] width 12 height 12
click at [434, 470] on label at bounding box center [429, 476] width 12 height 12
click at [431, 532] on div "Romb Max | Gri Atlantic Unlimited" at bounding box center [637, 518] width 428 height 30
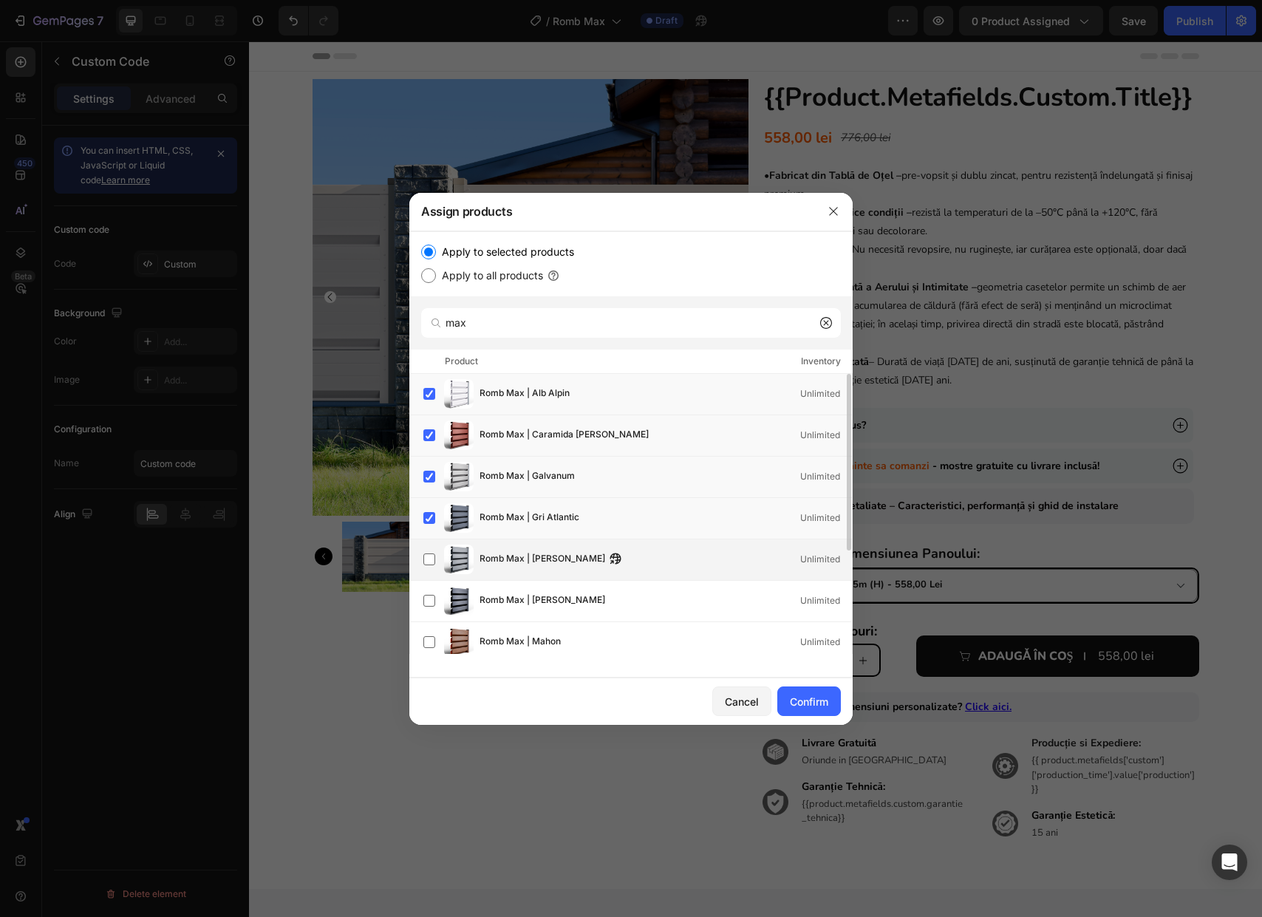
drag, startPoint x: 434, startPoint y: 572, endPoint x: 433, endPoint y: 586, distance: 13.3
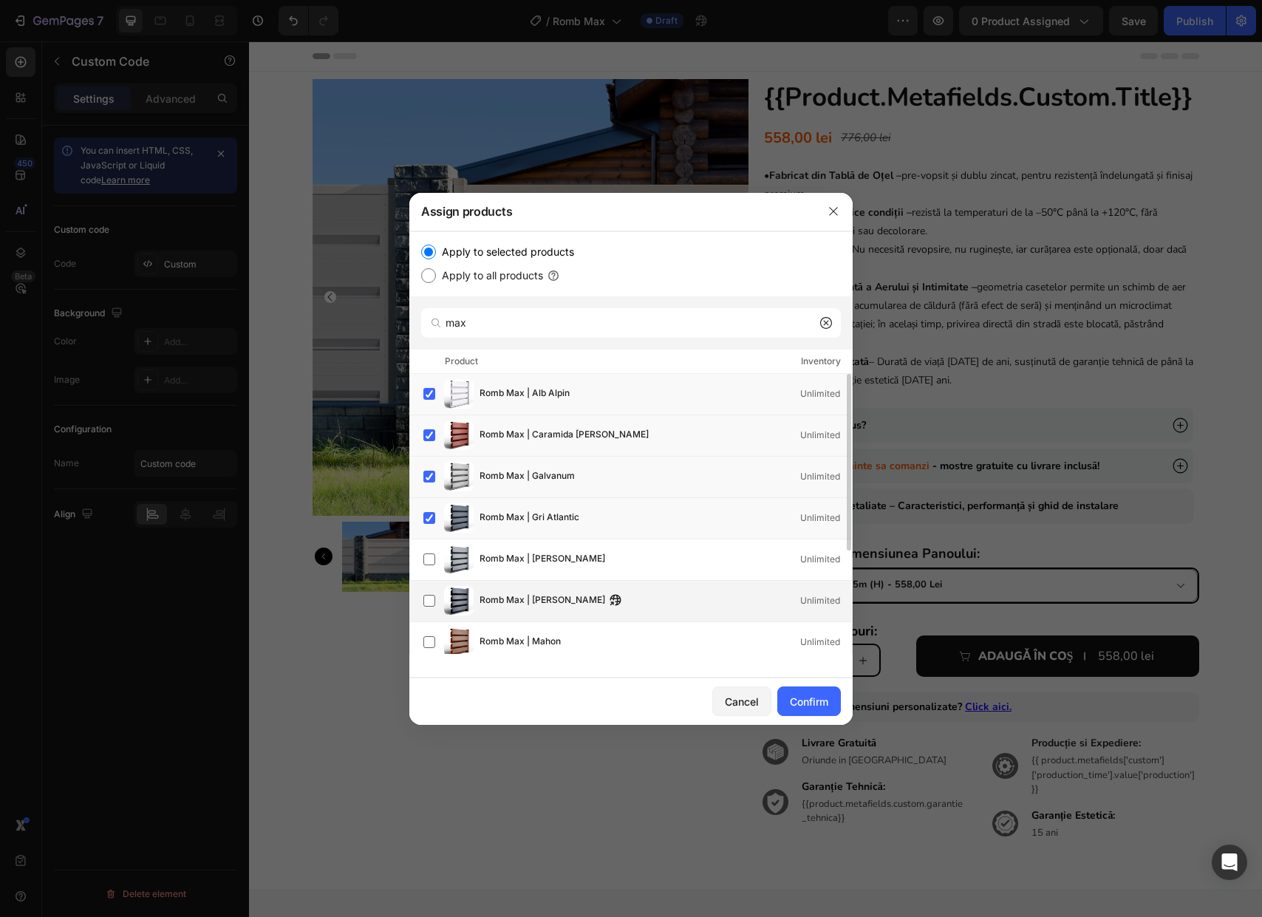
click at [434, 572] on div "Romb Max | Gri Grafit Unlimited" at bounding box center [637, 559] width 428 height 30
click at [427, 617] on div "Romb Max | Gri Perlat Unlimited" at bounding box center [630, 601] width 443 height 41
click at [428, 637] on label at bounding box center [429, 642] width 12 height 12
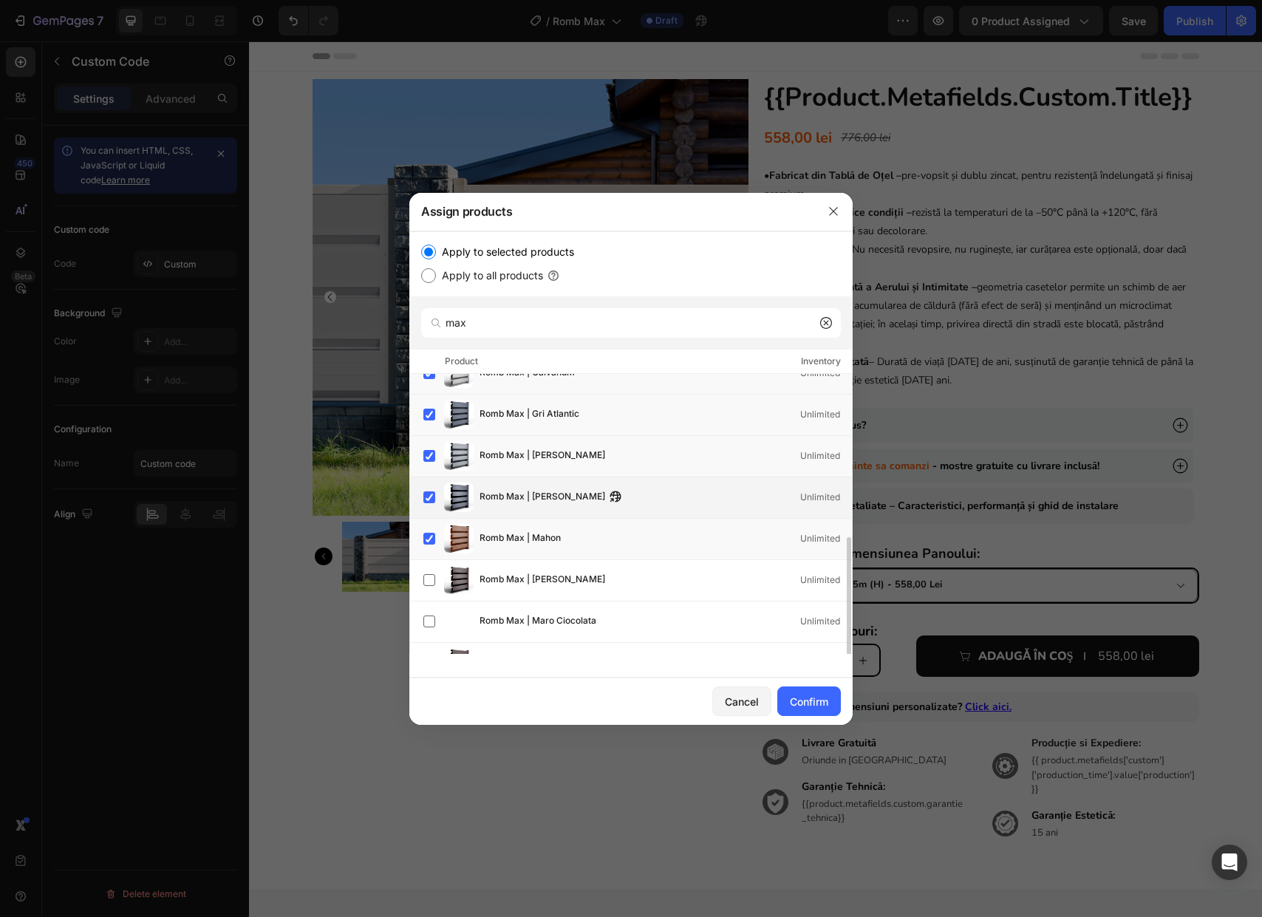
scroll to position [163, 0]
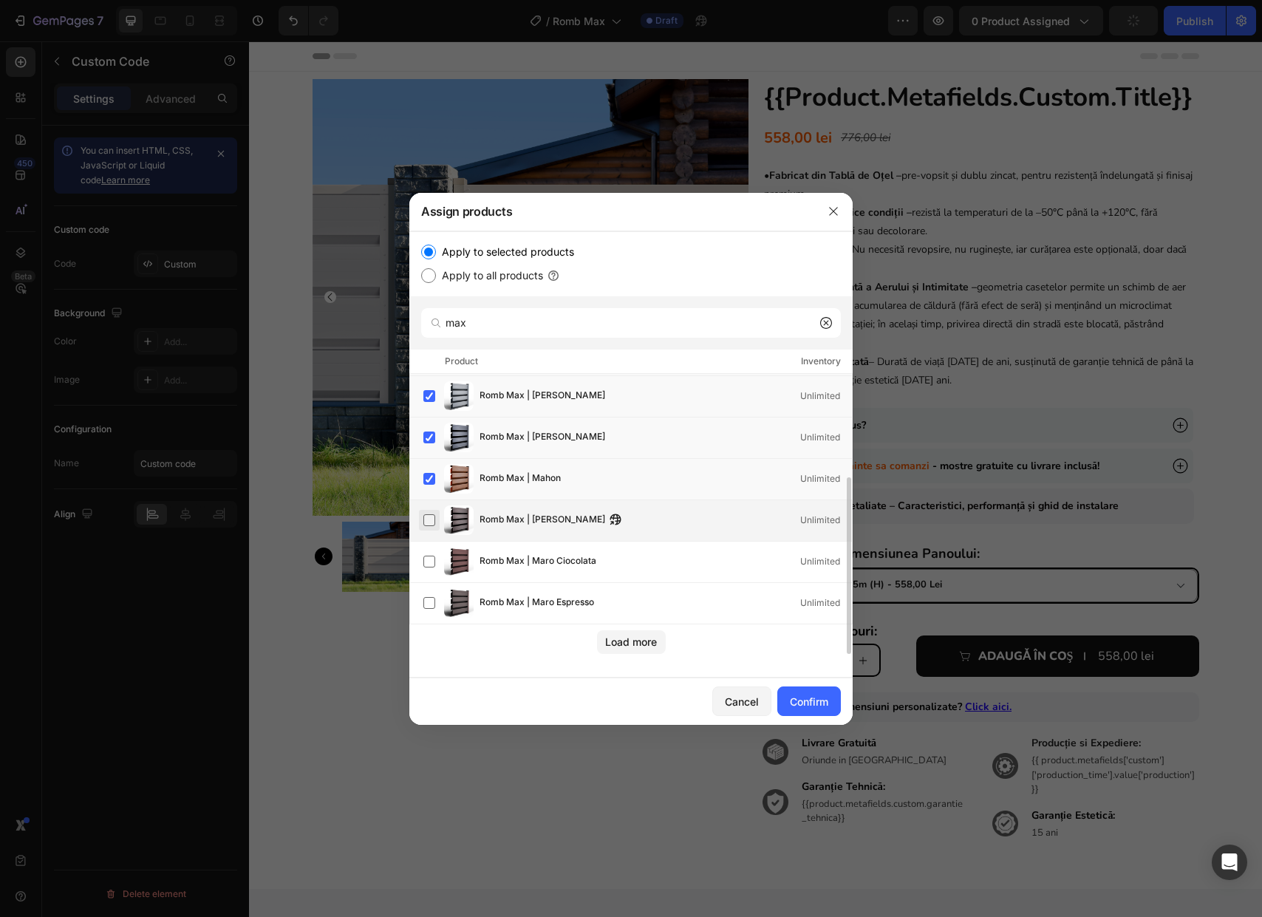
click at [425, 525] on label at bounding box center [429, 520] width 12 height 12
click at [429, 561] on label at bounding box center [429, 561] width 12 height 12
click at [429, 601] on label at bounding box center [429, 603] width 12 height 12
click at [670, 638] on div "Load more" at bounding box center [630, 639] width 443 height 30
click at [642, 642] on div "Load more" at bounding box center [631, 642] width 52 height 16
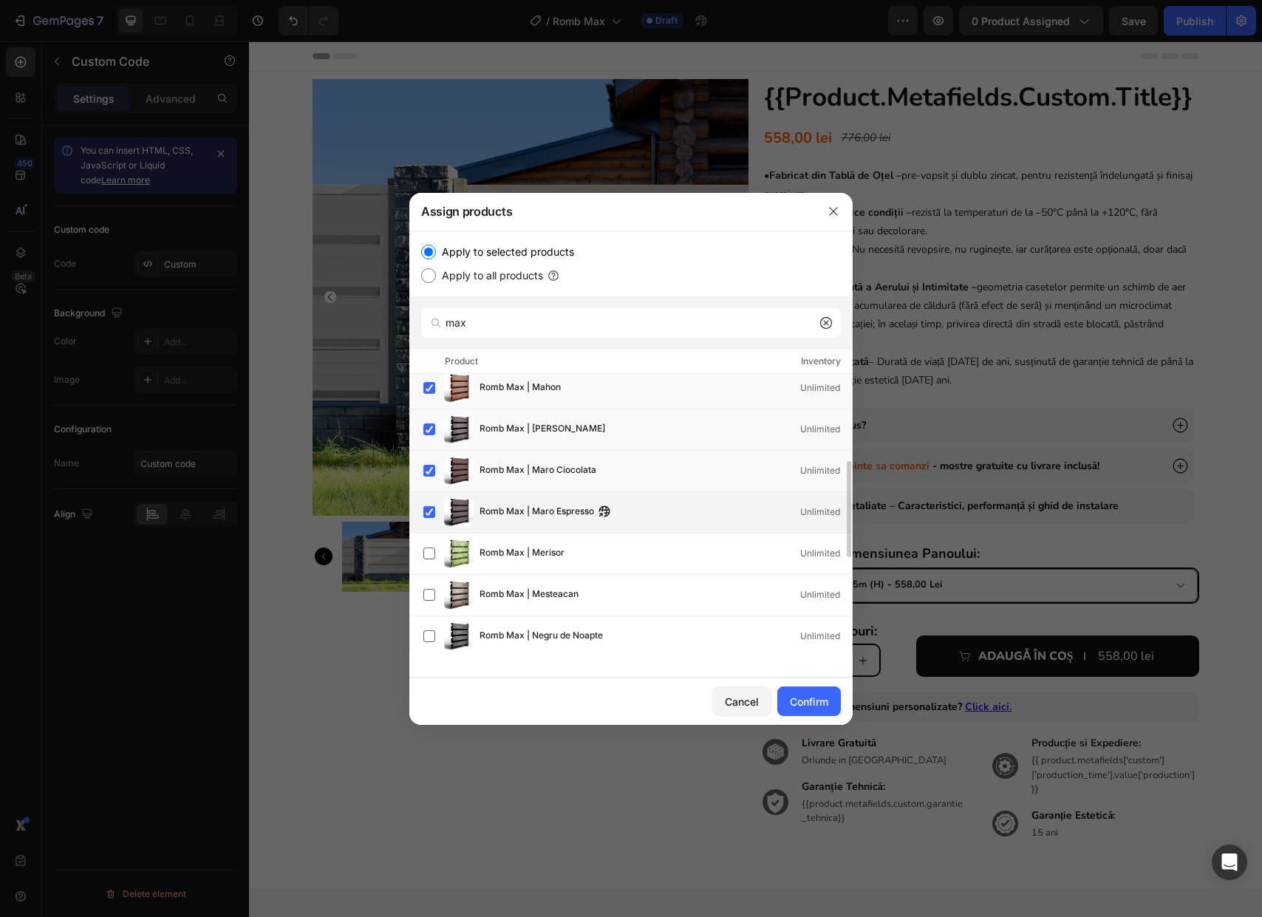
scroll to position [300, 0]
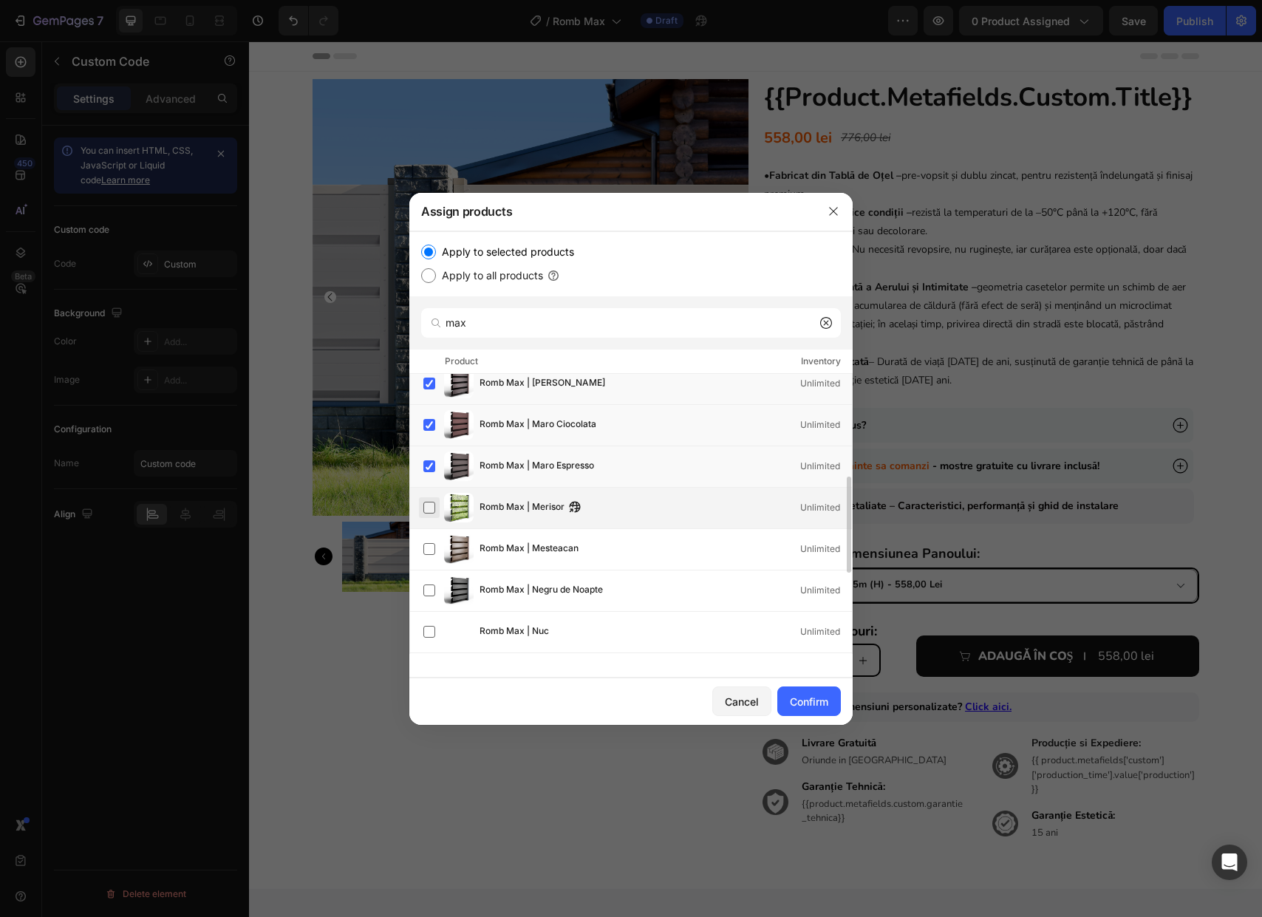
click at [432, 513] on label at bounding box center [429, 508] width 12 height 12
click at [431, 551] on label at bounding box center [429, 549] width 12 height 12
click at [432, 589] on label at bounding box center [429, 590] width 12 height 12
click at [431, 637] on label at bounding box center [429, 632] width 12 height 12
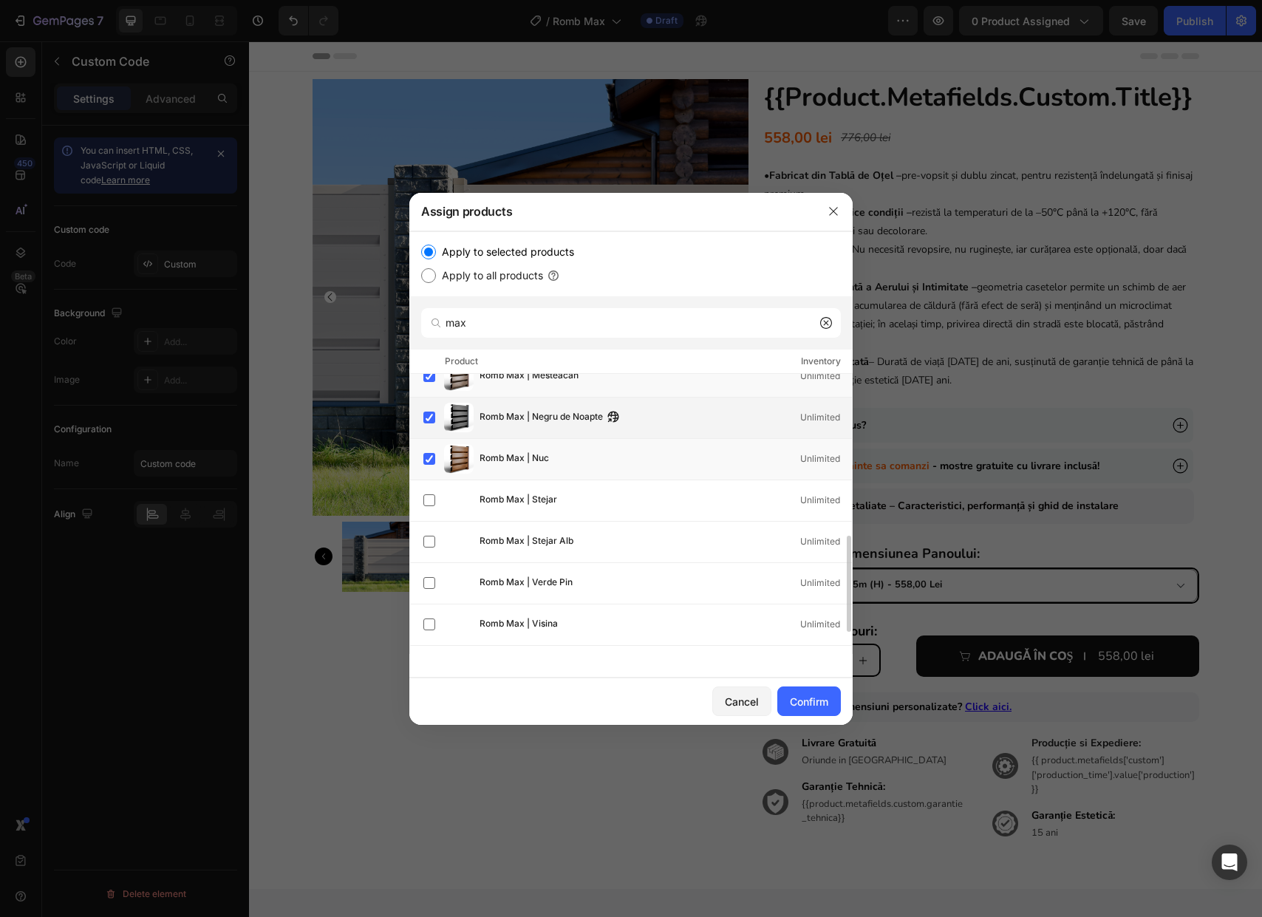
scroll to position [514, 0]
click at [434, 463] on label at bounding box center [429, 459] width 12 height 12
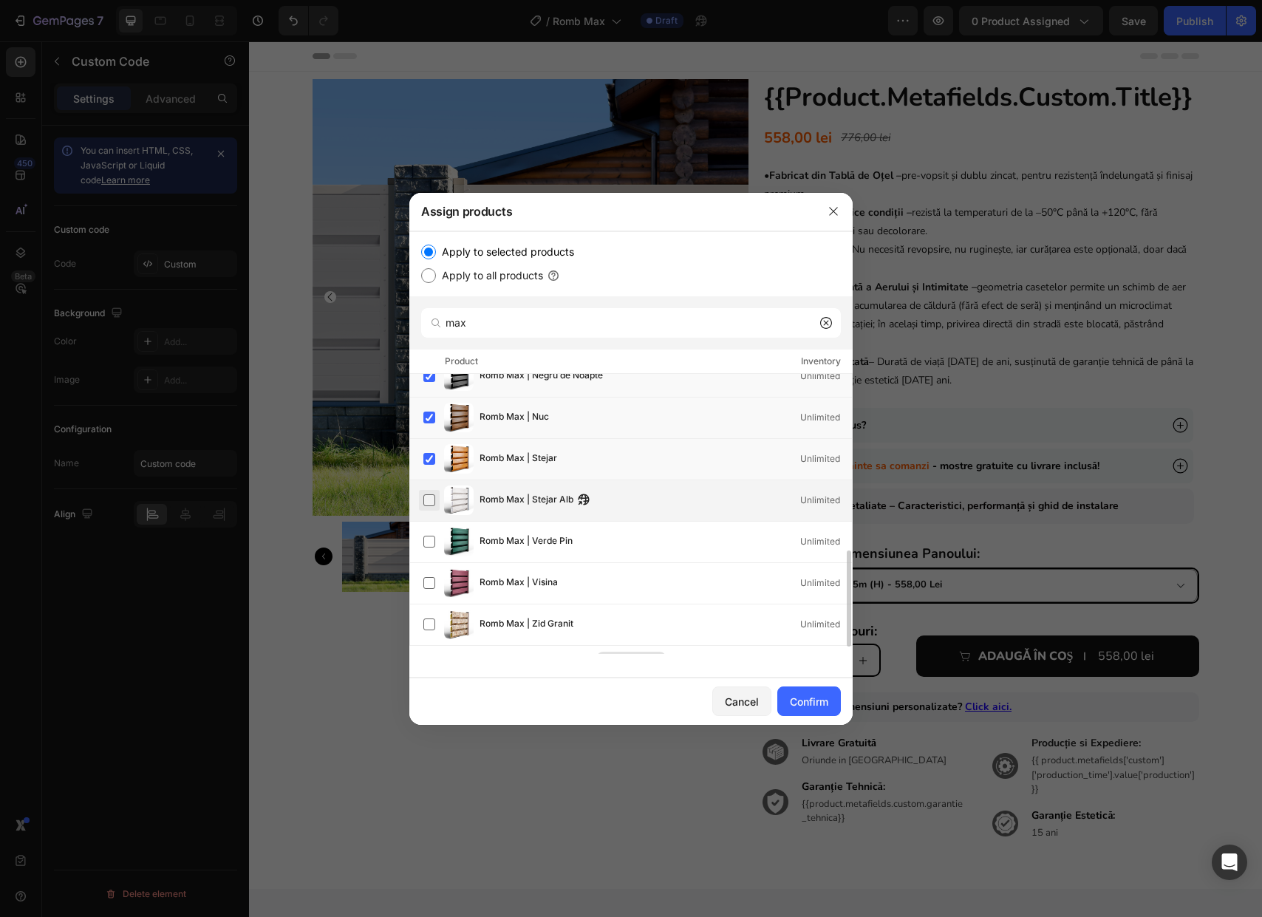
click at [435, 496] on label at bounding box center [429, 500] width 12 height 12
click at [430, 547] on label at bounding box center [429, 541] width 12 height 12
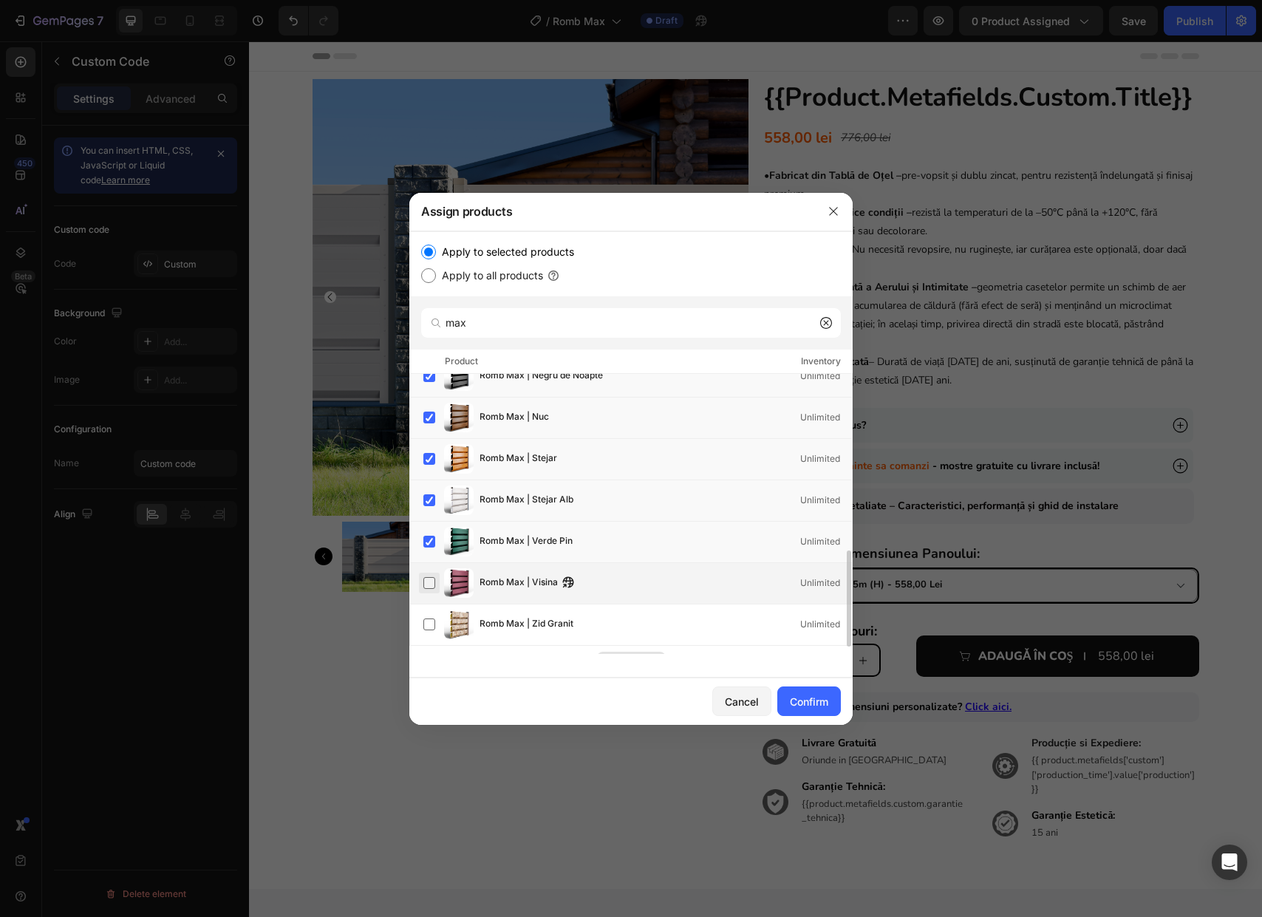
click at [431, 578] on label at bounding box center [429, 583] width 12 height 12
click at [430, 618] on label at bounding box center [429, 624] width 12 height 12
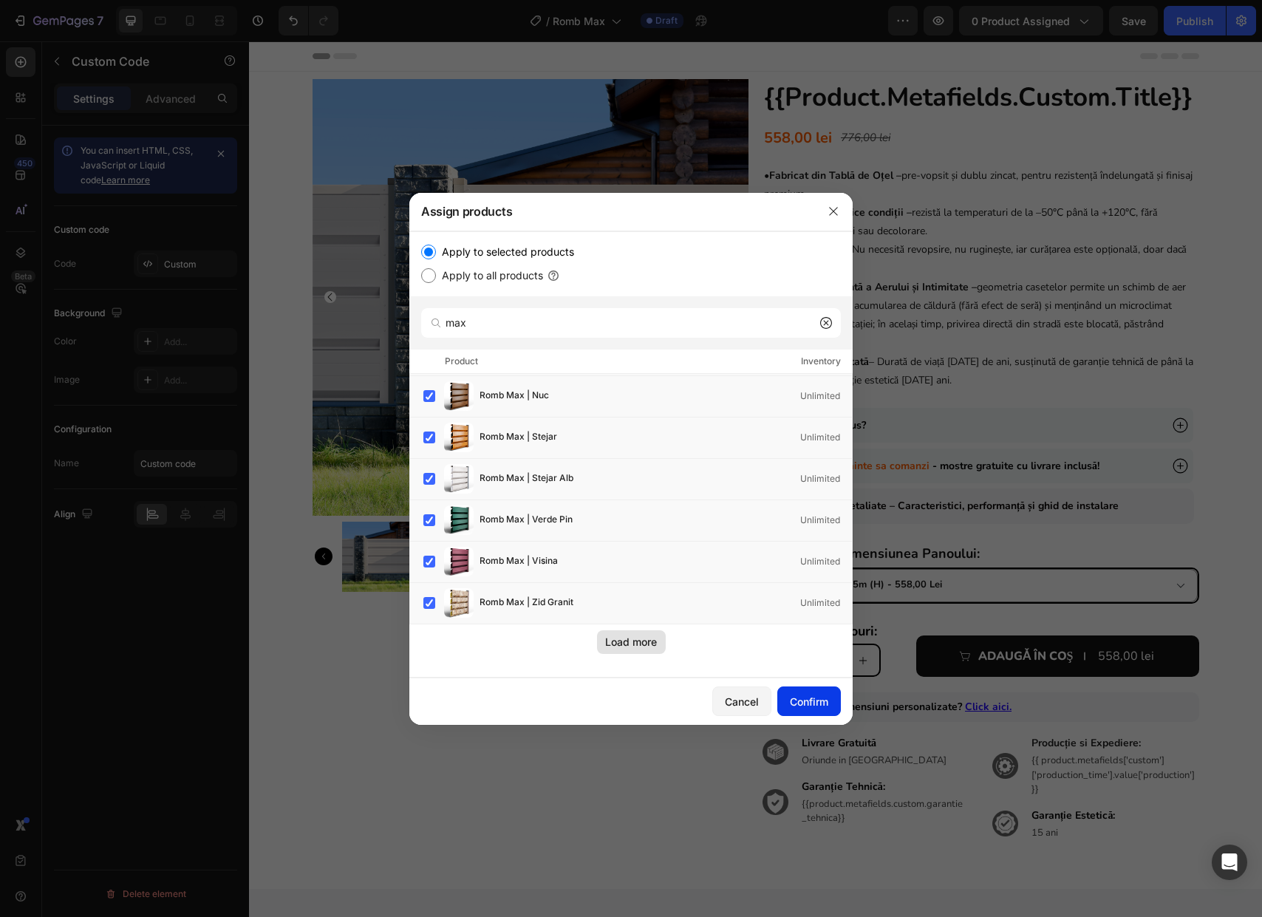
click at [825, 700] on div "Confirm" at bounding box center [809, 702] width 38 height 16
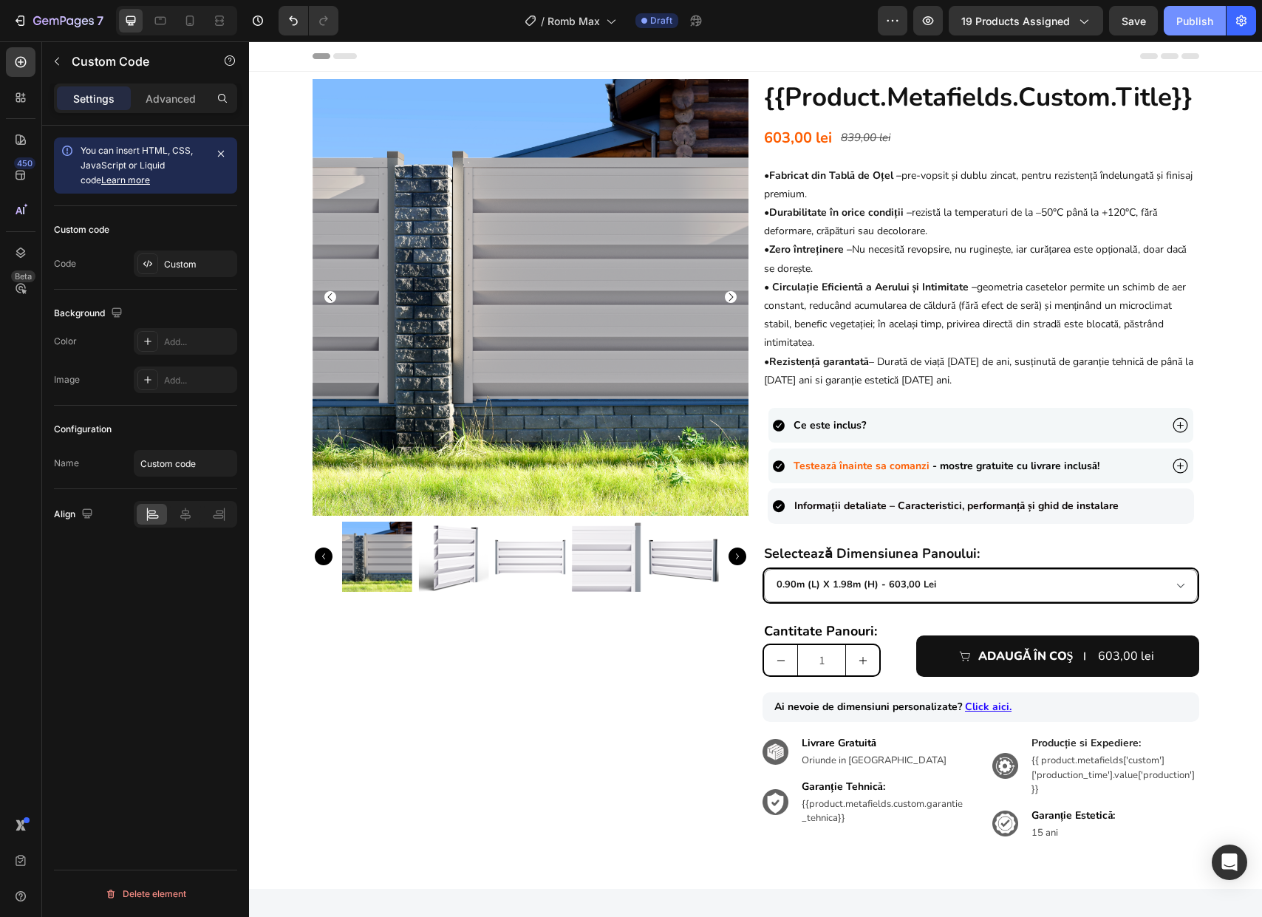
click at [1199, 27] on div "Publish" at bounding box center [1194, 21] width 37 height 16
